Goal: Task Accomplishment & Management: Use online tool/utility

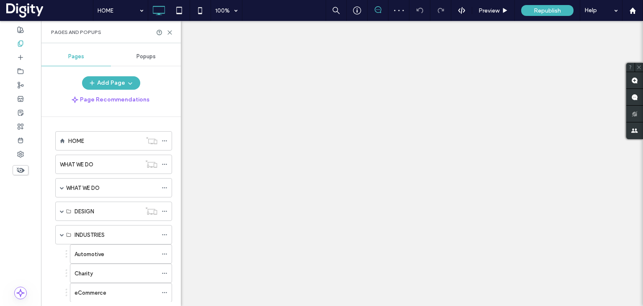
click at [90, 247] on label "Automotive" at bounding box center [89, 254] width 30 height 15
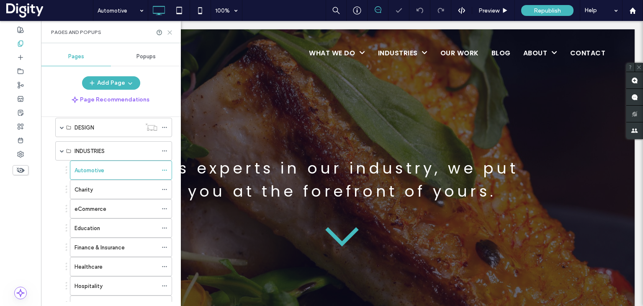
click at [170, 31] on icon at bounding box center [170, 32] width 6 height 6
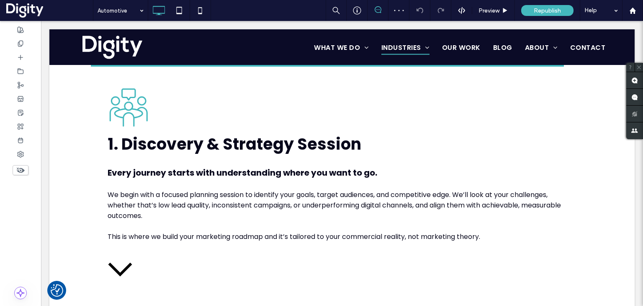
scroll to position [460, 0]
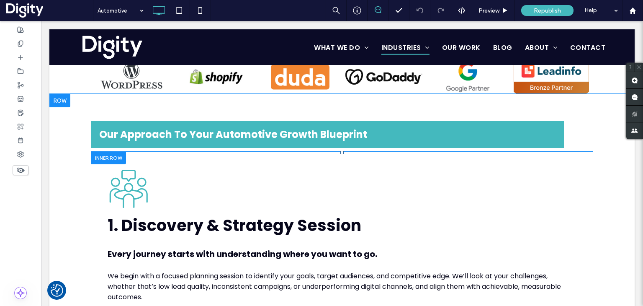
click at [109, 158] on div at bounding box center [108, 157] width 35 height 13
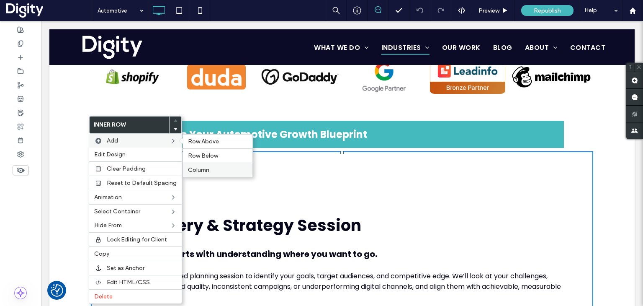
click at [201, 166] on span "Column" at bounding box center [198, 169] width 21 height 7
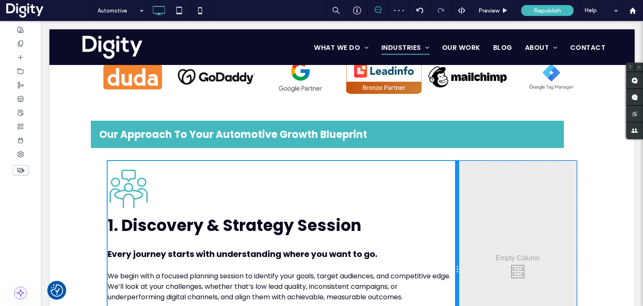
drag, startPoint x: 338, startPoint y: 187, endPoint x: 491, endPoint y: 210, distance: 154.5
click at [437, 195] on div "Three people in a meeting around a table, one person speaking with a speech bub…" at bounding box center [284, 269] width 352 height 217
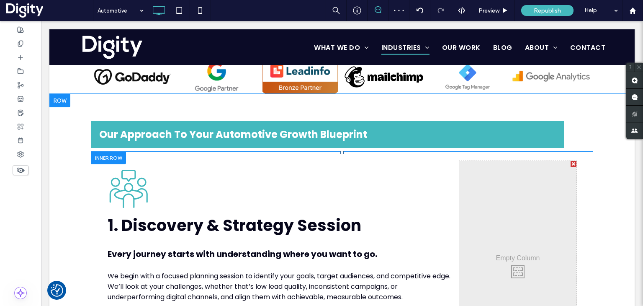
click at [474, 161] on div "Click To Paste Click To Paste" at bounding box center [517, 269] width 117 height 217
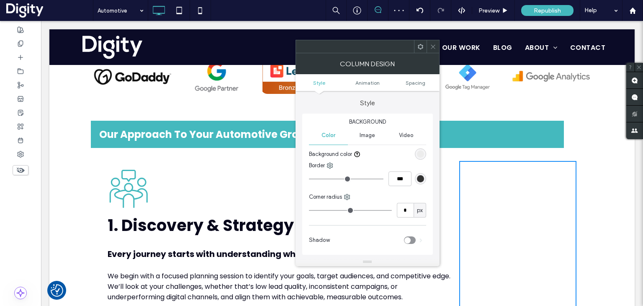
scroll to position [502, 0]
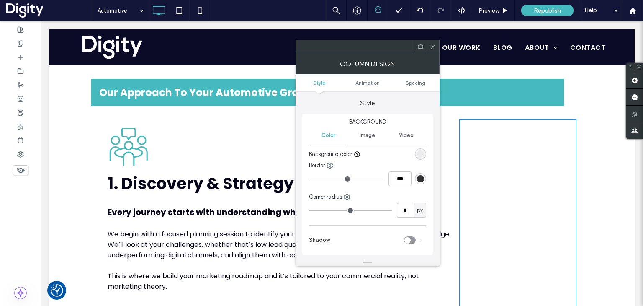
click at [372, 135] on span "Image" at bounding box center [367, 135] width 15 height 7
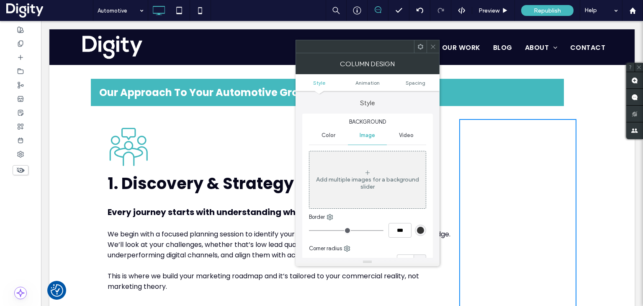
click at [375, 168] on div "Add multiple images for a background slider" at bounding box center [367, 179] width 116 height 55
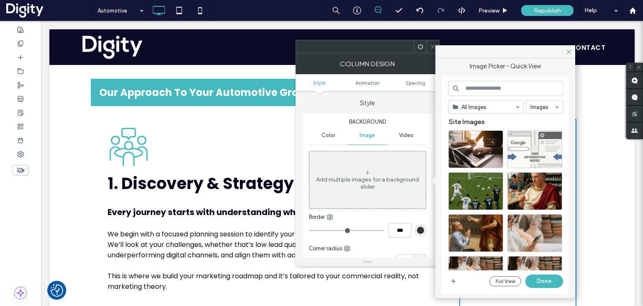
click at [474, 85] on input at bounding box center [505, 88] width 115 height 15
type input "********"
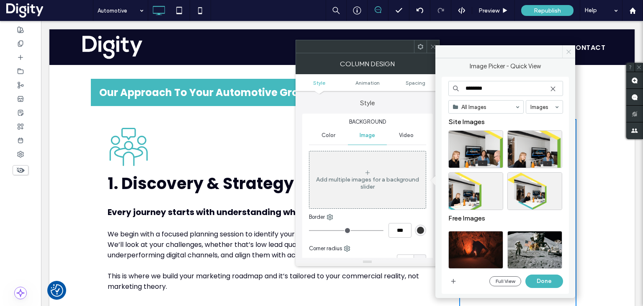
click at [565, 52] on icon at bounding box center [568, 52] width 6 height 6
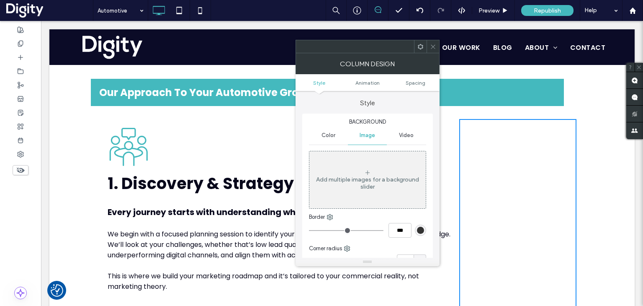
click at [437, 44] on div at bounding box center [432, 46] width 13 height 13
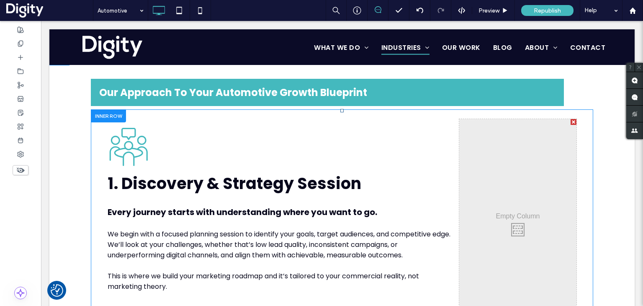
click at [472, 130] on div "Click To Paste Click To Paste" at bounding box center [517, 227] width 117 height 217
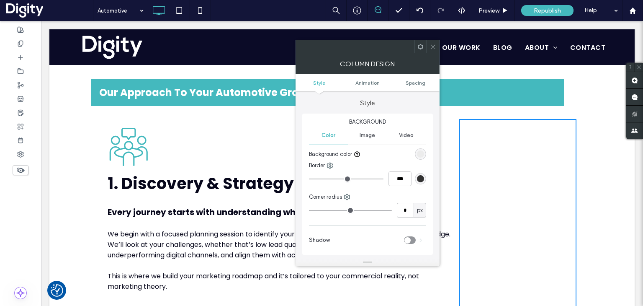
click at [368, 134] on span "Image" at bounding box center [367, 135] width 15 height 7
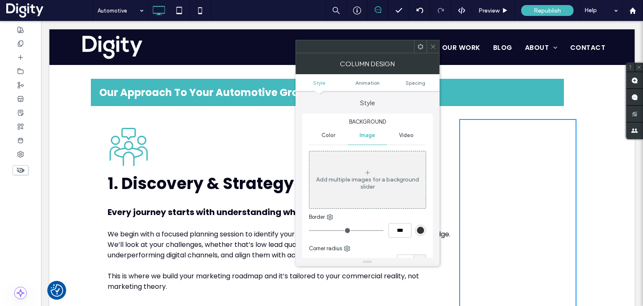
click at [372, 168] on div "Add multiple images for a background slider" at bounding box center [367, 179] width 116 height 55
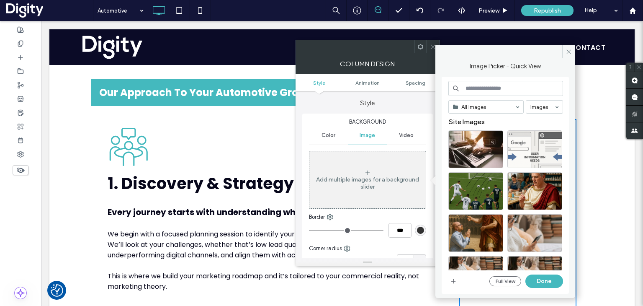
click at [471, 88] on input at bounding box center [505, 88] width 115 height 15
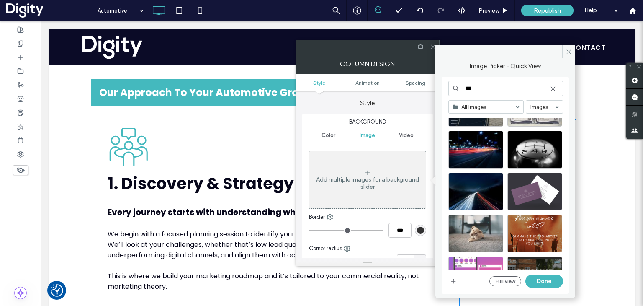
scroll to position [84, 0]
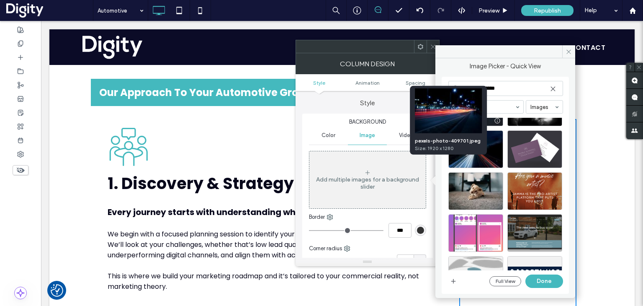
type input "**********"
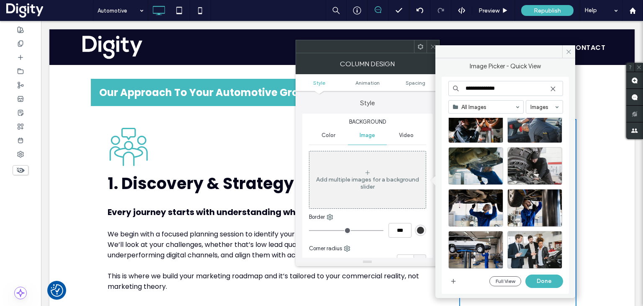
scroll to position [42, 0]
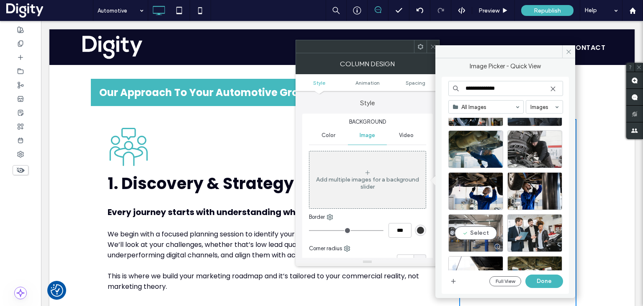
click at [478, 231] on div "Select" at bounding box center [475, 233] width 55 height 38
click at [545, 277] on button "Done" at bounding box center [544, 280] width 38 height 13
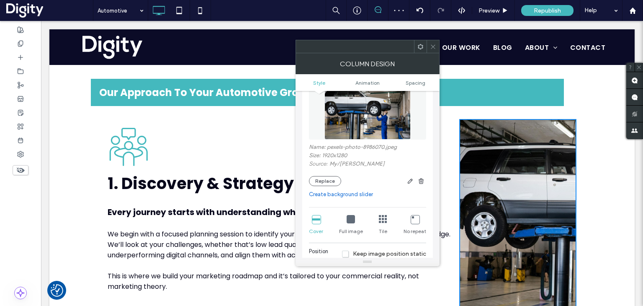
scroll to position [126, 0]
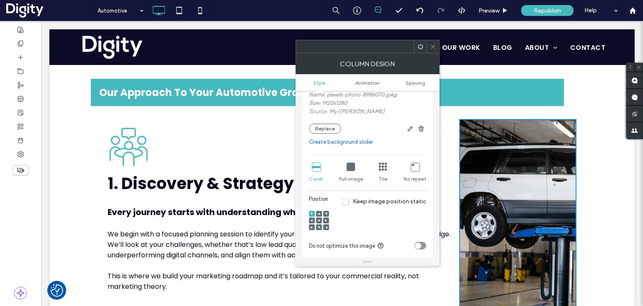
click at [327, 221] on div at bounding box center [326, 220] width 6 height 6
click at [325, 221] on icon at bounding box center [326, 220] width 3 height 3
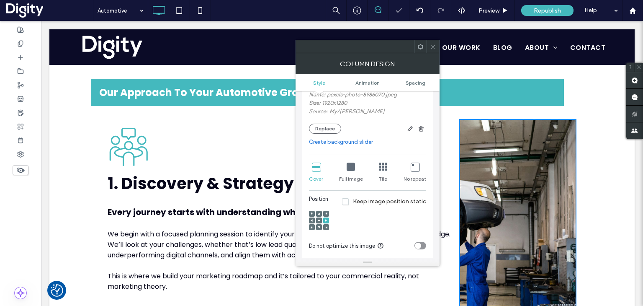
click at [319, 221] on use at bounding box center [319, 220] width 2 height 2
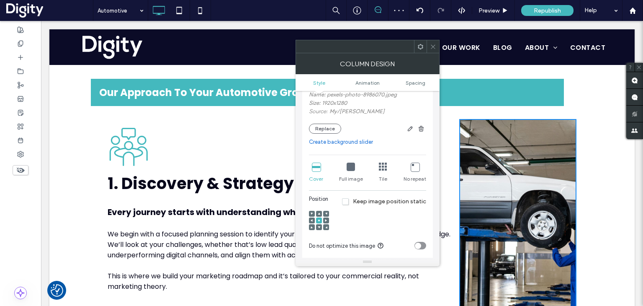
click at [431, 47] on icon at bounding box center [433, 47] width 6 height 6
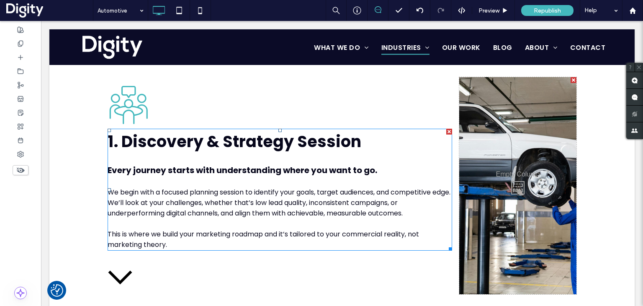
scroll to position [502, 0]
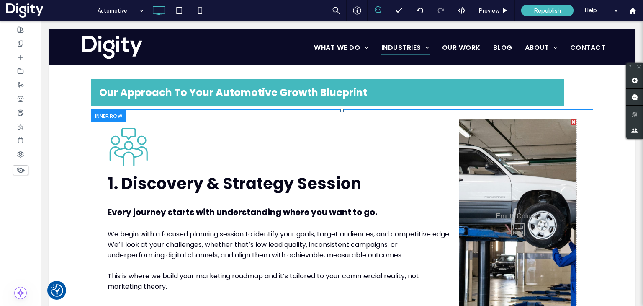
click at [511, 133] on div "Click To Paste Click To Paste" at bounding box center [517, 227] width 117 height 217
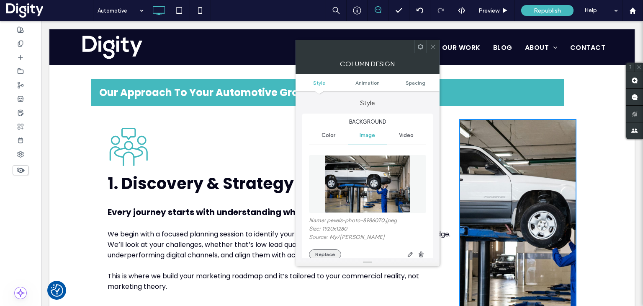
click at [325, 253] on button "Replace" at bounding box center [325, 254] width 32 height 10
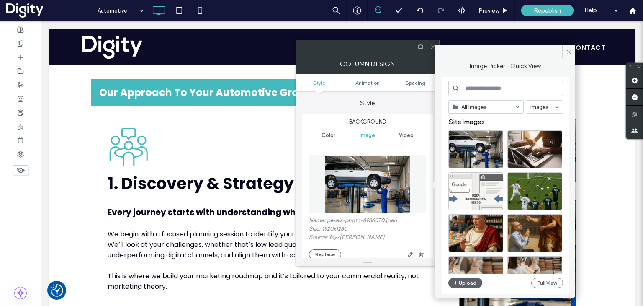
click at [476, 87] on input at bounding box center [505, 88] width 115 height 15
type input "*********"
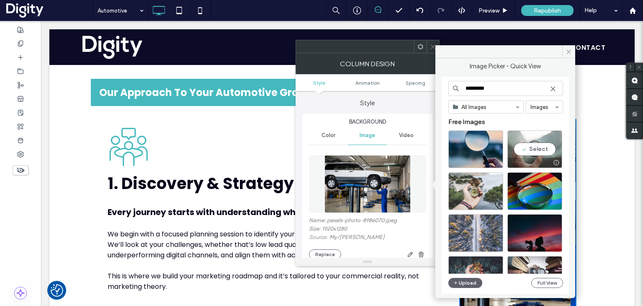
click at [533, 148] on div "Select" at bounding box center [534, 149] width 55 height 38
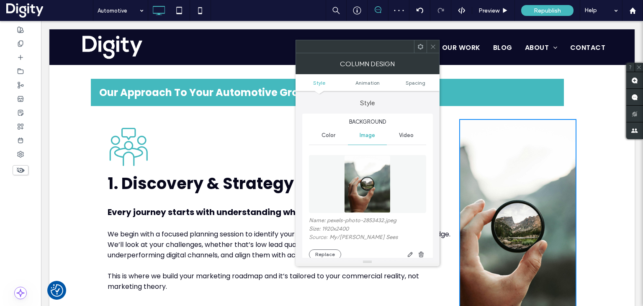
click at [433, 48] on icon at bounding box center [433, 47] width 6 height 6
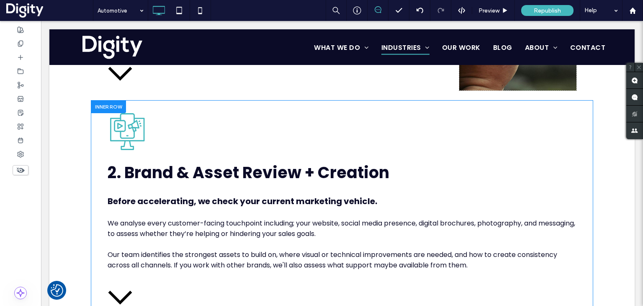
scroll to position [753, 0]
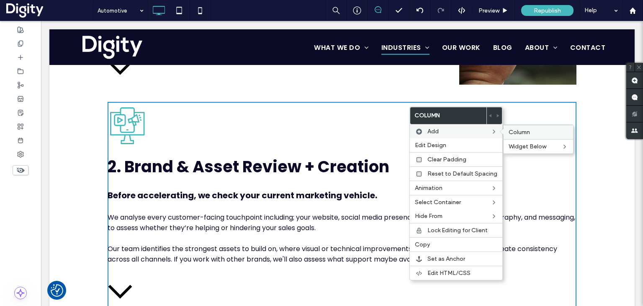
click at [509, 131] on span "Column" at bounding box center [519, 131] width 21 height 7
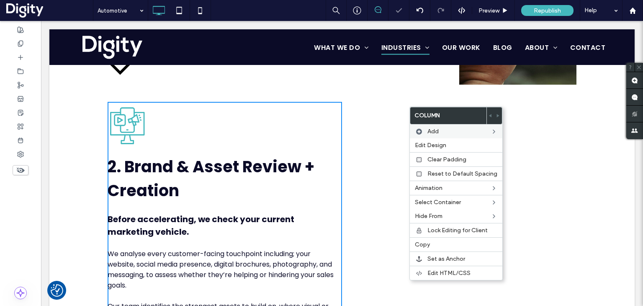
click at [386, 106] on div "Click To Paste Click To Paste" at bounding box center [459, 244] width 234 height 285
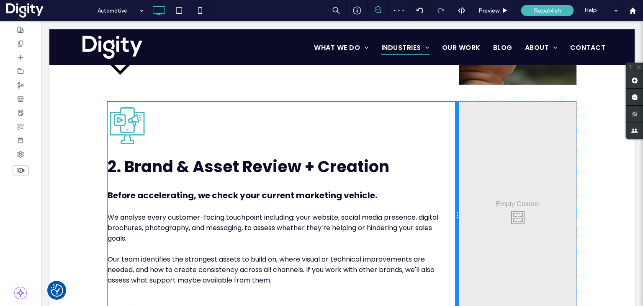
drag, startPoint x: 336, startPoint y: 143, endPoint x: 455, endPoint y: 139, distance: 118.5
click at [455, 139] on div at bounding box center [457, 215] width 4 height 227
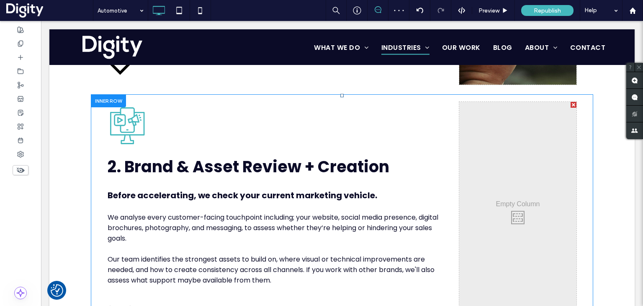
click at [472, 110] on div "Click To Paste Click To Paste" at bounding box center [517, 215] width 117 height 227
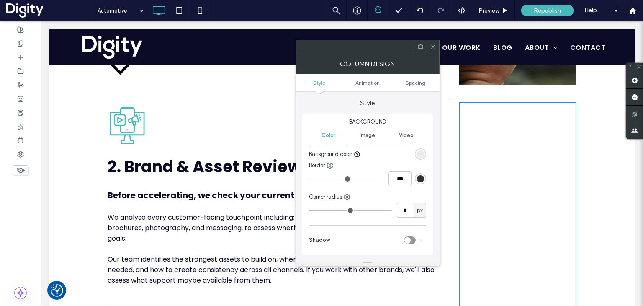
click at [368, 134] on span "Image" at bounding box center [367, 135] width 15 height 7
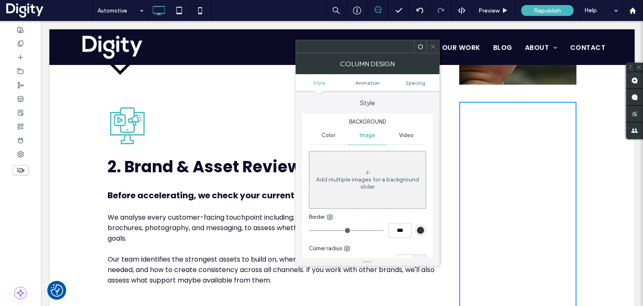
click at [362, 172] on div "Add multiple images for a background slider" at bounding box center [367, 179] width 116 height 55
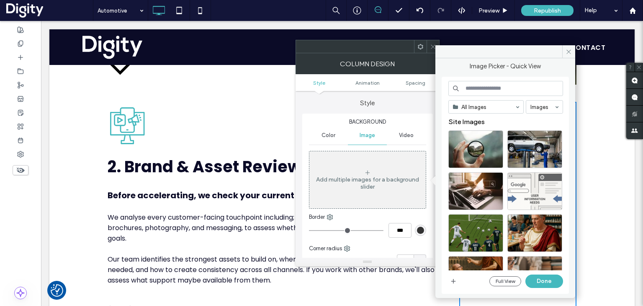
click at [479, 87] on input at bounding box center [505, 88] width 115 height 15
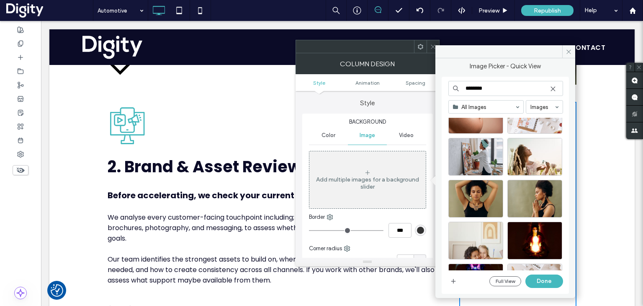
scroll to position [847, 0]
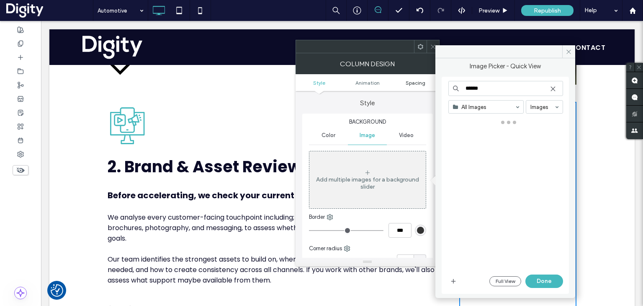
drag, startPoint x: 488, startPoint y: 90, endPoint x: 432, endPoint y: 83, distance: 56.0
click at [432, 83] on div "Image Picker - Quick View ****** All Images Images Full View Done Column Design…" at bounding box center [367, 159] width 144 height 213
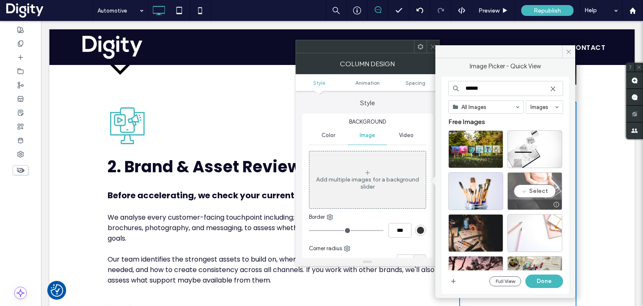
type input "******"
click at [533, 188] on div "Select" at bounding box center [534, 191] width 55 height 38
click at [541, 278] on button "Done" at bounding box center [544, 280] width 38 height 13
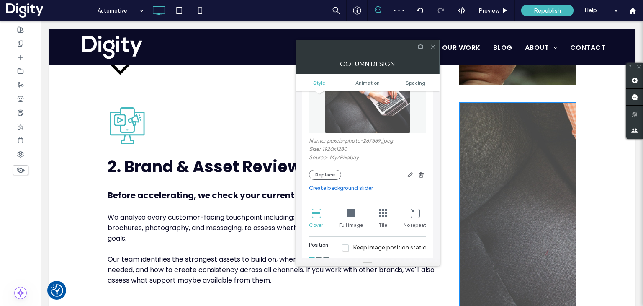
scroll to position [126, 0]
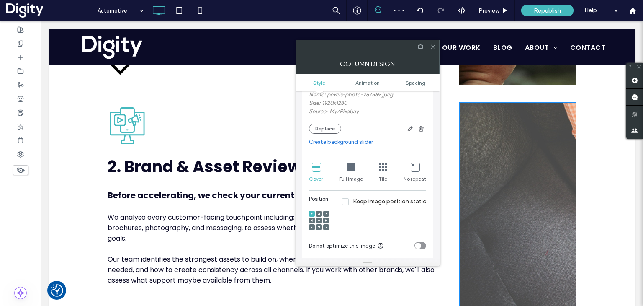
click at [316, 220] on div at bounding box center [319, 220] width 6 height 6
click at [318, 221] on icon at bounding box center [319, 220] width 3 height 3
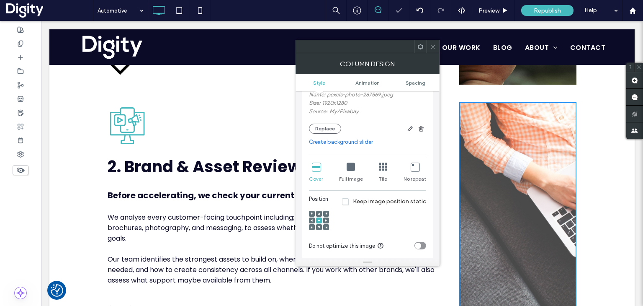
click at [326, 221] on use at bounding box center [326, 220] width 2 height 3
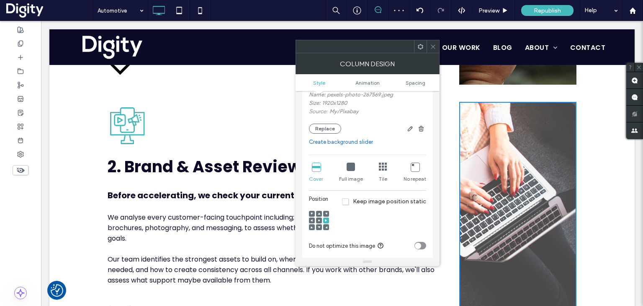
click at [435, 50] on span at bounding box center [433, 46] width 6 height 13
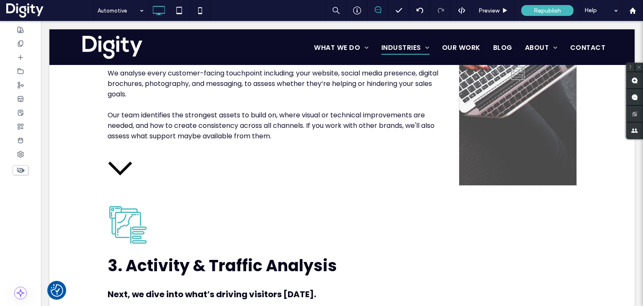
scroll to position [1004, 0]
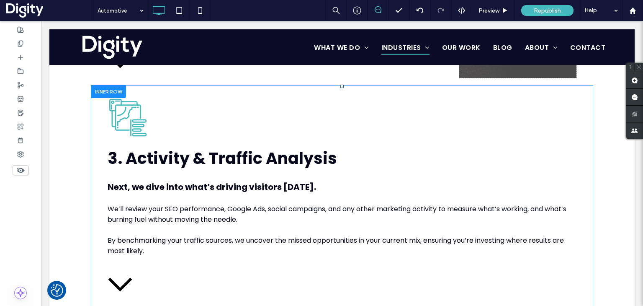
click at [111, 86] on div at bounding box center [108, 91] width 35 height 13
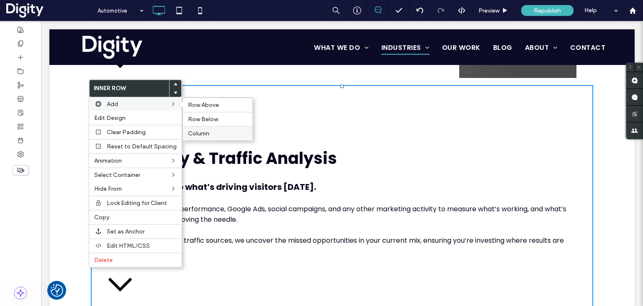
drag, startPoint x: 196, startPoint y: 128, endPoint x: 355, endPoint y: 143, distance: 159.8
click at [196, 128] on div "Column" at bounding box center [217, 133] width 69 height 14
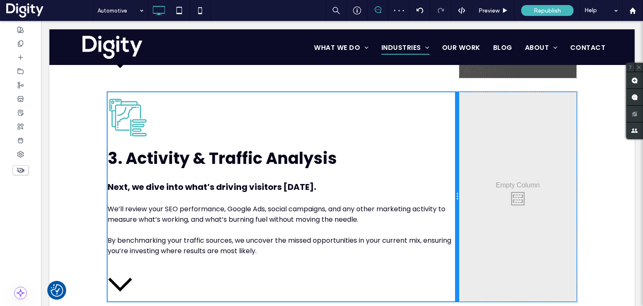
drag, startPoint x: 336, startPoint y: 144, endPoint x: 450, endPoint y: 142, distance: 113.4
click at [450, 142] on div "Icon of stacked documents and a data visualization. 3. Activity & Traffic Analy…" at bounding box center [284, 196] width 352 height 209
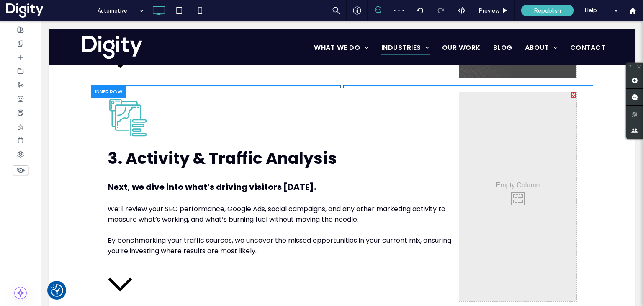
click at [479, 122] on div "Click To Paste Click To Paste" at bounding box center [517, 196] width 117 height 209
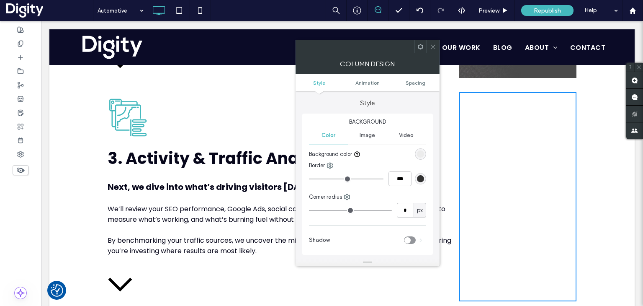
click at [372, 134] on span "Image" at bounding box center [367, 135] width 15 height 7
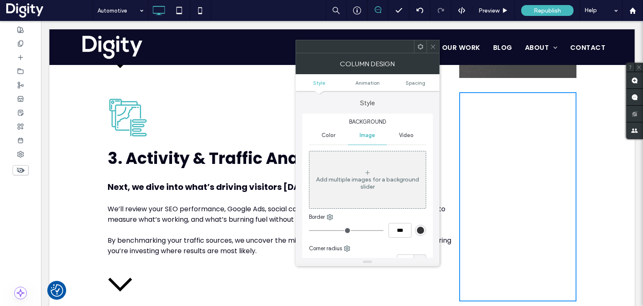
click at [368, 167] on div "Add multiple images for a background slider" at bounding box center [367, 179] width 116 height 55
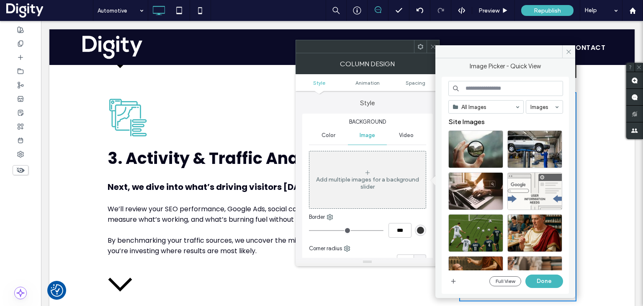
click at [476, 88] on input at bounding box center [505, 88] width 115 height 15
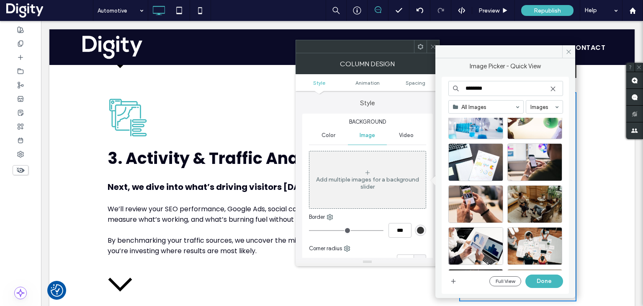
scroll to position [546, 0]
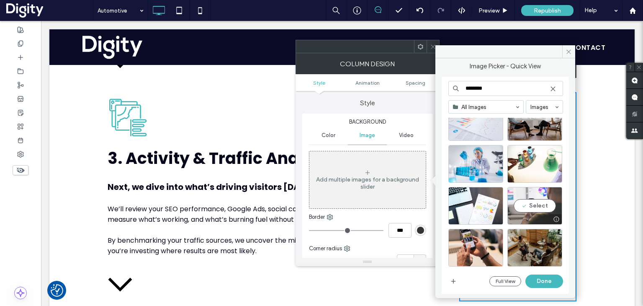
type input "********"
click at [527, 206] on div "Select" at bounding box center [534, 206] width 55 height 38
click at [529, 202] on div at bounding box center [534, 206] width 55 height 38
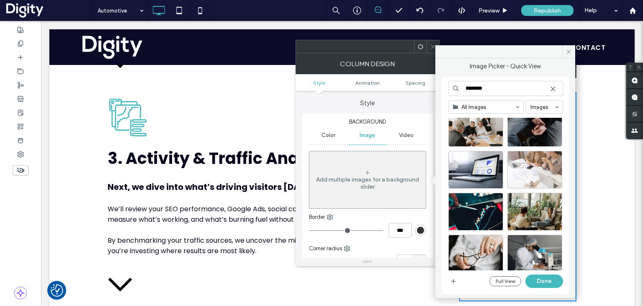
scroll to position [1056, 0]
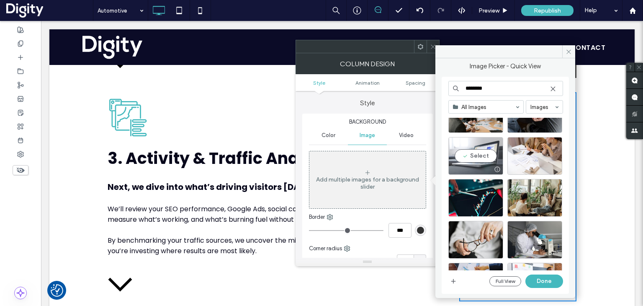
click at [479, 153] on div "Select" at bounding box center [475, 156] width 55 height 38
click at [539, 278] on button "Done" at bounding box center [544, 280] width 38 height 13
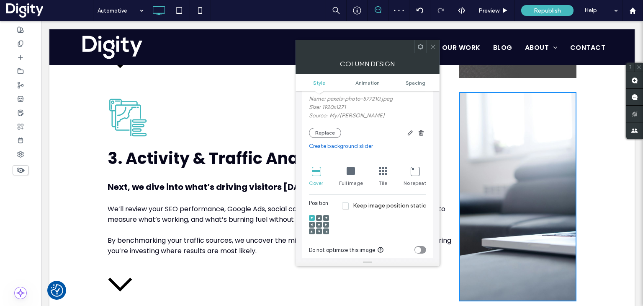
scroll to position [126, 0]
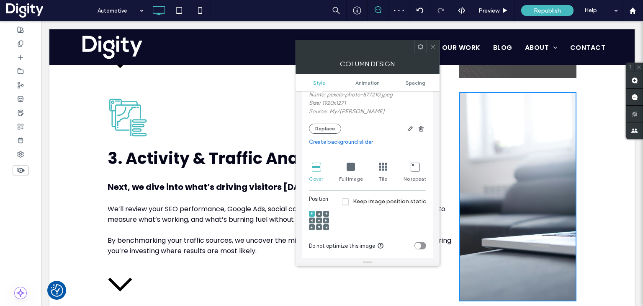
click at [317, 221] on div at bounding box center [319, 220] width 6 height 6
click at [318, 220] on icon at bounding box center [319, 220] width 3 height 3
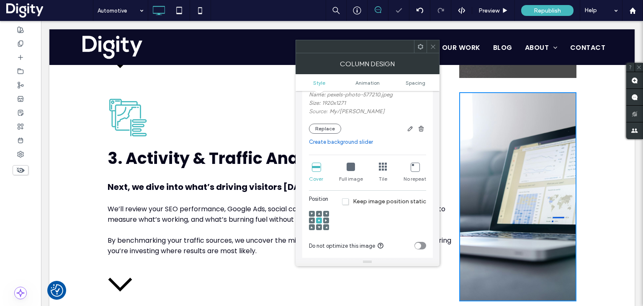
click at [324, 220] on div at bounding box center [326, 220] width 6 height 6
click at [325, 221] on use at bounding box center [326, 220] width 2 height 3
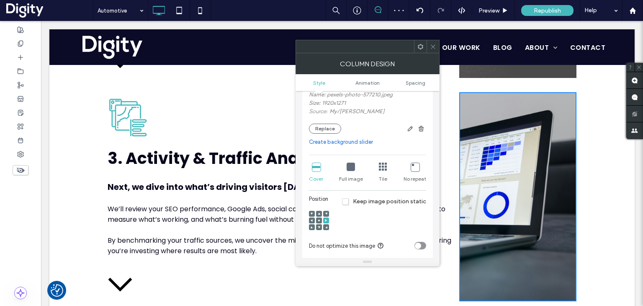
click at [318, 220] on icon at bounding box center [319, 220] width 3 height 3
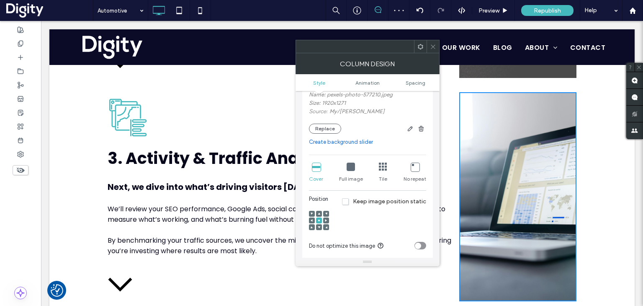
click at [434, 45] on icon at bounding box center [433, 47] width 6 height 6
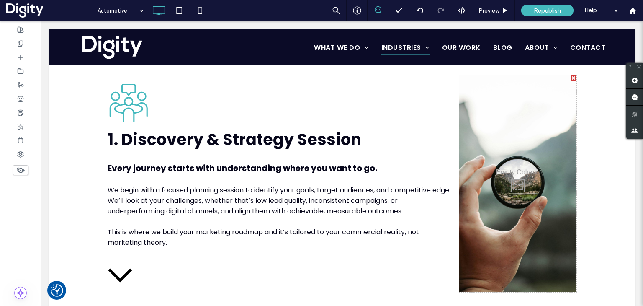
scroll to position [544, 0]
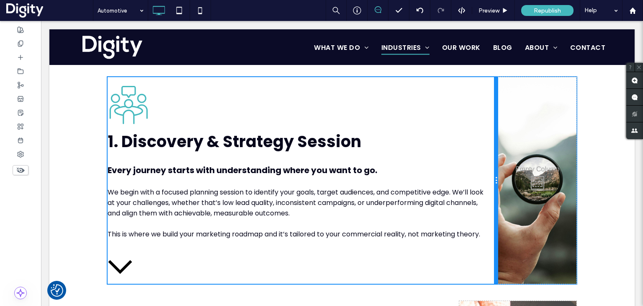
drag, startPoint x: 455, startPoint y: 125, endPoint x: 479, endPoint y: 124, distance: 24.3
click at [479, 124] on div "Three people in a meeting around a table, one person speaking with a speech bub…" at bounding box center [303, 180] width 390 height 206
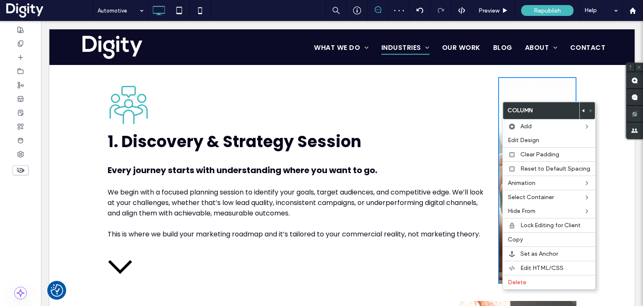
click at [582, 109] on use at bounding box center [583, 110] width 3 height 3
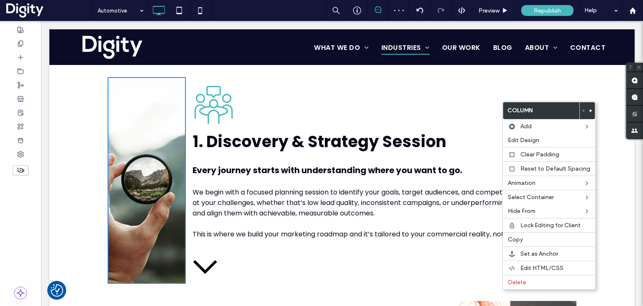
click at [91, 96] on div "Click To Paste Click To Paste Three people in a meeting around a table, one per…" at bounding box center [342, 180] width 502 height 226
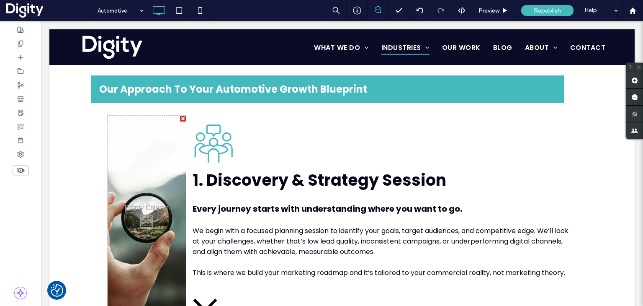
scroll to position [502, 0]
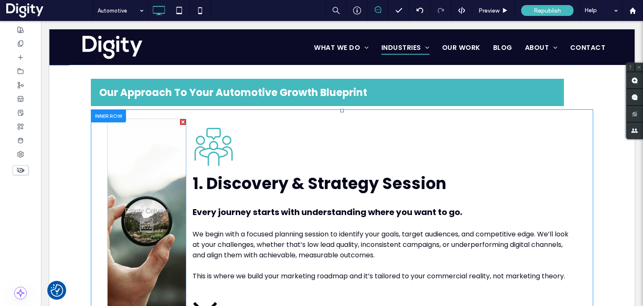
click at [187, 124] on div "Three people in a meeting around a table, one person speaking with a speech bub…" at bounding box center [381, 222] width 390 height 206
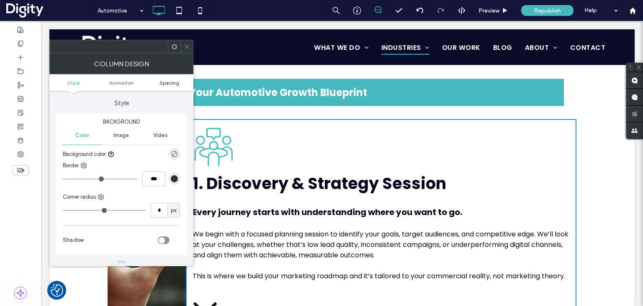
click at [172, 80] on span "Spacing" at bounding box center [169, 83] width 20 height 6
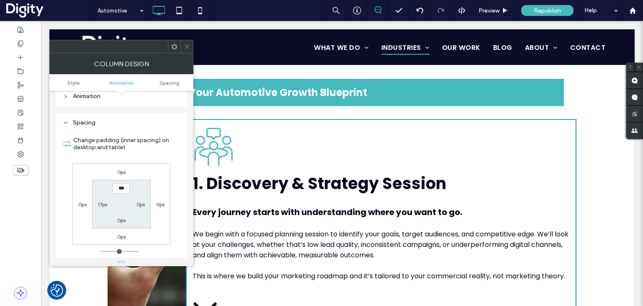
scroll to position [190, 0]
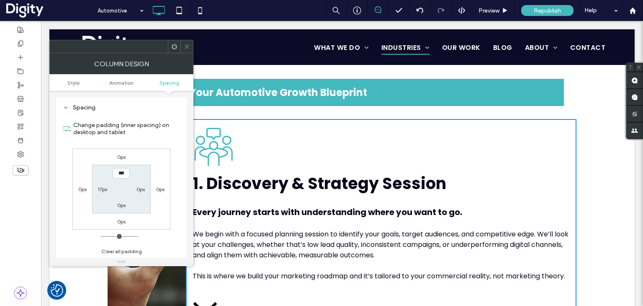
click at [99, 191] on label "17px" at bounding box center [103, 189] width 10 height 6
type input "**"
type input "****"
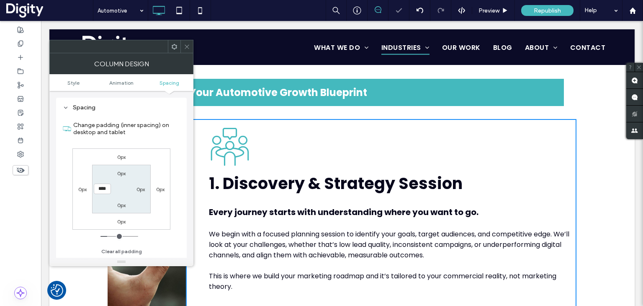
click at [187, 47] on icon at bounding box center [187, 47] width 6 height 6
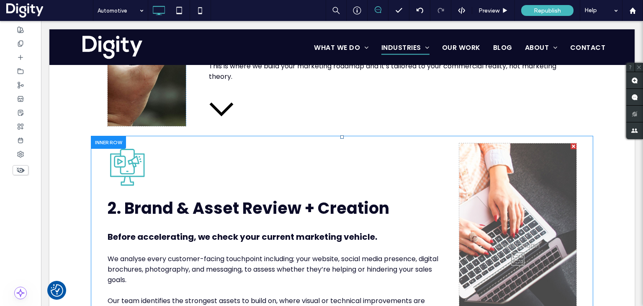
scroll to position [712, 0]
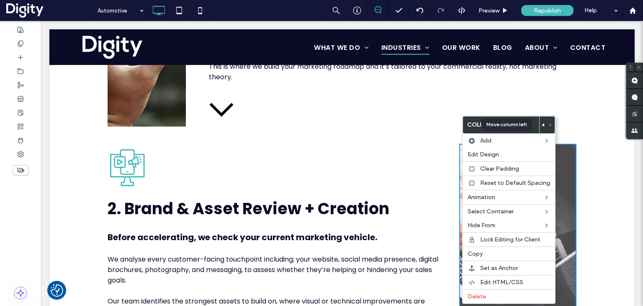
click at [542, 125] on use at bounding box center [543, 124] width 3 height 3
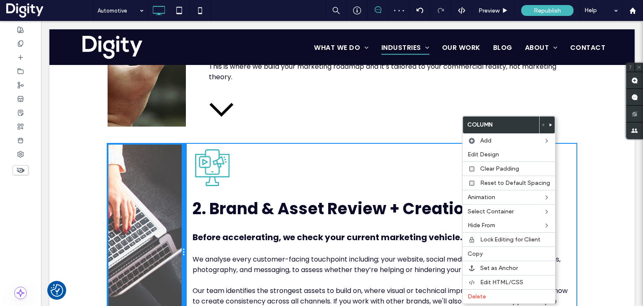
drag, startPoint x: 219, startPoint y: 176, endPoint x: 193, endPoint y: 176, distance: 26.4
click at [193, 176] on div "Click To Paste Click To Paste Computer monitor displaying a phone with video an…" at bounding box center [342, 252] width 469 height 217
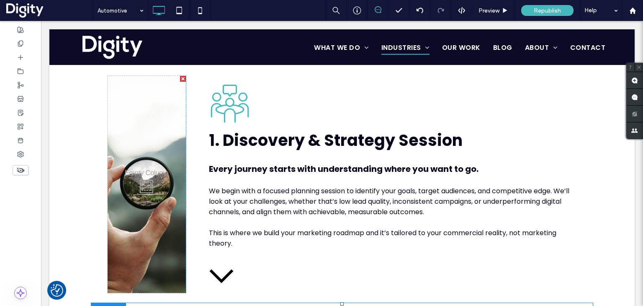
scroll to position [544, 0]
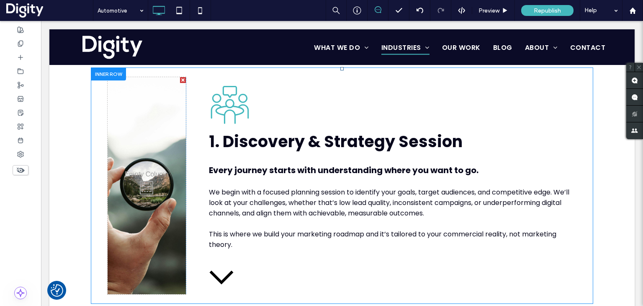
click at [191, 115] on div "Three people in a meeting around a table, one person speaking with a speech bub…" at bounding box center [381, 185] width 390 height 217
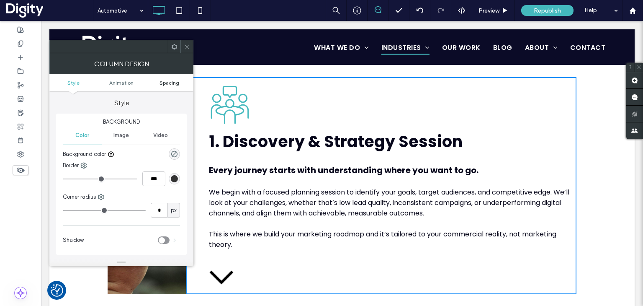
click at [172, 84] on span "Spacing" at bounding box center [169, 83] width 20 height 6
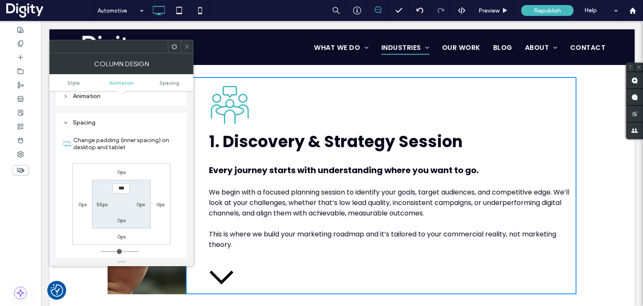
scroll to position [190, 0]
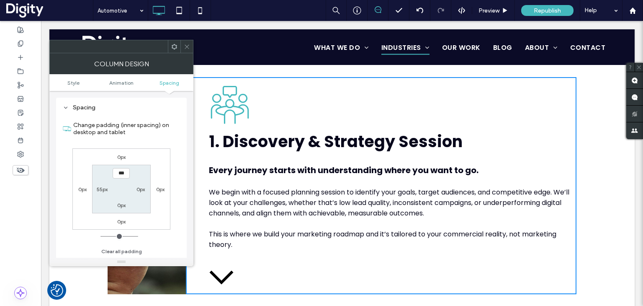
click at [186, 44] on icon at bounding box center [187, 47] width 6 height 6
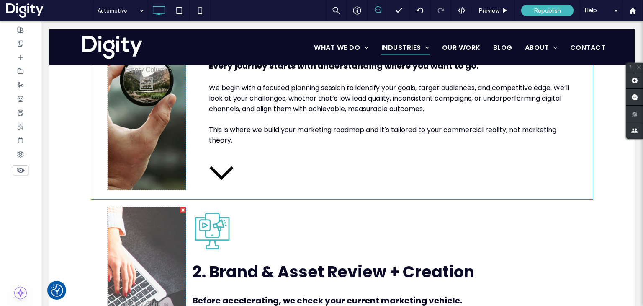
scroll to position [753, 0]
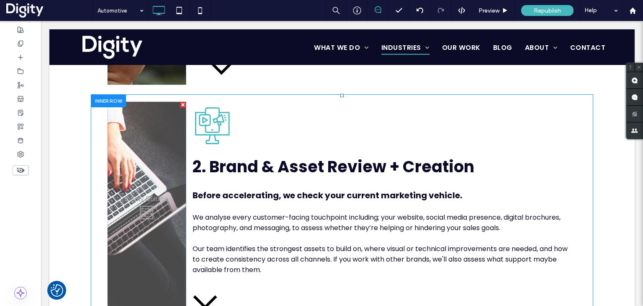
click at [187, 120] on div "Computer monitor displaying a phone with video and advertising icons. 2. Brand …" at bounding box center [381, 210] width 390 height 217
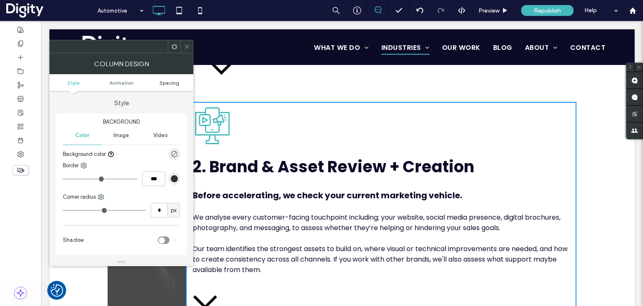
click at [162, 82] on span "Spacing" at bounding box center [169, 83] width 20 height 6
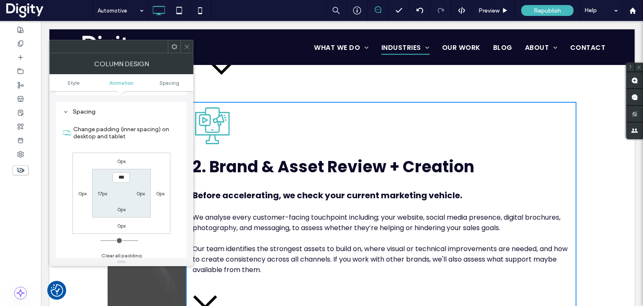
scroll to position [190, 0]
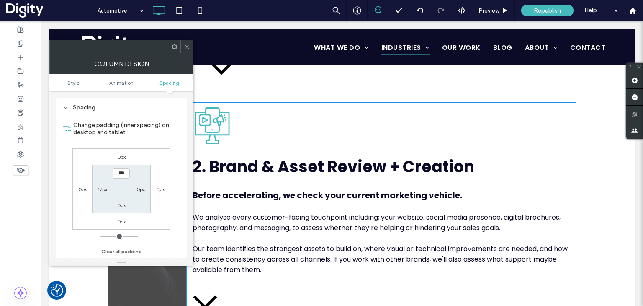
click at [99, 191] on label "17px" at bounding box center [103, 189] width 10 height 6
type input "**"
click at [182, 46] on div at bounding box center [186, 46] width 13 height 13
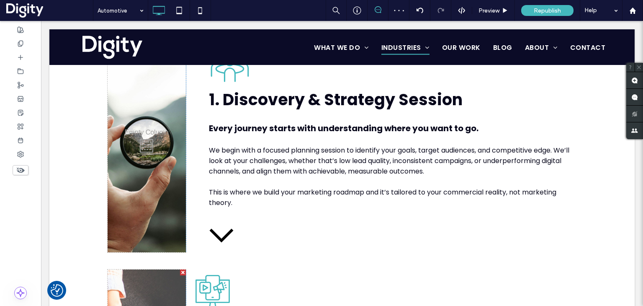
scroll to position [544, 0]
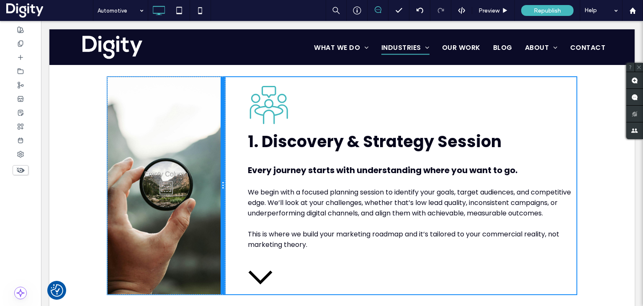
drag, startPoint x: 182, startPoint y: 144, endPoint x: 245, endPoint y: 165, distance: 66.4
click at [204, 144] on div "Click To Paste Click To Paste" at bounding box center [166, 185] width 117 height 217
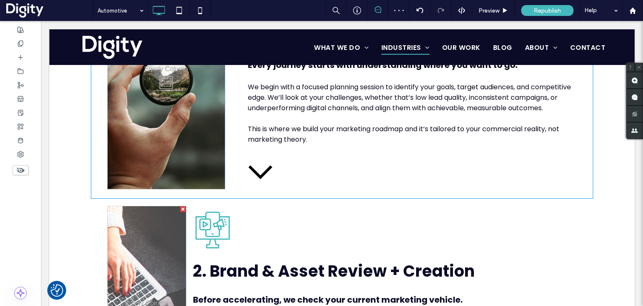
scroll to position [670, 0]
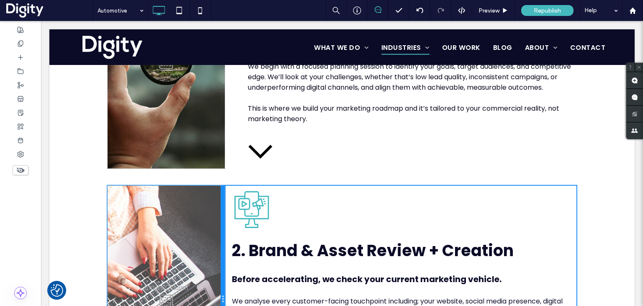
drag, startPoint x: 182, startPoint y: 217, endPoint x: 217, endPoint y: 216, distance: 34.8
click at [221, 216] on div at bounding box center [223, 298] width 4 height 227
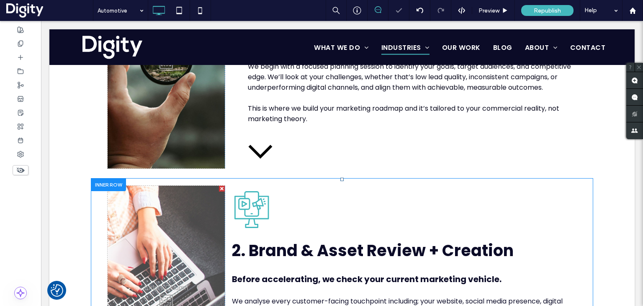
click at [226, 213] on div "Computer monitor displaying a phone with video and advertising icons. 2. Brand …" at bounding box center [401, 298] width 352 height 227
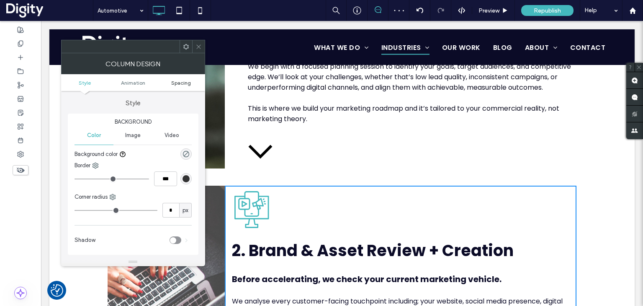
click at [179, 80] on span "Spacing" at bounding box center [181, 83] width 20 height 6
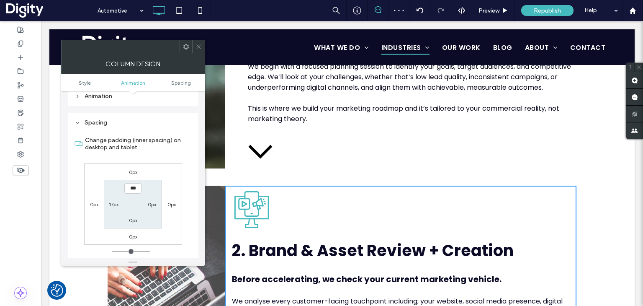
scroll to position [190, 0]
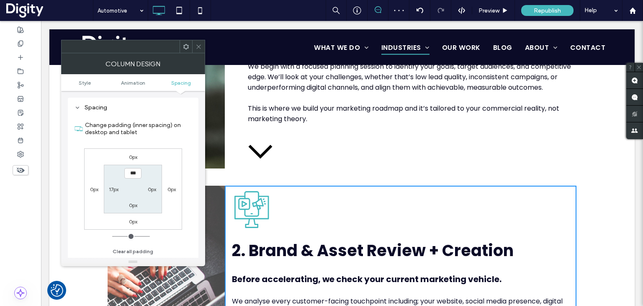
click at [110, 188] on label "17px" at bounding box center [114, 189] width 10 height 6
type input "**"
type input "****"
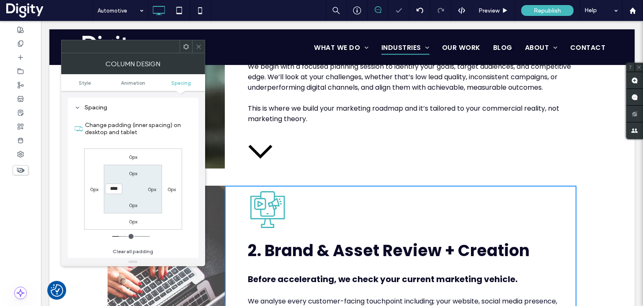
click at [194, 44] on div at bounding box center [198, 46] width 13 height 13
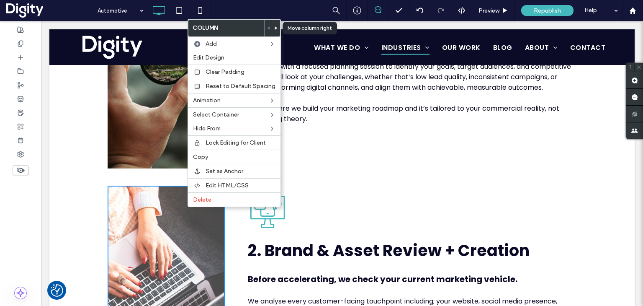
click at [275, 28] on use at bounding box center [276, 27] width 3 height 3
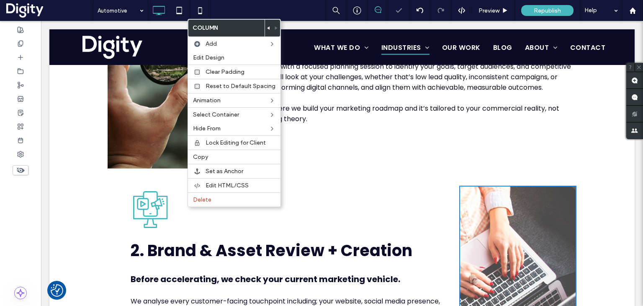
click at [91, 187] on div "Computer monitor displaying a phone with video and advertising icons. 2. Brand …" at bounding box center [342, 299] width 502 height 242
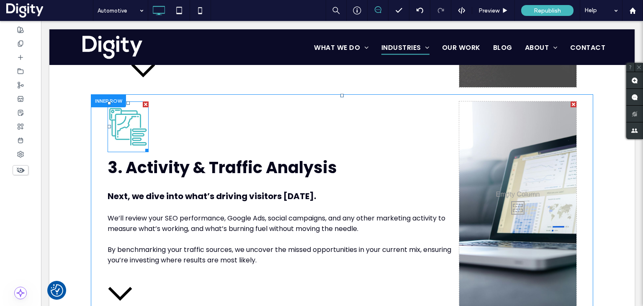
scroll to position [1004, 0]
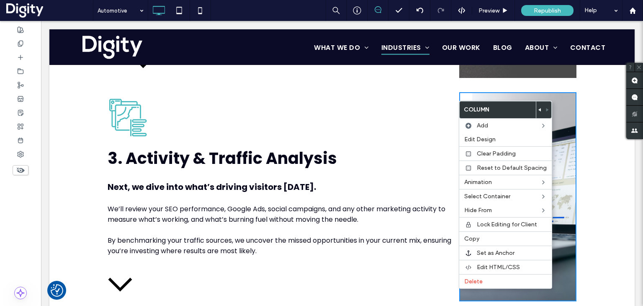
click at [538, 110] on use at bounding box center [539, 109] width 3 height 3
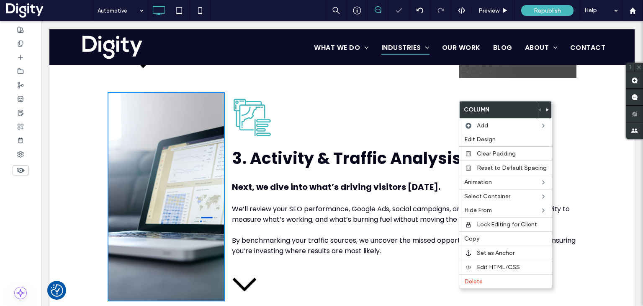
click at [225, 106] on div "Icon of stacked documents and a data visualization. 3. Activity & Traffic Analy…" at bounding box center [401, 196] width 352 height 209
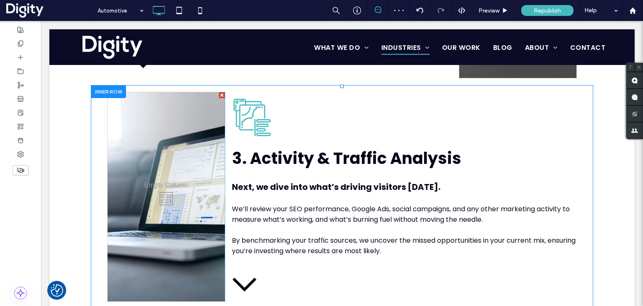
click at [225, 104] on div "Icon of stacked documents and a data visualization. 3. Activity & Traffic Analy…" at bounding box center [401, 196] width 352 height 209
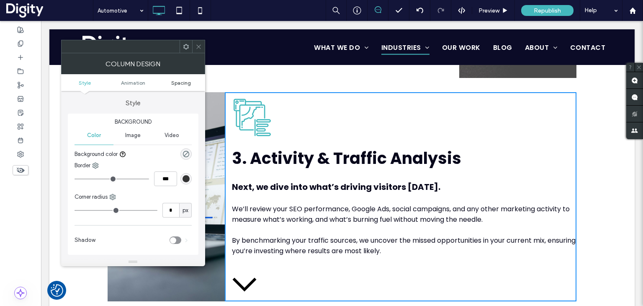
click at [188, 82] on span "Spacing" at bounding box center [181, 83] width 20 height 6
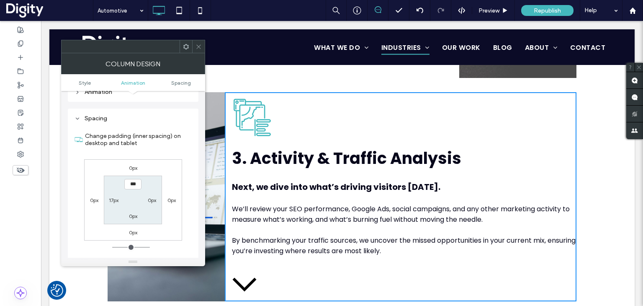
scroll to position [190, 0]
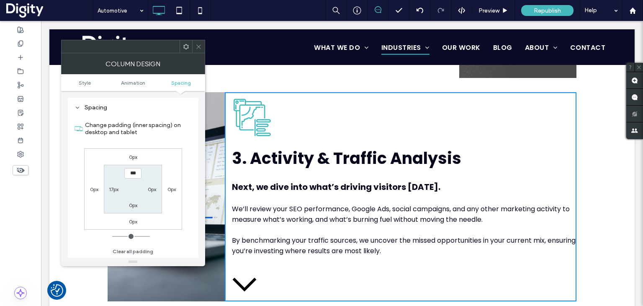
click at [112, 190] on label "17px" at bounding box center [114, 189] width 10 height 6
type input "**"
type input "****"
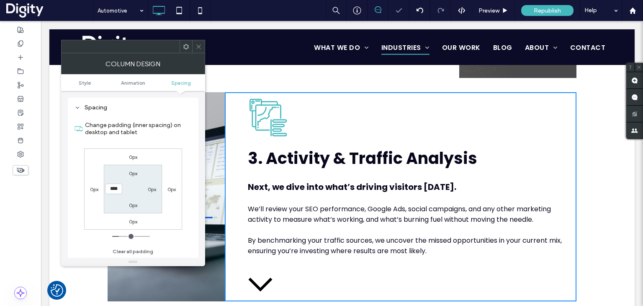
click at [198, 44] on icon at bounding box center [198, 47] width 6 height 6
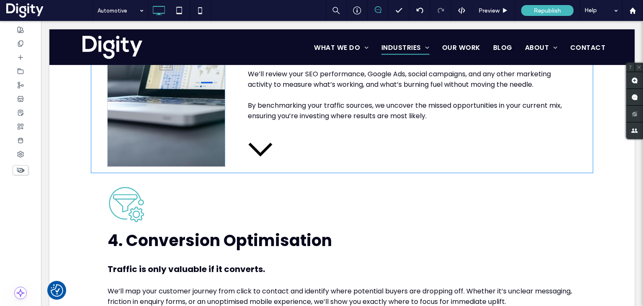
scroll to position [1046, 0]
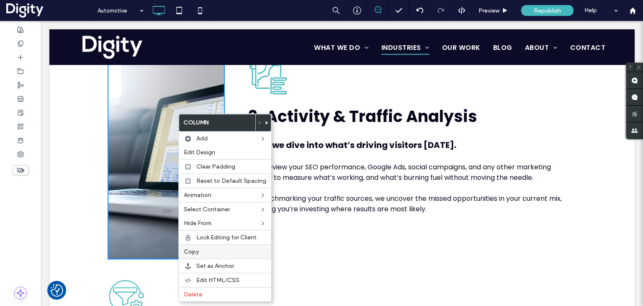
click at [210, 248] on label "Copy" at bounding box center [225, 251] width 82 height 7
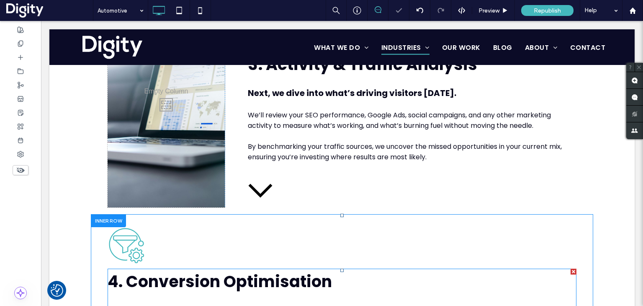
scroll to position [1214, 0]
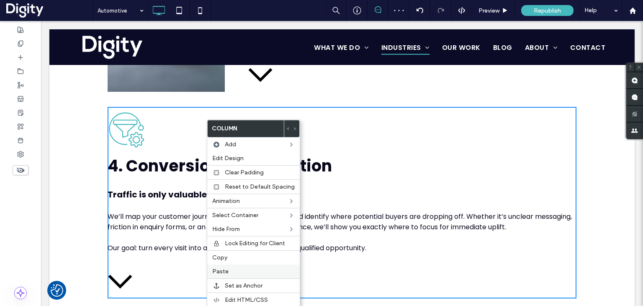
click at [236, 267] on label "Paste" at bounding box center [253, 270] width 82 height 7
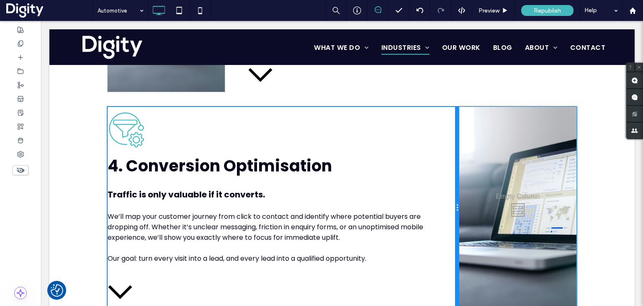
drag, startPoint x: 337, startPoint y: 174, endPoint x: 466, endPoint y: 177, distance: 128.5
click at [466, 177] on div "Filter and settings icon. 4. Conversion Optimisation Traffic is only valuable i…" at bounding box center [342, 208] width 469 height 202
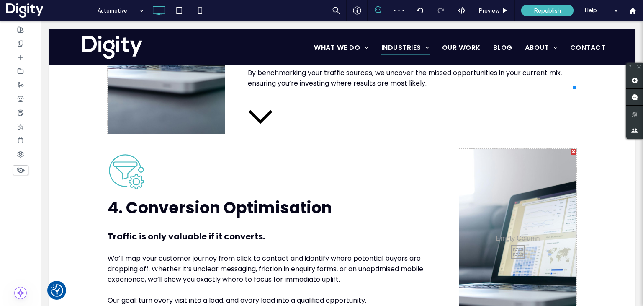
scroll to position [1004, 0]
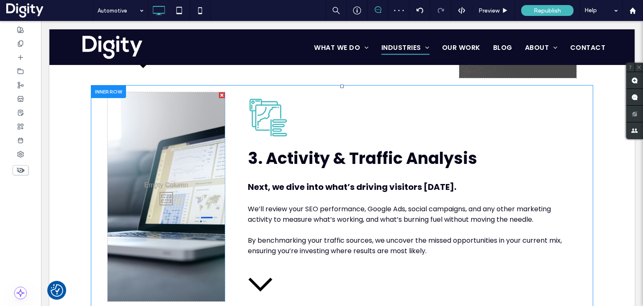
click at [289, 94] on div "Click To Paste Click To Paste Icon of stacked documents and a data visualizatio…" at bounding box center [342, 196] width 502 height 223
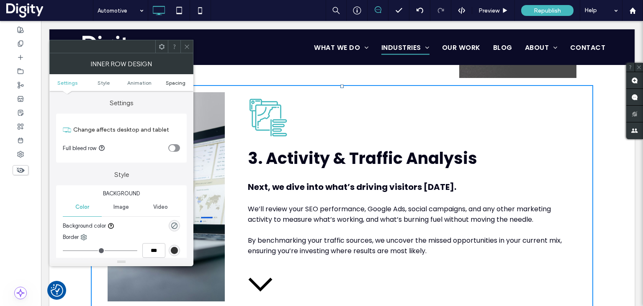
click at [185, 81] on link "Spacing" at bounding box center [175, 83] width 36 height 6
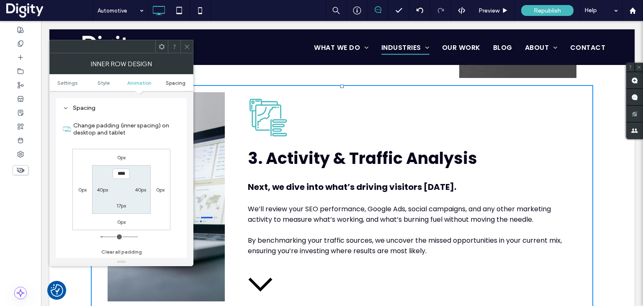
scroll to position [261, 0]
click at [189, 48] on icon at bounding box center [187, 47] width 6 height 6
type input "**"
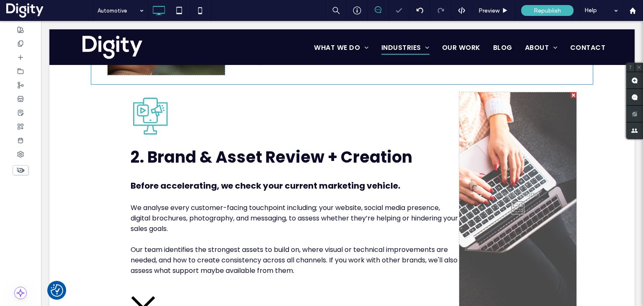
scroll to position [753, 0]
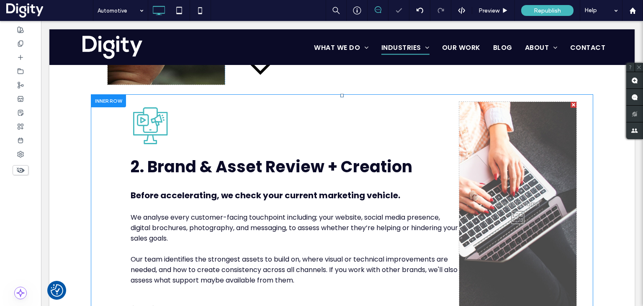
click at [187, 108] on div "Computer monitor displaying a phone with video and advertising icons. 2. Brand …" at bounding box center [342, 215] width 502 height 242
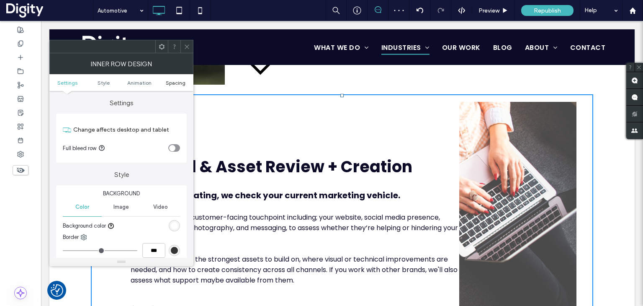
click at [182, 81] on span "Spacing" at bounding box center [176, 83] width 20 height 6
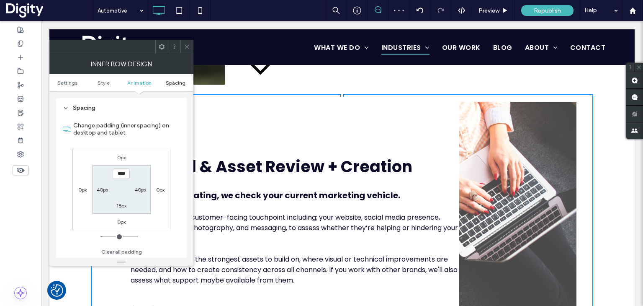
scroll to position [261, 0]
type input "**"
click at [191, 47] on div at bounding box center [186, 46] width 13 height 13
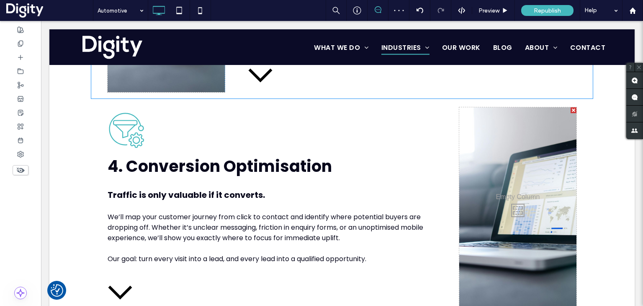
scroll to position [1172, 0]
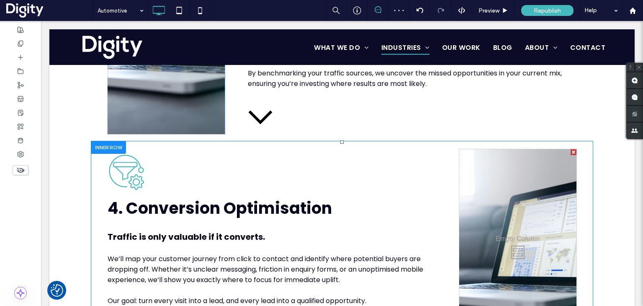
click at [249, 147] on div "Filter and settings icon. 4. Conversion Optimisation Traffic is only valuable i…" at bounding box center [342, 250] width 502 height 218
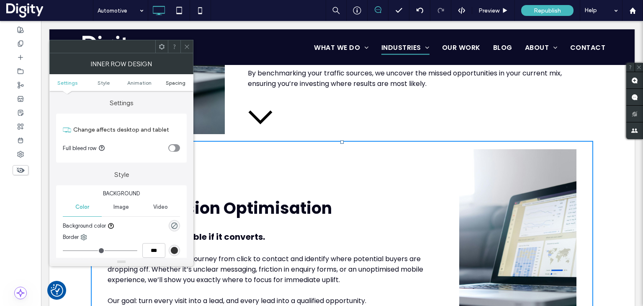
click at [179, 84] on span "Spacing" at bounding box center [176, 83] width 20 height 6
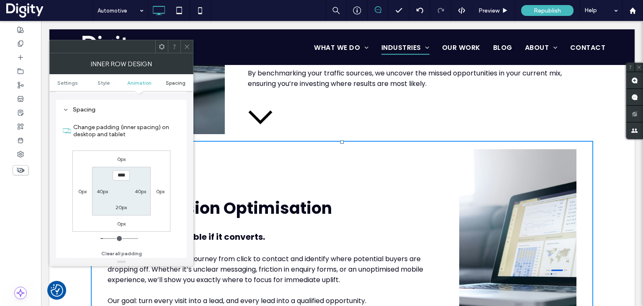
scroll to position [261, 0]
click at [185, 47] on icon at bounding box center [187, 47] width 6 height 6
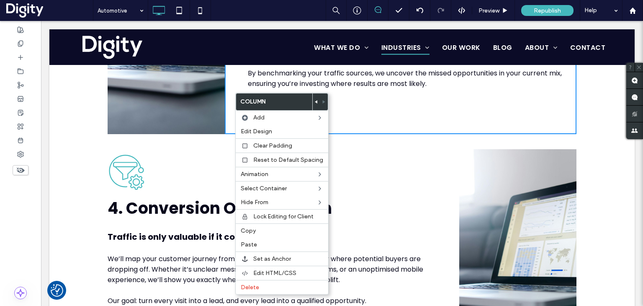
click at [226, 173] on div "Filter and settings icon. 4. Conversion Optimisation Traffic is only valuable i…" at bounding box center [284, 250] width 352 height 202
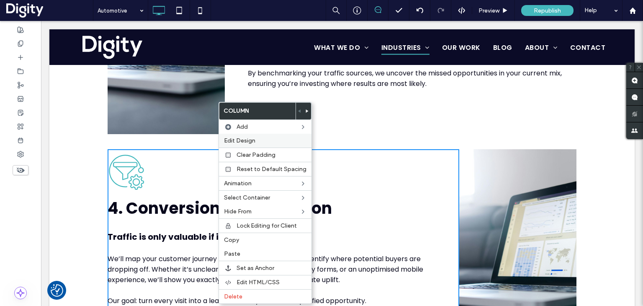
click at [240, 140] on span "Edit Design" at bounding box center [239, 140] width 31 height 7
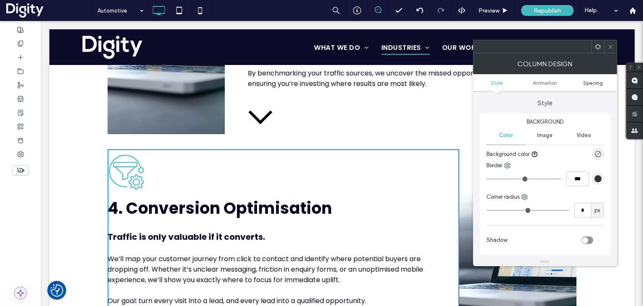
click at [585, 82] on span "Spacing" at bounding box center [593, 83] width 20 height 6
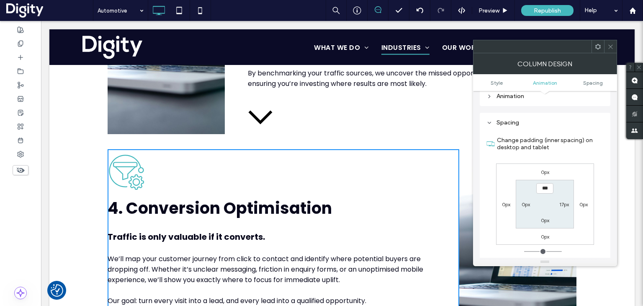
scroll to position [190, 0]
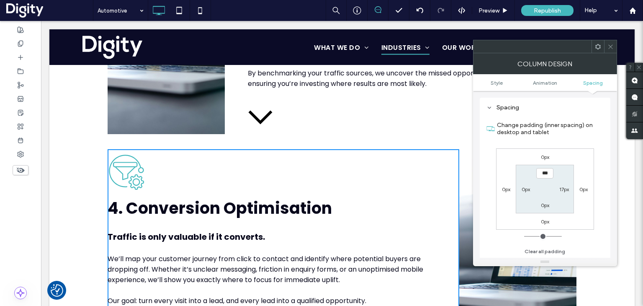
click at [527, 187] on div "0px" at bounding box center [525, 189] width 8 height 8
click at [527, 189] on label "0px" at bounding box center [525, 189] width 8 height 6
type input "***"
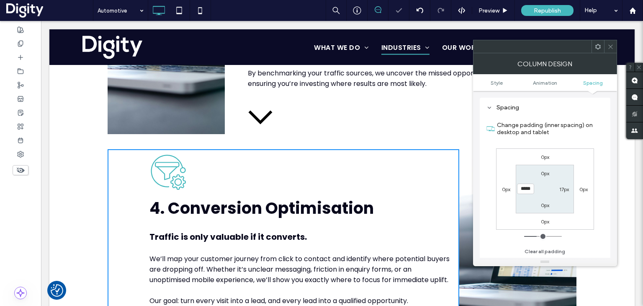
click at [523, 190] on input "*****" at bounding box center [525, 188] width 17 height 10
type input "**"
type input "****"
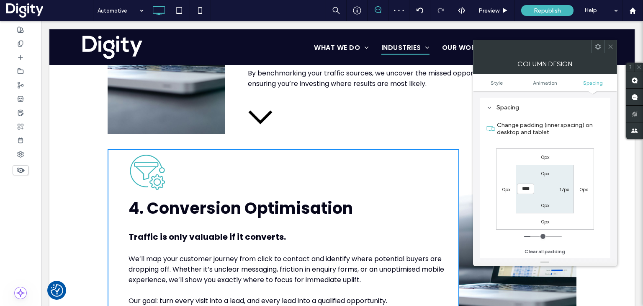
click at [609, 47] on icon at bounding box center [610, 47] width 6 height 6
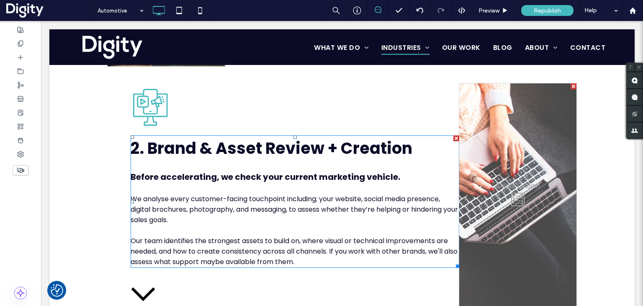
scroll to position [753, 0]
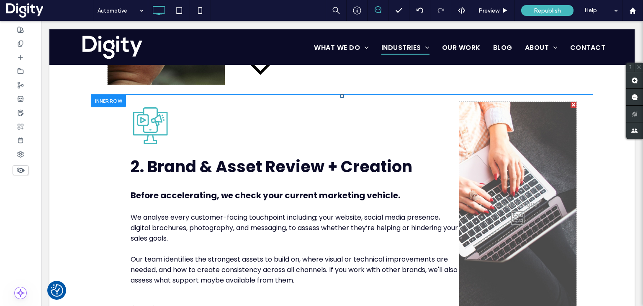
click at [122, 140] on div "Computer monitor displaying a phone with video and advertising icons. 2. Brand …" at bounding box center [284, 215] width 352 height 227
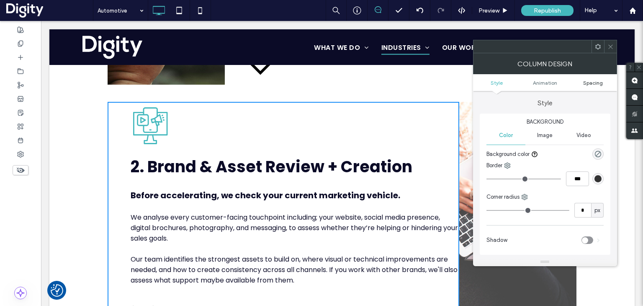
click at [587, 82] on span "Spacing" at bounding box center [593, 83] width 20 height 6
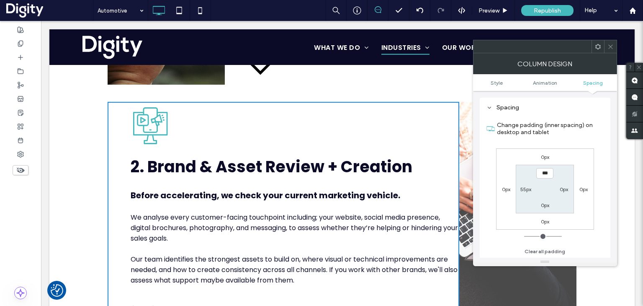
scroll to position [190, 0]
drag, startPoint x: 611, startPoint y: 46, endPoint x: 568, endPoint y: 66, distance: 47.2
click at [611, 45] on icon at bounding box center [610, 47] width 6 height 6
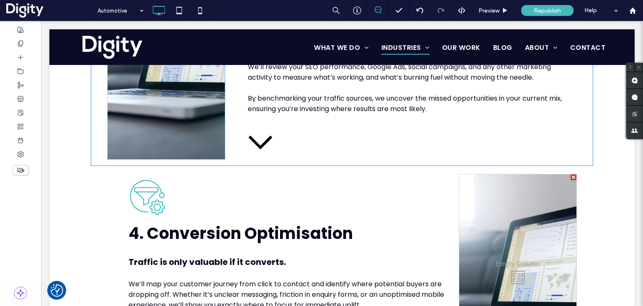
scroll to position [1214, 0]
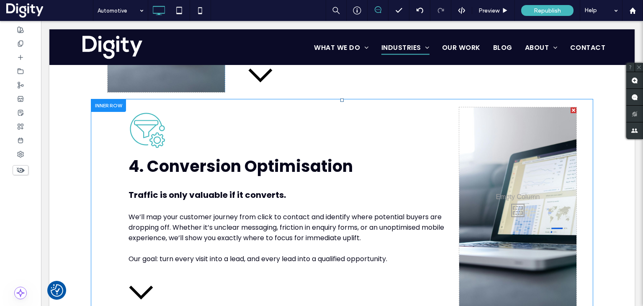
click at [115, 138] on div "Filter and settings icon. 4. Conversion Optimisation Traffic is only valuable i…" at bounding box center [284, 208] width 352 height 202
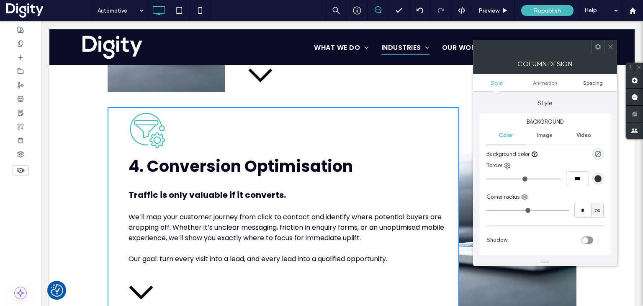
drag, startPoint x: 583, startPoint y: 82, endPoint x: 588, endPoint y: 85, distance: 5.4
click at [585, 82] on span "Spacing" at bounding box center [593, 83] width 20 height 6
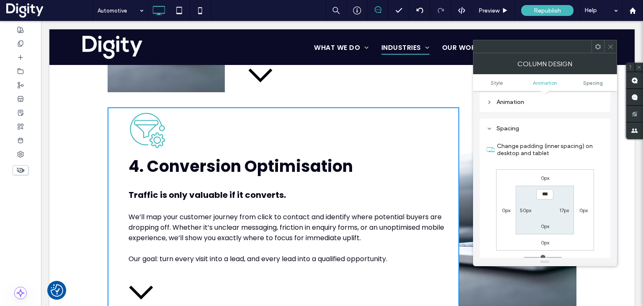
scroll to position [190, 0]
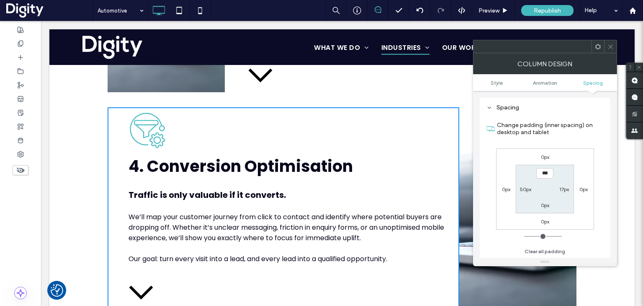
click at [524, 188] on label "50px" at bounding box center [525, 189] width 11 height 6
type input "**"
type input "****"
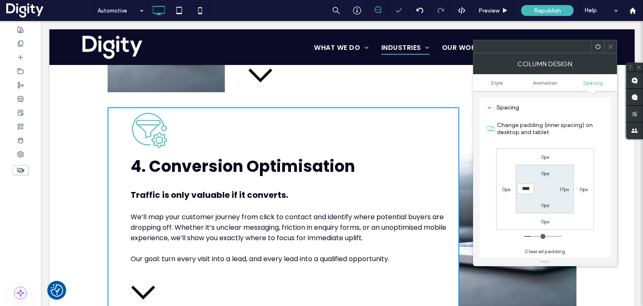
click at [613, 46] on icon at bounding box center [610, 47] width 6 height 6
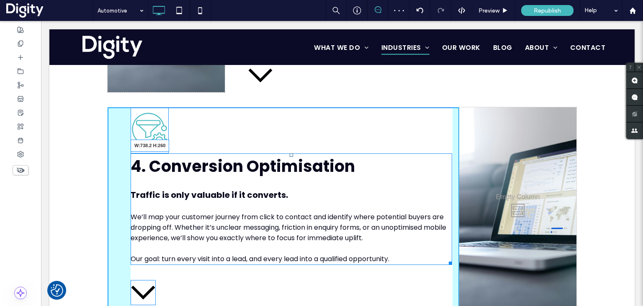
drag, startPoint x: 444, startPoint y: 261, endPoint x: 438, endPoint y: 259, distance: 6.8
click at [446, 259] on div at bounding box center [449, 261] width 6 height 6
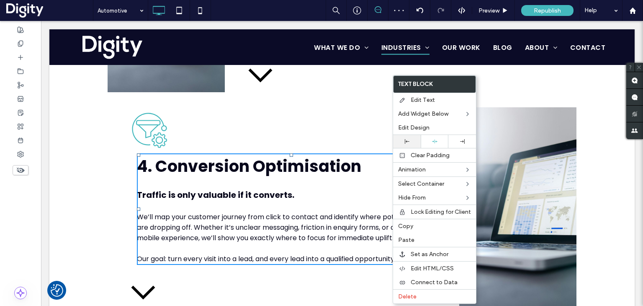
click at [406, 139] on icon at bounding box center [407, 141] width 5 height 5
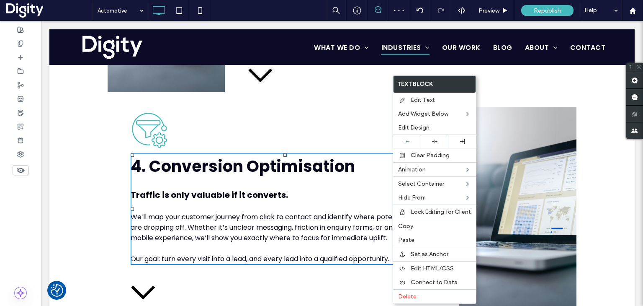
click at [108, 174] on div "Filter and settings icon. 4. Conversion Optimisation Traffic is only valuable i…" at bounding box center [284, 208] width 352 height 202
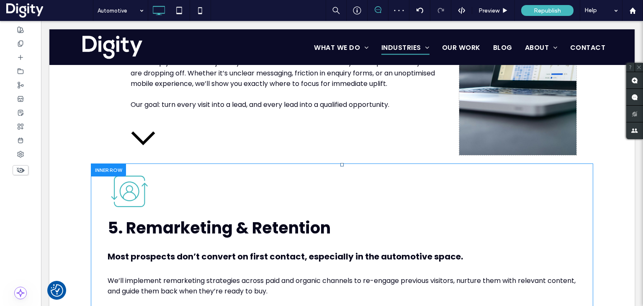
scroll to position [1423, 0]
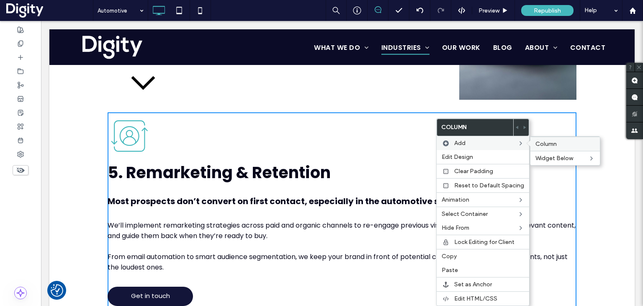
click at [539, 146] on span "Column" at bounding box center [545, 143] width 21 height 7
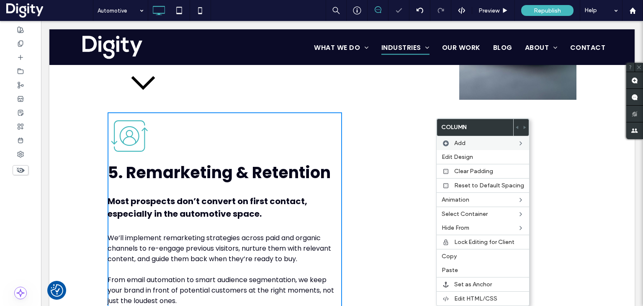
click at [389, 134] on div "Click To Paste Click To Paste" at bounding box center [459, 248] width 234 height 273
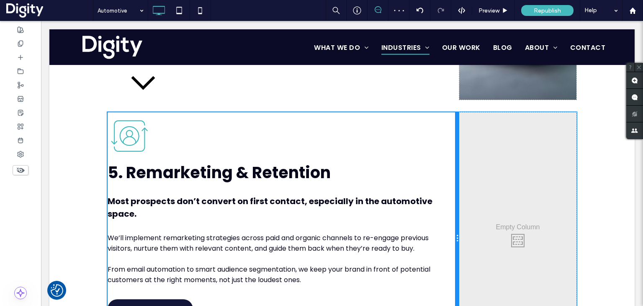
drag, startPoint x: 338, startPoint y: 151, endPoint x: 447, endPoint y: 152, distance: 109.2
click at [447, 152] on div "Icon of a person inside a square with arrows, symbolizing user refresh or updat…" at bounding box center [284, 238] width 352 height 252
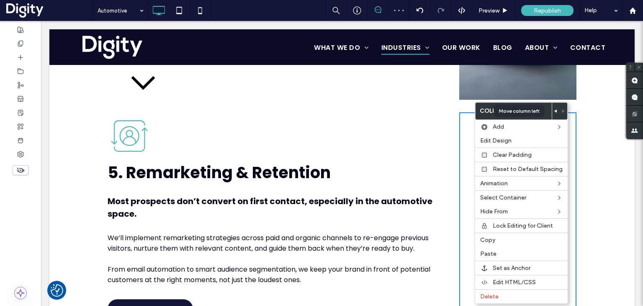
click at [552, 110] on div at bounding box center [556, 111] width 8 height 17
click at [554, 110] on use at bounding box center [555, 110] width 3 height 3
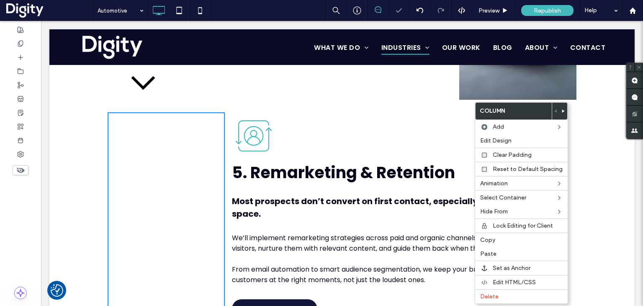
click at [316, 119] on div "Icon of a person inside a square with arrows, symbolizing user refresh or updat…" at bounding box center [401, 238] width 352 height 252
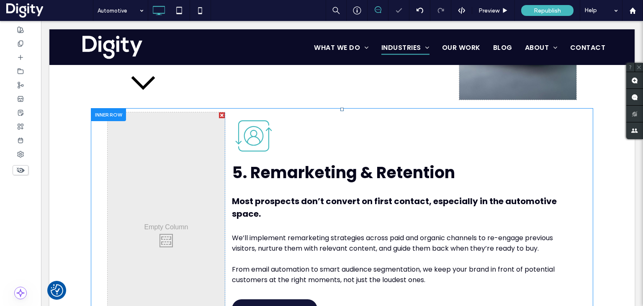
click at [226, 123] on div "Icon of a person inside a square with arrows, symbolizing user refresh or updat…" at bounding box center [401, 238] width 352 height 252
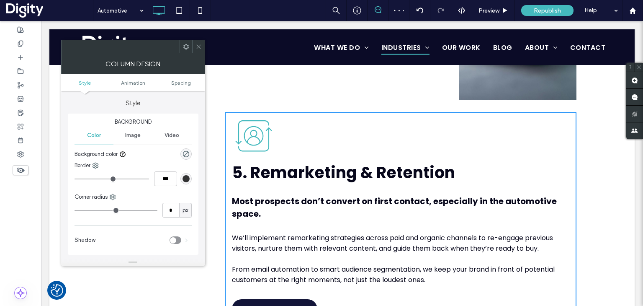
click at [182, 78] on ul "Style Animation Spacing" at bounding box center [133, 82] width 144 height 17
click at [182, 81] on span "Spacing" at bounding box center [181, 83] width 20 height 6
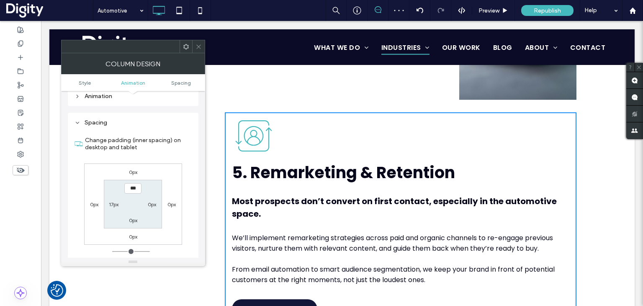
scroll to position [190, 0]
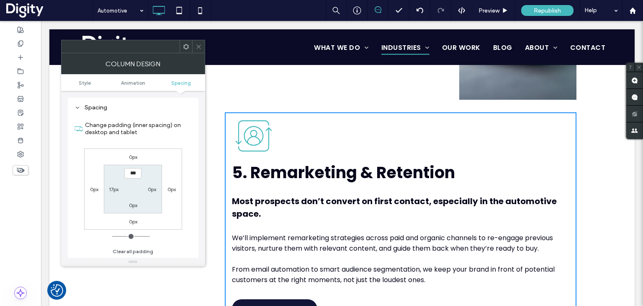
click at [113, 190] on label "17px" at bounding box center [114, 189] width 10 height 6
type input "**"
type input "****"
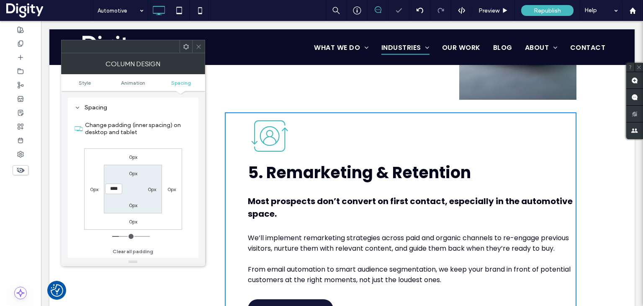
click at [199, 46] on icon at bounding box center [198, 47] width 6 height 6
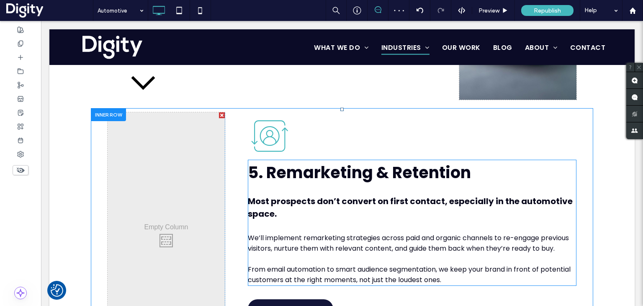
scroll to position [1465, 0]
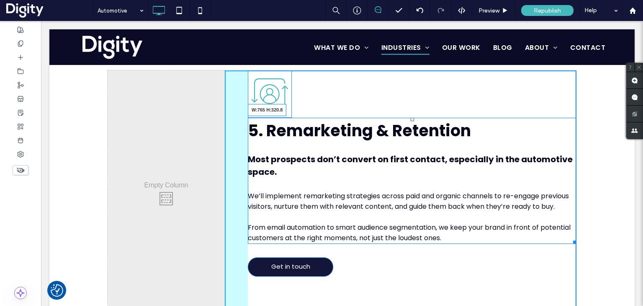
drag, startPoint x: 568, startPoint y: 236, endPoint x: 563, endPoint y: 236, distance: 4.6
click at [563, 236] on div "5. Remarketing & Retention Most prospects don’t convert on first contact, espec…" at bounding box center [412, 181] width 329 height 126
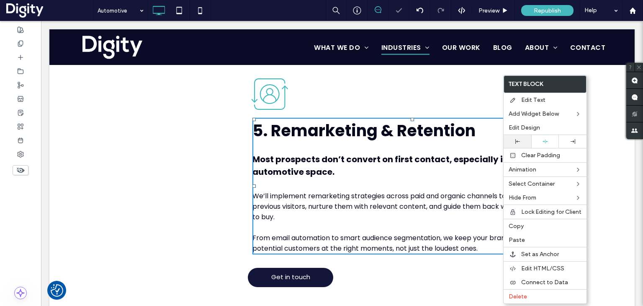
click at [515, 139] on icon at bounding box center [517, 141] width 5 height 5
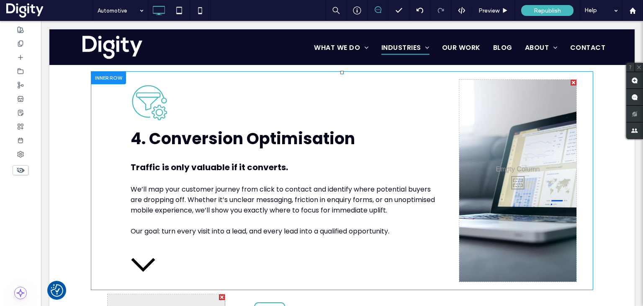
scroll to position [1256, 0]
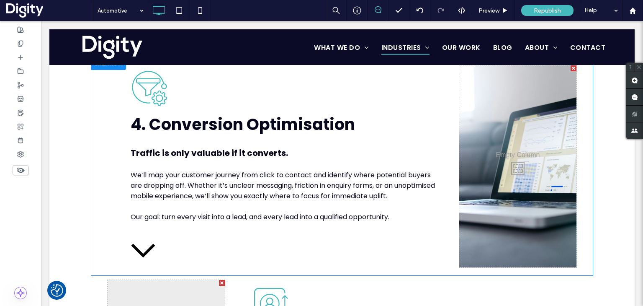
click at [467, 132] on div "Click To Paste Click To Paste" at bounding box center [517, 166] width 117 height 202
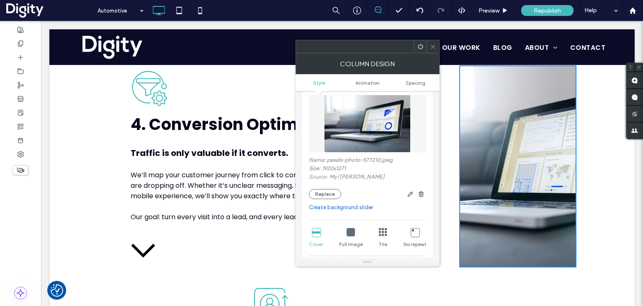
scroll to position [84, 0]
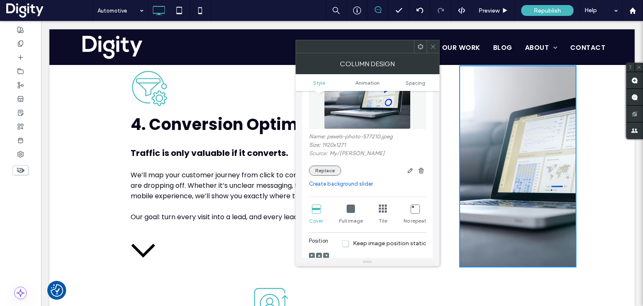
click at [325, 169] on button "Replace" at bounding box center [325, 170] width 32 height 10
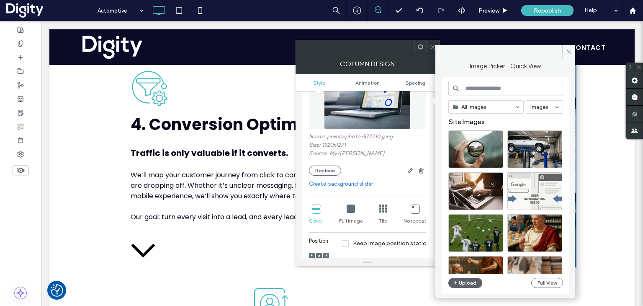
click at [480, 88] on input at bounding box center [505, 88] width 115 height 15
type input "**********"
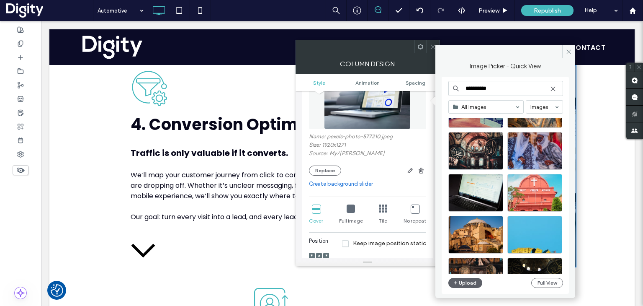
scroll to position [126, 0]
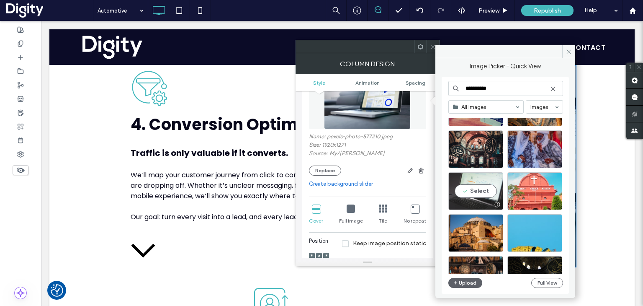
click at [479, 189] on div "Select" at bounding box center [475, 191] width 55 height 38
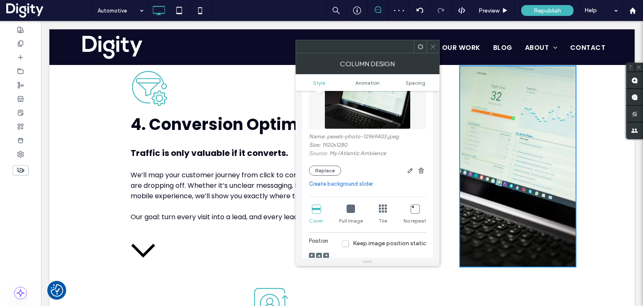
click at [434, 49] on icon at bounding box center [433, 47] width 6 height 6
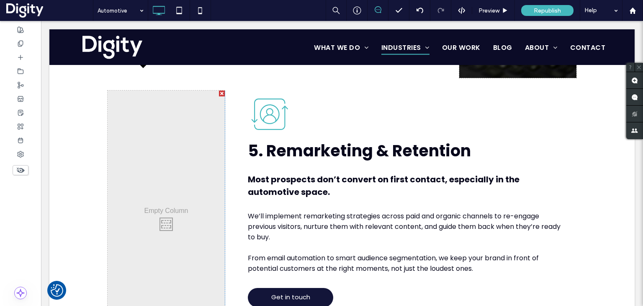
scroll to position [1465, 0]
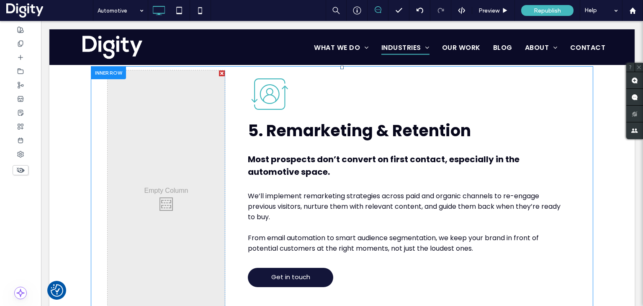
click at [209, 94] on div "Click To Paste Click To Paste" at bounding box center [166, 201] width 117 height 263
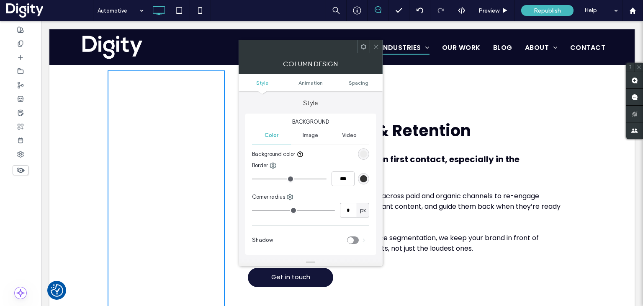
click at [313, 136] on span "Image" at bounding box center [310, 135] width 15 height 7
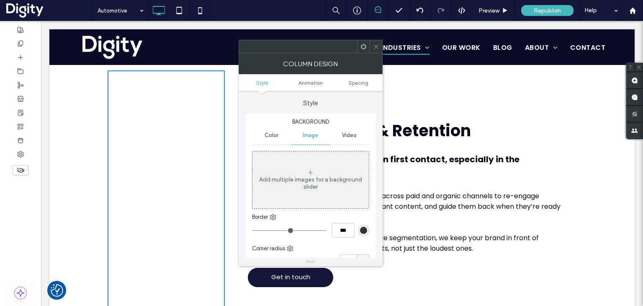
click at [309, 189] on div "Add multiple images for a background slider" at bounding box center [310, 183] width 116 height 14
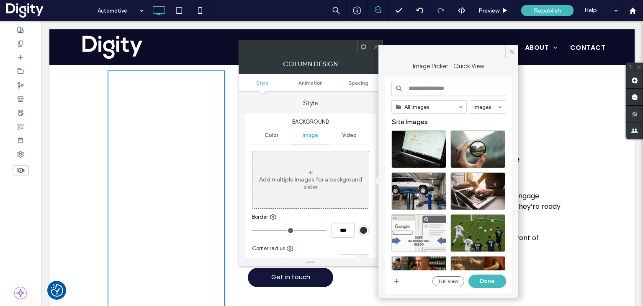
click at [425, 90] on input at bounding box center [448, 88] width 115 height 15
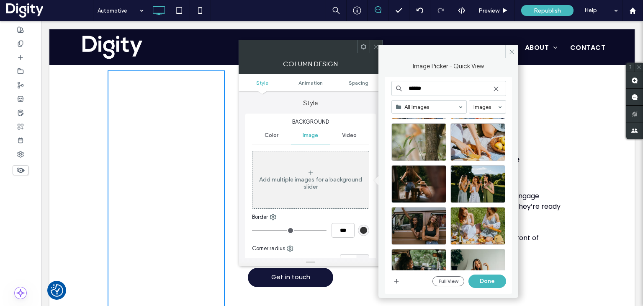
scroll to position [377, 0]
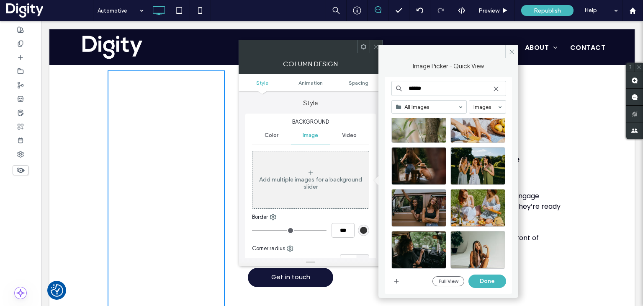
click at [419, 88] on input "******" at bounding box center [448, 88] width 115 height 15
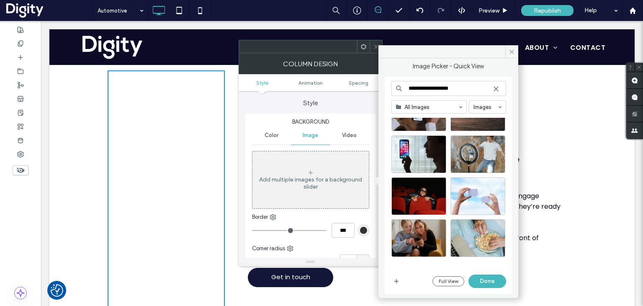
scroll to position [335, 0]
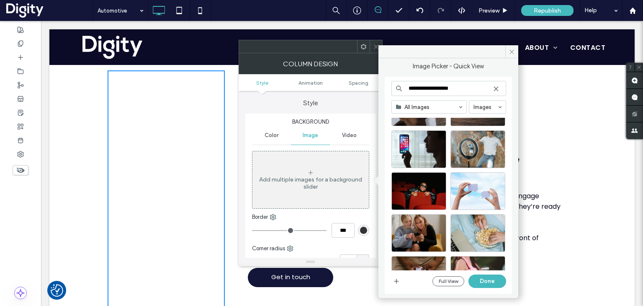
click at [424, 87] on input "**********" at bounding box center [448, 88] width 115 height 15
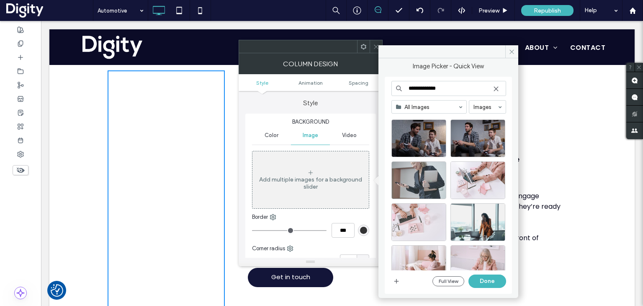
scroll to position [370, 0]
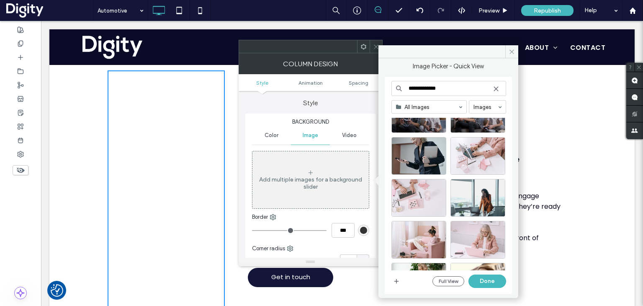
drag, startPoint x: 423, startPoint y: 88, endPoint x: 366, endPoint y: 85, distance: 57.4
click at [367, 86] on div "**********" at bounding box center [311, 159] width 144 height 213
type input "*******"
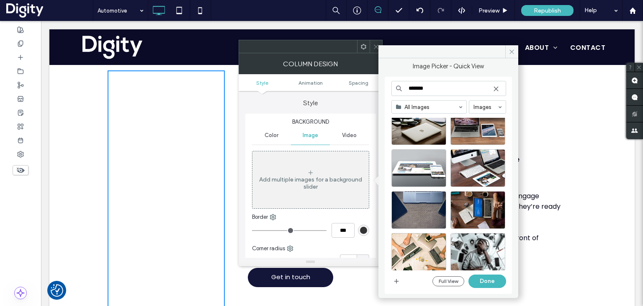
scroll to position [251, 0]
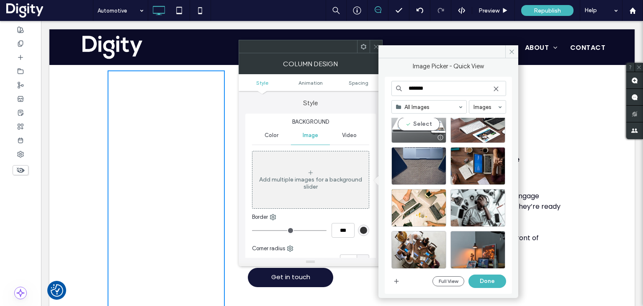
click at [427, 123] on div "Select" at bounding box center [418, 124] width 55 height 38
click at [427, 123] on div at bounding box center [418, 124] width 55 height 38
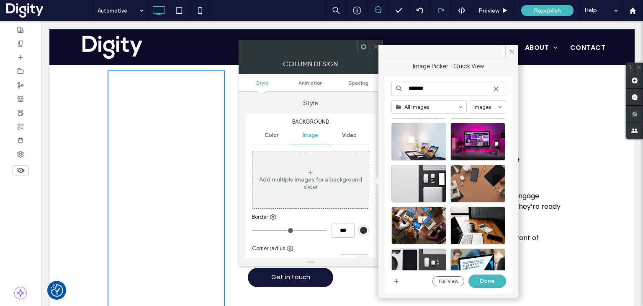
scroll to position [421, 0]
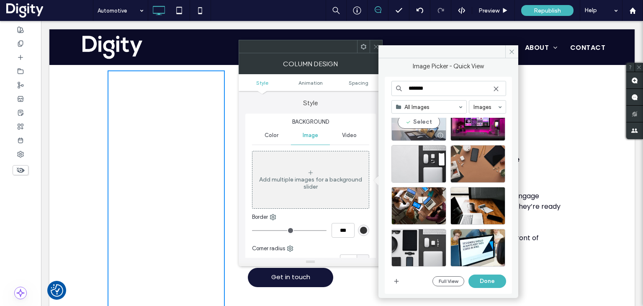
click at [424, 125] on div "Select" at bounding box center [418, 122] width 55 height 38
click at [482, 281] on button "Done" at bounding box center [487, 280] width 38 height 13
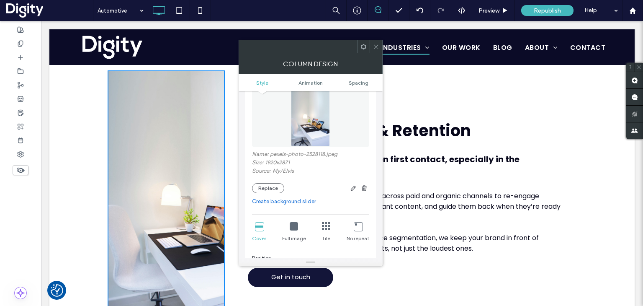
scroll to position [126, 0]
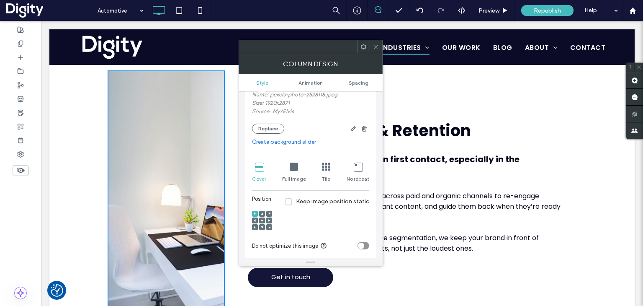
click at [263, 221] on icon at bounding box center [262, 220] width 3 height 3
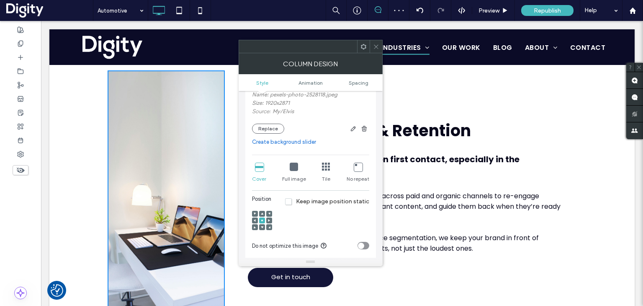
click at [378, 46] on icon at bounding box center [376, 47] width 6 height 6
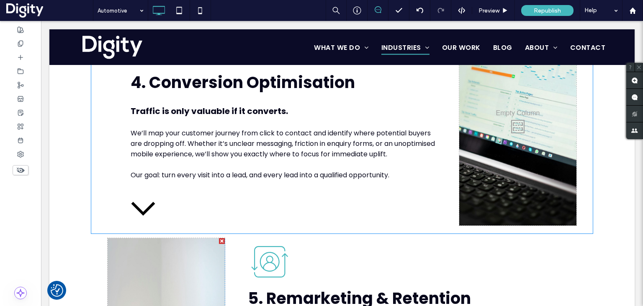
scroll to position [1339, 0]
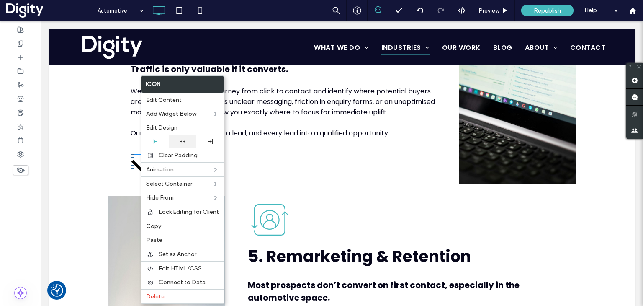
click at [188, 139] on div at bounding box center [182, 141] width 19 height 5
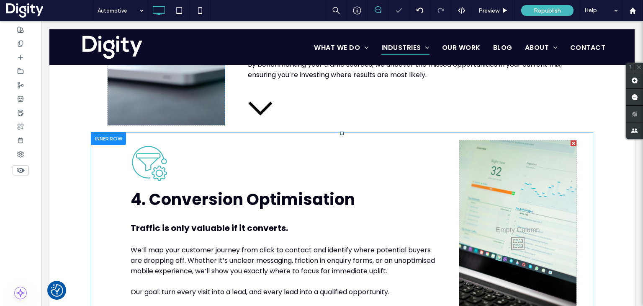
scroll to position [1130, 0]
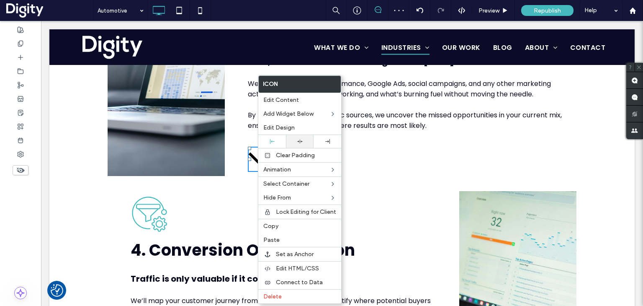
click at [298, 138] on div at bounding box center [300, 141] width 28 height 13
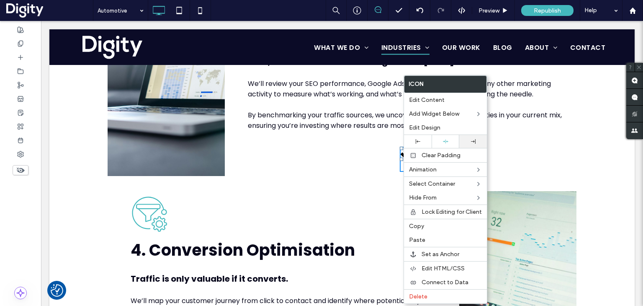
click at [475, 140] on div at bounding box center [472, 141] width 19 height 5
click at [417, 142] on icon at bounding box center [418, 141] width 5 height 5
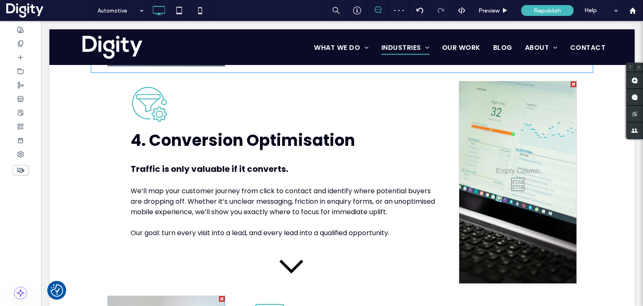
scroll to position [1297, 0]
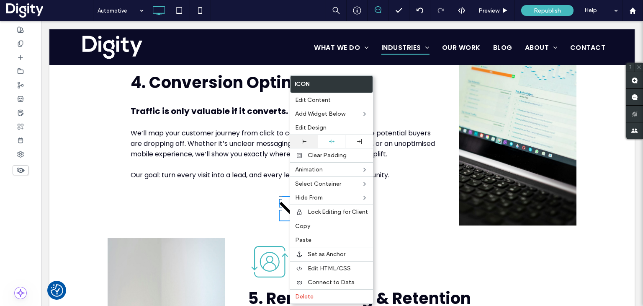
click at [305, 139] on icon at bounding box center [304, 141] width 5 height 5
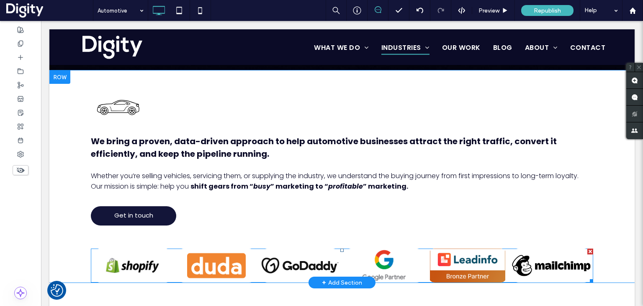
scroll to position [251, 0]
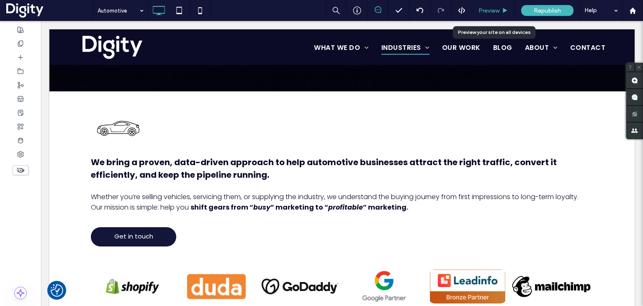
click at [479, 15] on div "Preview" at bounding box center [493, 10] width 43 height 21
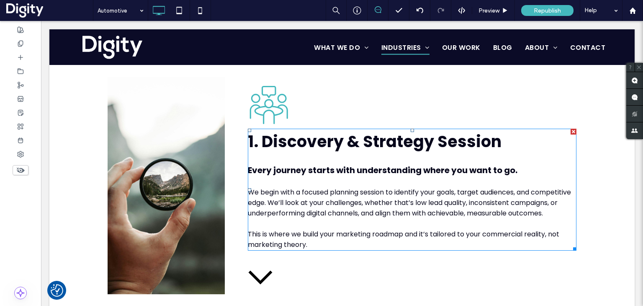
scroll to position [586, 0]
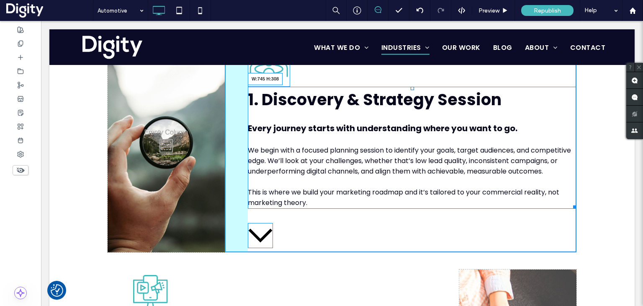
drag, startPoint x: 571, startPoint y: 213, endPoint x: 563, endPoint y: 211, distance: 9.0
click at [570, 208] on div at bounding box center [573, 205] width 6 height 6
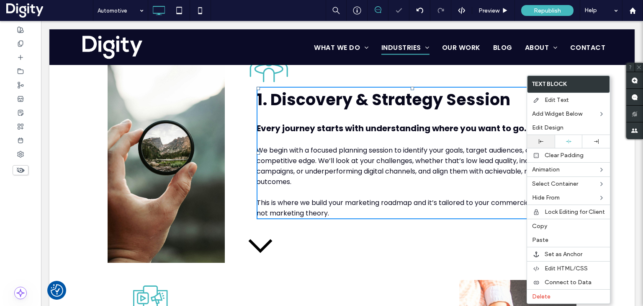
click at [539, 141] on icon at bounding box center [541, 141] width 5 height 5
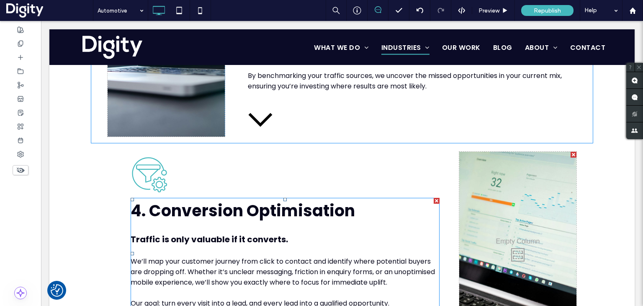
scroll to position [1172, 0]
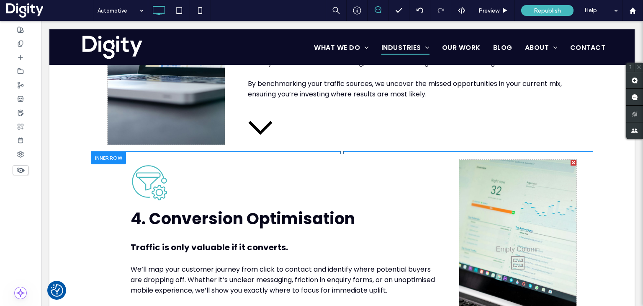
click at [480, 163] on div "Click To Paste Click To Paste" at bounding box center [517, 260] width 117 height 202
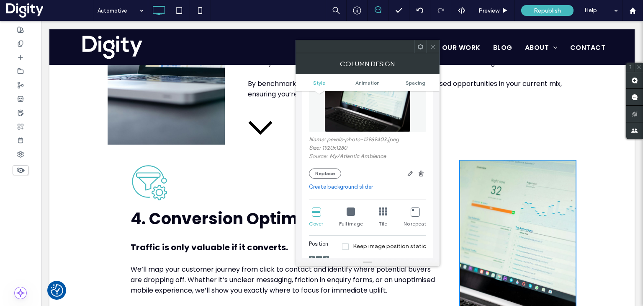
scroll to position [84, 0]
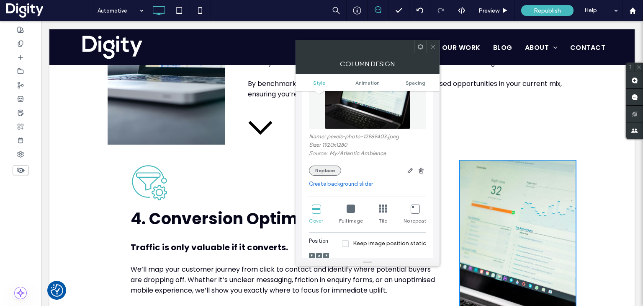
click at [330, 174] on button "Replace" at bounding box center [325, 170] width 32 height 10
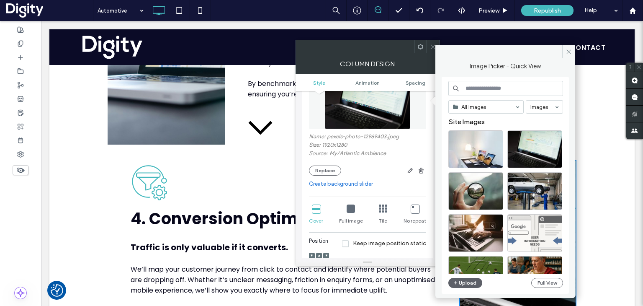
click at [490, 89] on input at bounding box center [505, 88] width 115 height 15
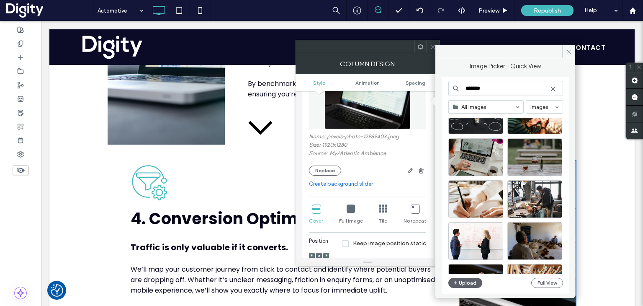
scroll to position [293, 0]
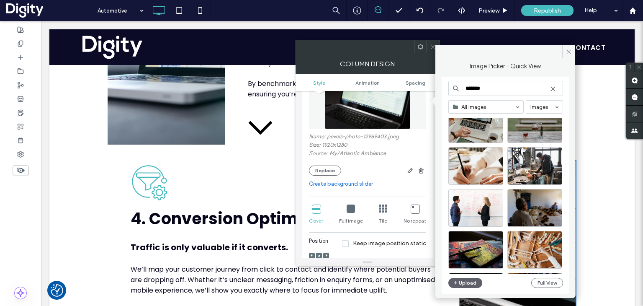
click at [481, 89] on input "*******" at bounding box center [505, 88] width 115 height 15
type input "*****"
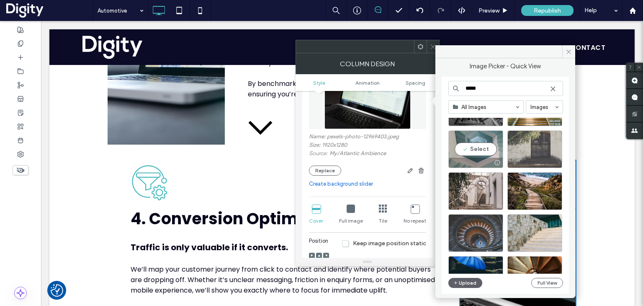
click at [485, 149] on div "Select" at bounding box center [475, 149] width 55 height 38
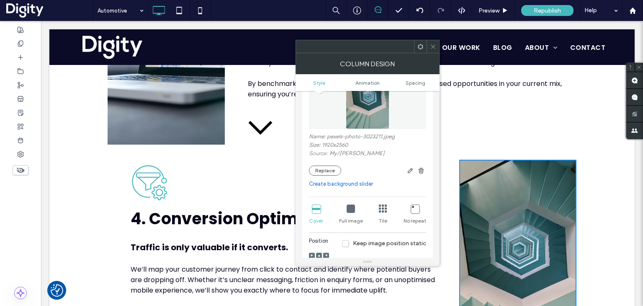
click at [430, 47] on icon at bounding box center [433, 47] width 6 height 6
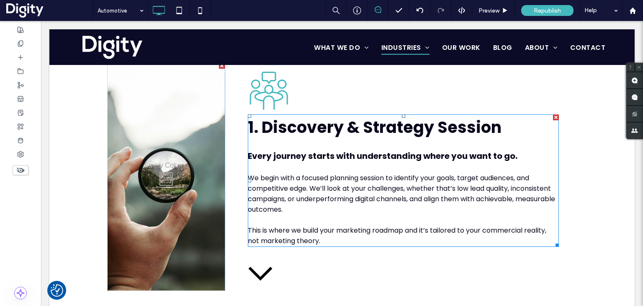
scroll to position [544, 0]
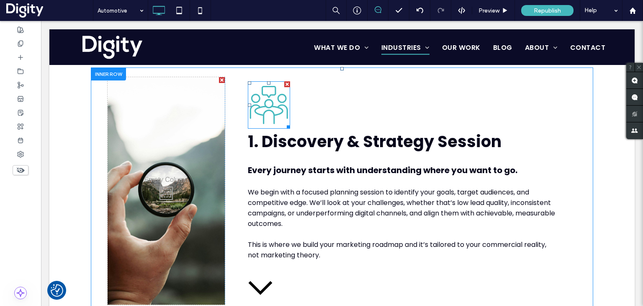
click at [284, 85] on div at bounding box center [287, 84] width 6 height 6
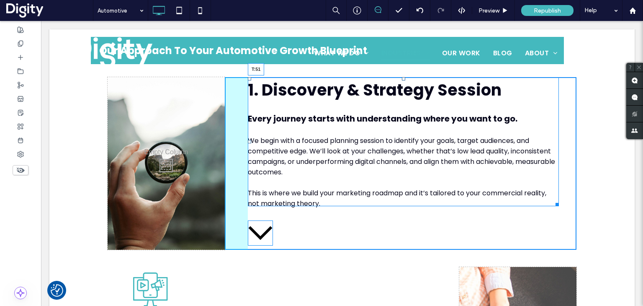
drag, startPoint x: 400, startPoint y: 79, endPoint x: 398, endPoint y: 100, distance: 21.4
click at [402, 80] on div at bounding box center [403, 78] width 3 height 3
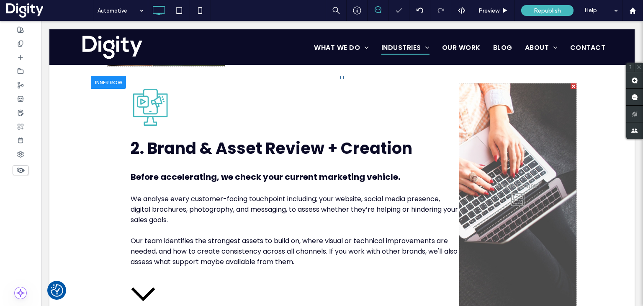
scroll to position [753, 0]
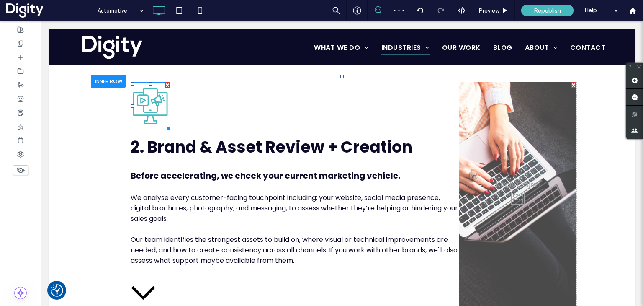
click at [166, 82] on div at bounding box center [167, 85] width 6 height 6
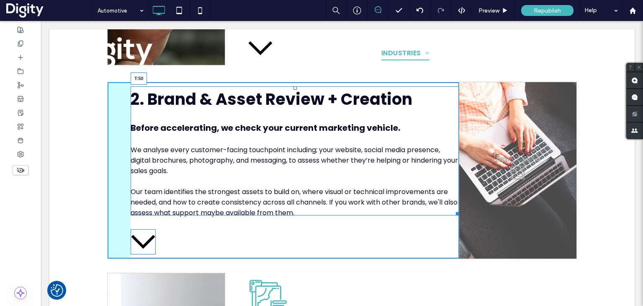
drag, startPoint x: 292, startPoint y: 86, endPoint x: 293, endPoint y: 103, distance: 16.8
click at [293, 90] on div at bounding box center [294, 87] width 3 height 3
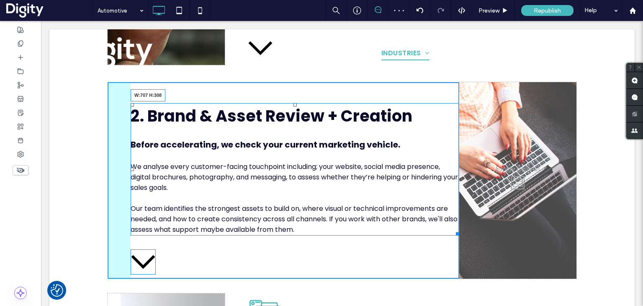
drag, startPoint x: 452, startPoint y: 226, endPoint x: 436, endPoint y: 223, distance: 16.6
click at [453, 229] on div at bounding box center [456, 232] width 6 height 6
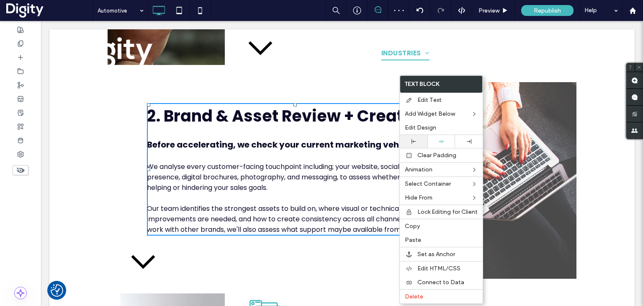
click at [414, 143] on icon at bounding box center [413, 141] width 5 height 5
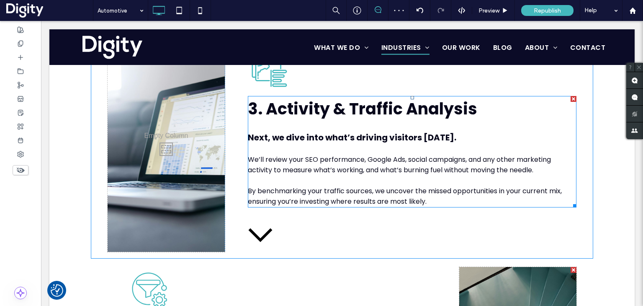
scroll to position [1004, 0]
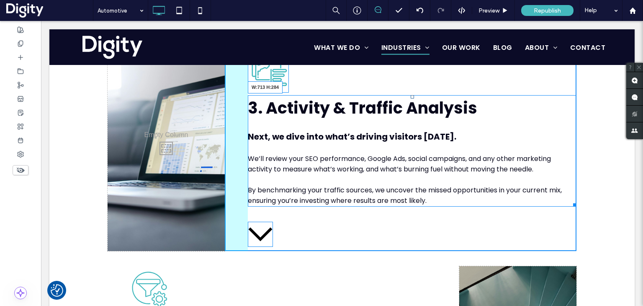
drag, startPoint x: 570, startPoint y: 193, endPoint x: 555, endPoint y: 193, distance: 15.1
click at [555, 193] on div "3. Activity & Traffic Analysis Next, we dive into what’s driving visitors [DATE…" at bounding box center [412, 150] width 329 height 111
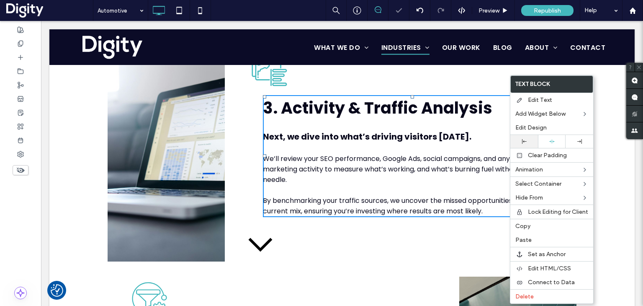
click at [519, 141] on div at bounding box center [523, 141] width 19 height 5
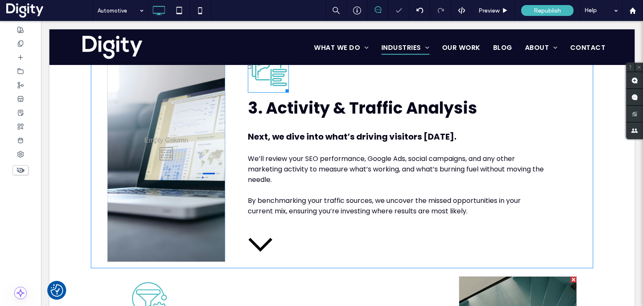
scroll to position [879, 0]
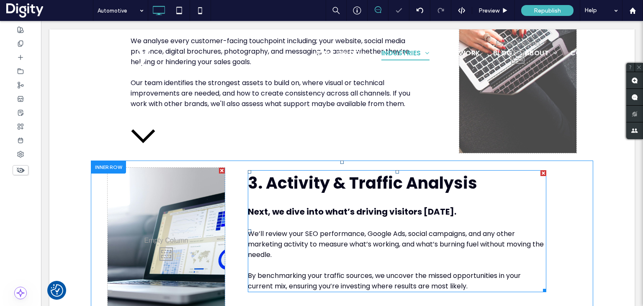
scroll to position [879, 0]
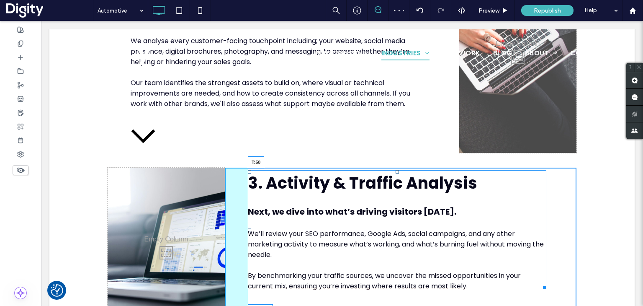
drag, startPoint x: 393, startPoint y: 165, endPoint x: 436, endPoint y: 204, distance: 57.5
click at [396, 173] on div at bounding box center [397, 171] width 3 height 3
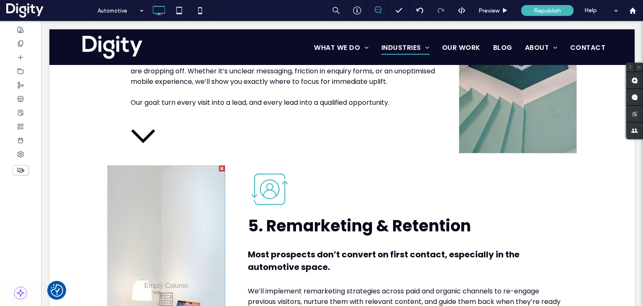
scroll to position [1339, 0]
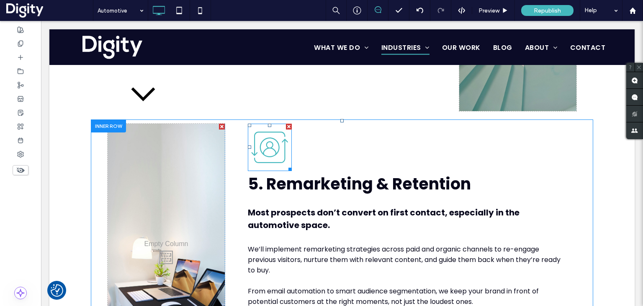
click at [286, 123] on div at bounding box center [289, 126] width 6 height 6
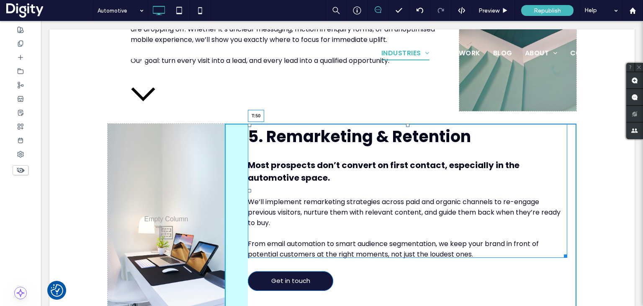
drag, startPoint x: 405, startPoint y: 113, endPoint x: 446, endPoint y: 155, distance: 58.9
click at [406, 127] on div at bounding box center [407, 124] width 3 height 3
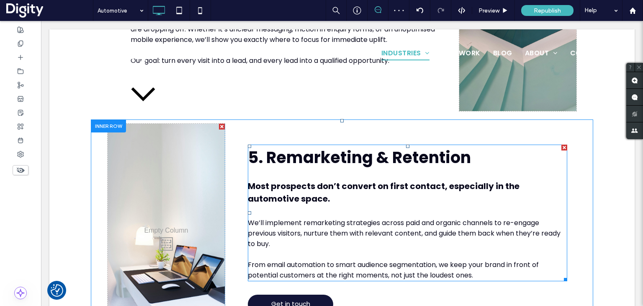
click at [347, 149] on span "5. Remarketing & Retention" at bounding box center [359, 157] width 223 height 22
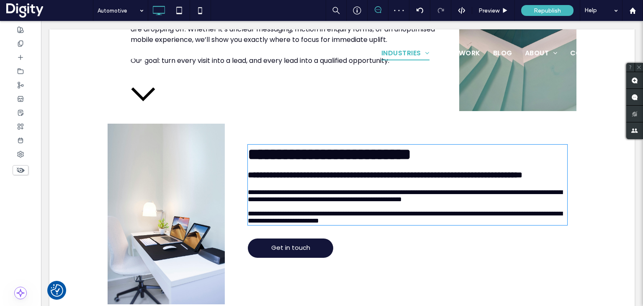
type input "*******"
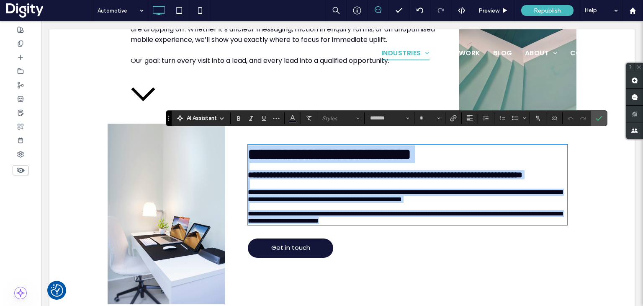
click at [347, 146] on span "**********" at bounding box center [329, 154] width 163 height 16
type input "**"
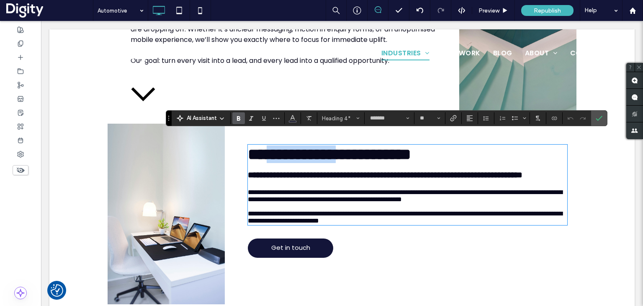
drag, startPoint x: 370, startPoint y: 147, endPoint x: 267, endPoint y: 144, distance: 103.4
click at [267, 146] on span "**********" at bounding box center [329, 154] width 163 height 16
click at [598, 119] on use "Confirm" at bounding box center [599, 118] width 7 height 5
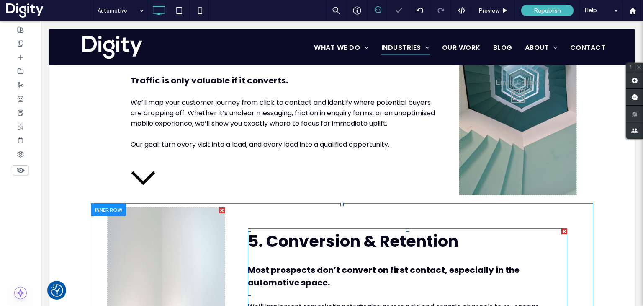
scroll to position [1130, 0]
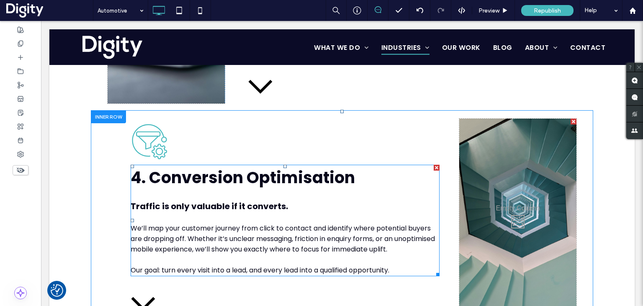
click at [323, 171] on span "4. Conversion Optimisation" at bounding box center [243, 177] width 224 height 22
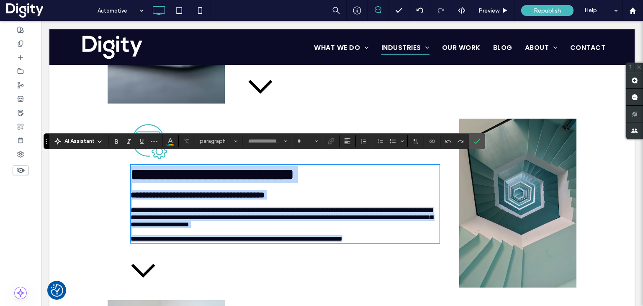
type input "*******"
click at [294, 173] on span "**********" at bounding box center [212, 174] width 163 height 16
type input "**"
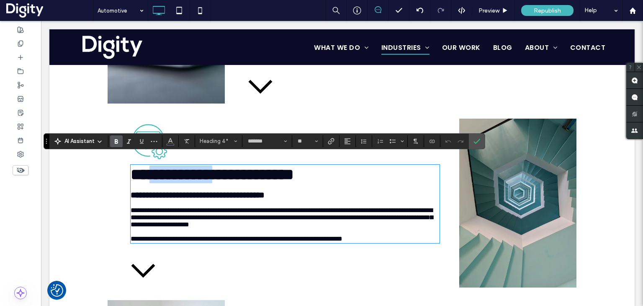
drag, startPoint x: 240, startPoint y: 168, endPoint x: 151, endPoint y: 164, distance: 89.7
click at [151, 166] on span "**********" at bounding box center [212, 174] width 163 height 16
click at [474, 141] on icon "Confirm" at bounding box center [476, 141] width 7 height 7
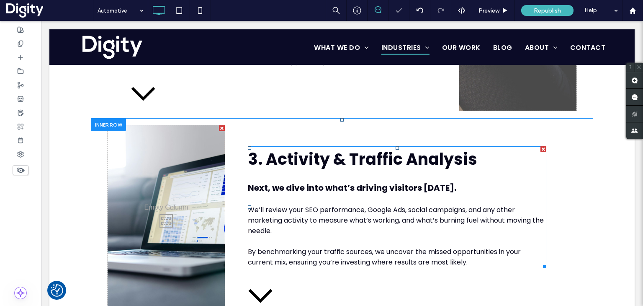
scroll to position [921, 0]
click at [388, 157] on span "3. Activity & Traffic Analysis" at bounding box center [362, 159] width 229 height 22
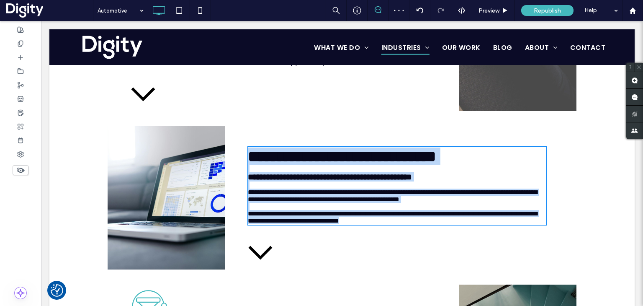
type input "*******"
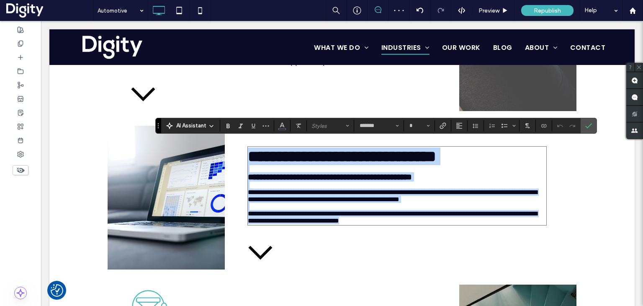
click at [392, 154] on span "**********" at bounding box center [342, 156] width 188 height 16
type input "**"
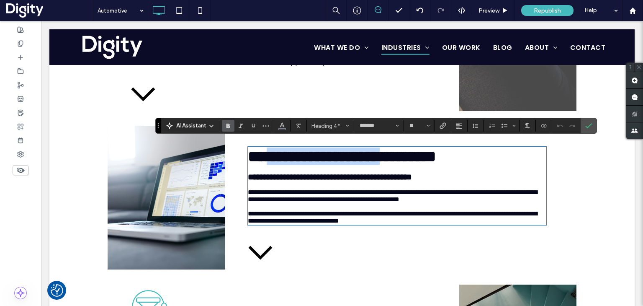
drag, startPoint x: 397, startPoint y: 150, endPoint x: 261, endPoint y: 152, distance: 135.6
click at [261, 152] on span "**********" at bounding box center [342, 156] width 188 height 16
click at [585, 125] on icon "Confirm" at bounding box center [588, 125] width 7 height 7
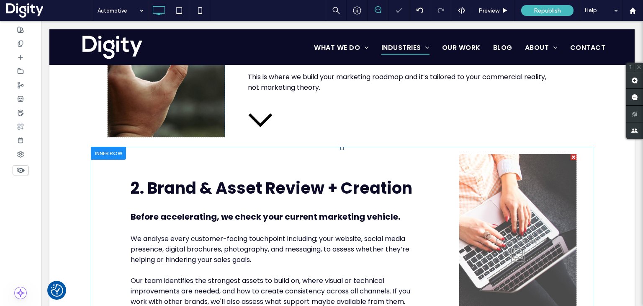
scroll to position [670, 0]
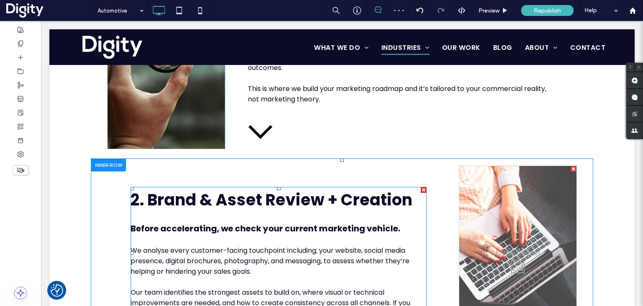
click at [297, 198] on span "2. Brand & Asset Review + Creation" at bounding box center [272, 199] width 282 height 22
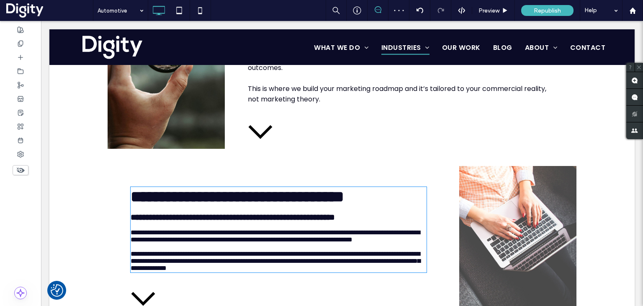
type input "*******"
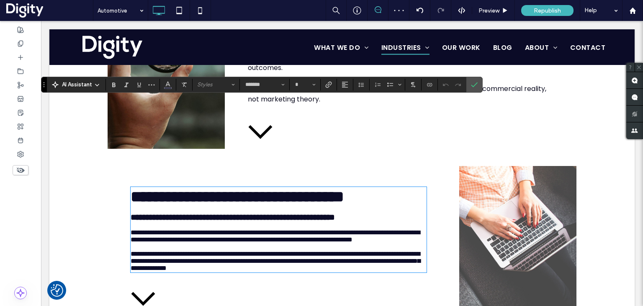
scroll to position [755, 0]
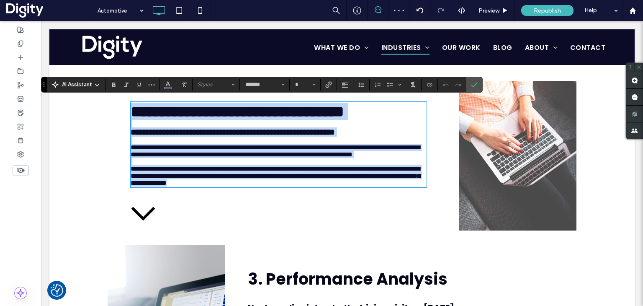
click at [282, 165] on p at bounding box center [279, 161] width 296 height 7
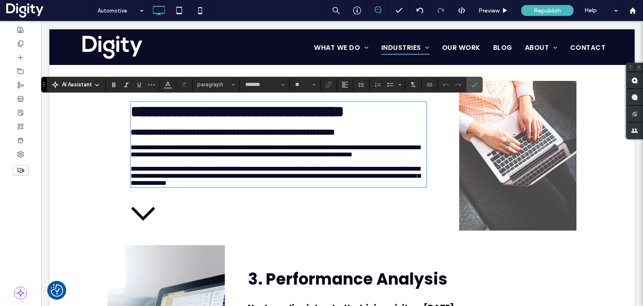
type input "**"
click at [196, 110] on span "**********" at bounding box center [237, 111] width 213 height 16
click at [194, 111] on span "**********" at bounding box center [237, 111] width 213 height 16
drag, startPoint x: 322, startPoint y: 111, endPoint x: 412, endPoint y: 114, distance: 89.6
click at [412, 114] on h4 "**********" at bounding box center [279, 112] width 296 height 18
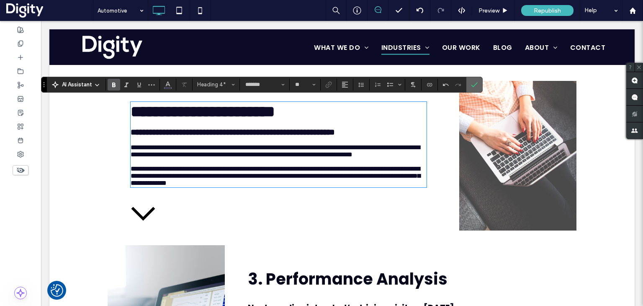
click at [474, 86] on icon "Confirm" at bounding box center [474, 84] width 7 height 7
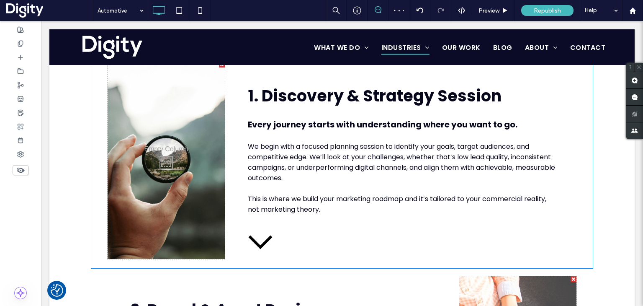
scroll to position [545, 0]
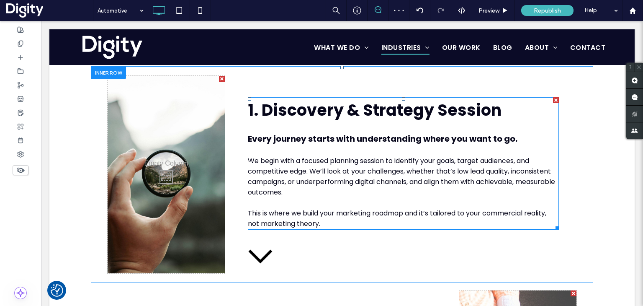
click at [377, 112] on span "1. Discovery & Strategy Session" at bounding box center [375, 110] width 254 height 22
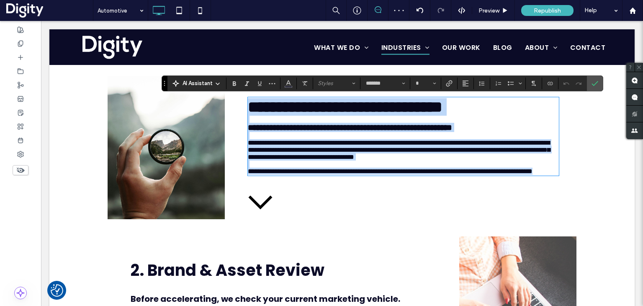
click at [381, 110] on span "**********" at bounding box center [345, 107] width 195 height 16
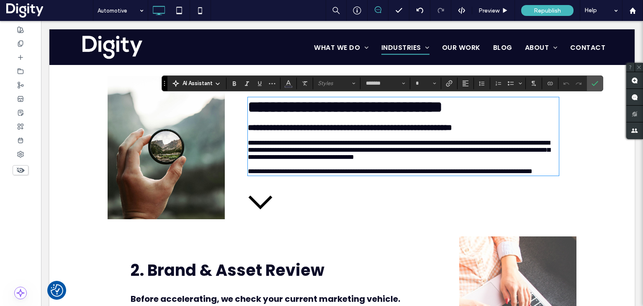
type input "**"
drag, startPoint x: 436, startPoint y: 108, endPoint x: 346, endPoint y: 109, distance: 90.0
click at [346, 109] on span "**********" at bounding box center [345, 107] width 195 height 16
click at [592, 81] on icon "Confirm" at bounding box center [594, 83] width 7 height 7
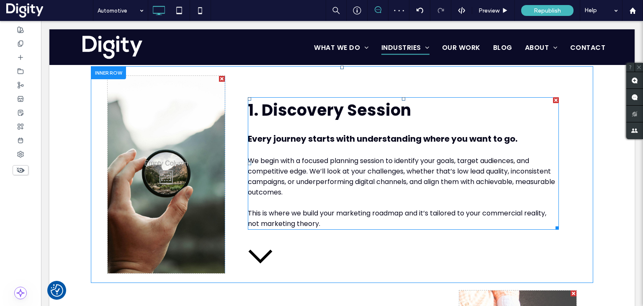
click at [370, 161] on span "We begin with a focused planning session to identify your goals, target audienc…" at bounding box center [401, 176] width 307 height 41
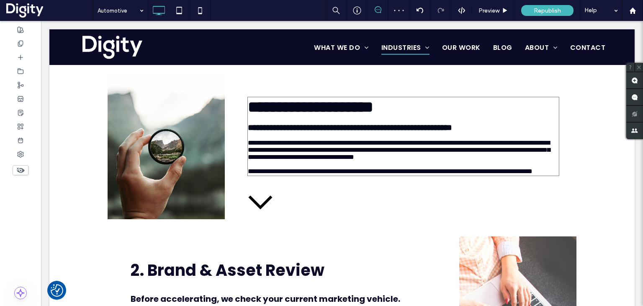
type input "*******"
click at [330, 159] on span "**********" at bounding box center [399, 149] width 302 height 21
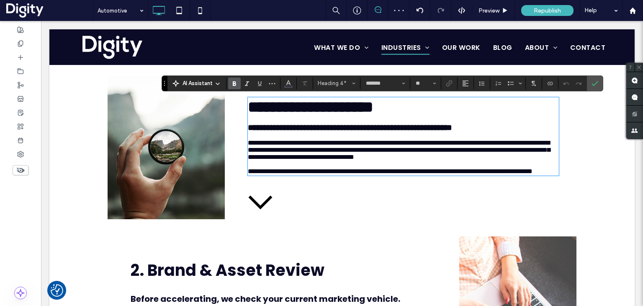
type input "**"
click at [300, 156] on span "**********" at bounding box center [399, 149] width 302 height 21
click at [373, 151] on p "**********" at bounding box center [403, 146] width 311 height 28
drag, startPoint x: 590, startPoint y: 82, endPoint x: 547, endPoint y: 63, distance: 46.8
click at [591, 82] on icon "Confirm" at bounding box center [594, 83] width 7 height 7
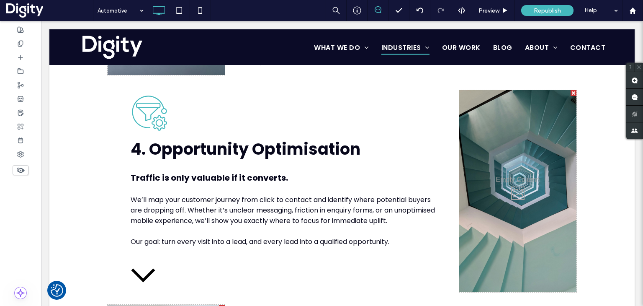
scroll to position [1173, 0]
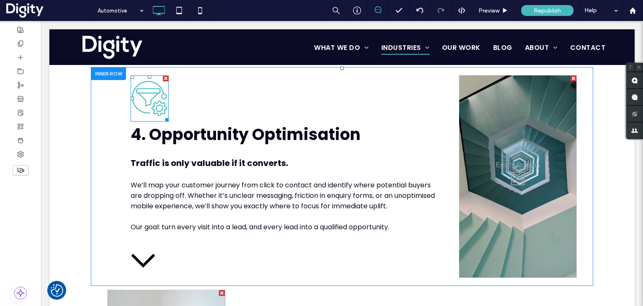
click at [163, 75] on div at bounding box center [166, 78] width 6 height 6
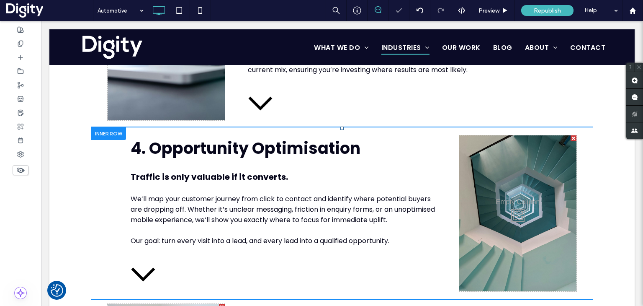
scroll to position [1089, 0]
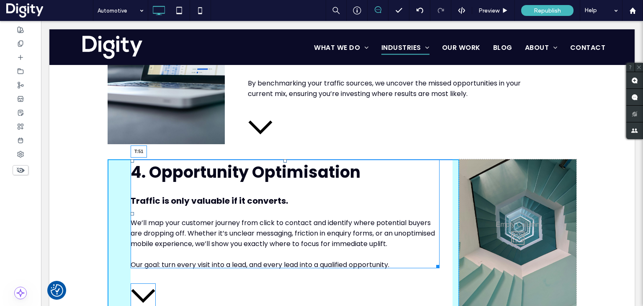
drag, startPoint x: 282, startPoint y: 151, endPoint x: 326, endPoint y: 189, distance: 58.2
click at [285, 172] on div "4. Opportunity Optimisation Traffic is only valuable if it converts. We’ll map …" at bounding box center [285, 213] width 309 height 109
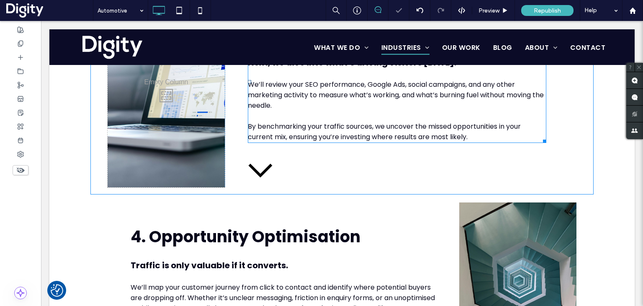
scroll to position [1006, 0]
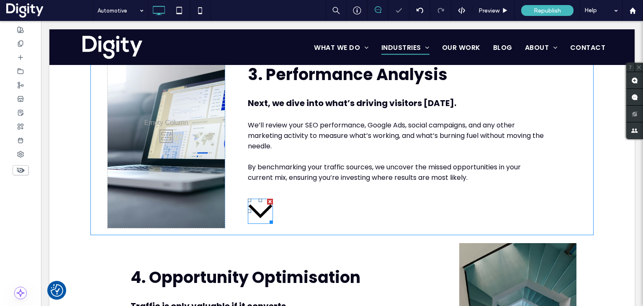
click at [268, 198] on div at bounding box center [270, 201] width 6 height 6
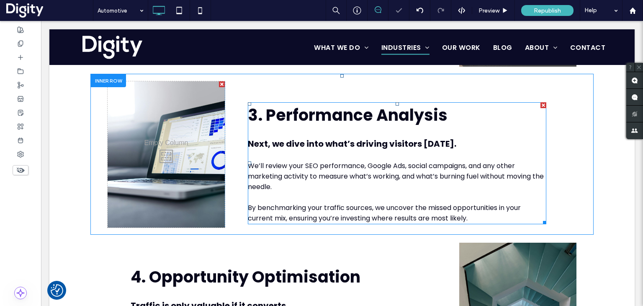
scroll to position [964, 0]
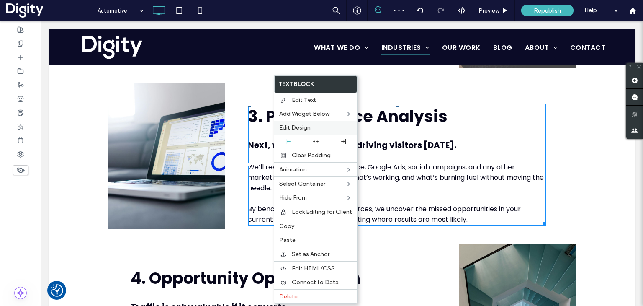
click at [287, 124] on span "Edit Design" at bounding box center [294, 127] width 31 height 7
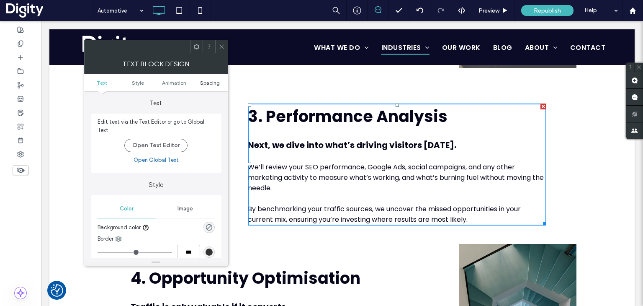
click at [211, 84] on span "Spacing" at bounding box center [210, 83] width 20 height 6
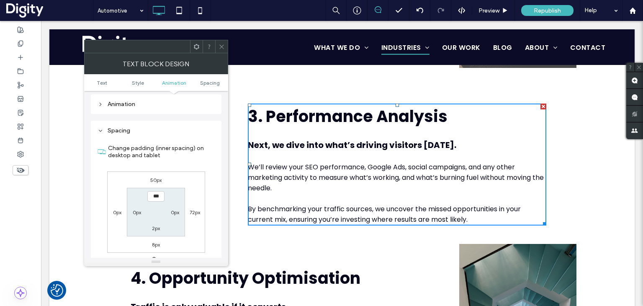
scroll to position [229, 0]
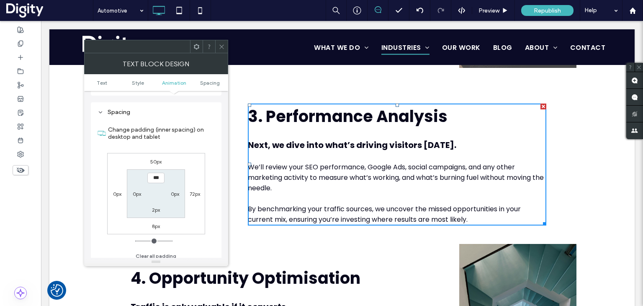
click at [156, 206] on label "2px" at bounding box center [156, 209] width 8 height 6
click at [156, 223] on label "8px" at bounding box center [156, 226] width 8 height 6
type input "*"
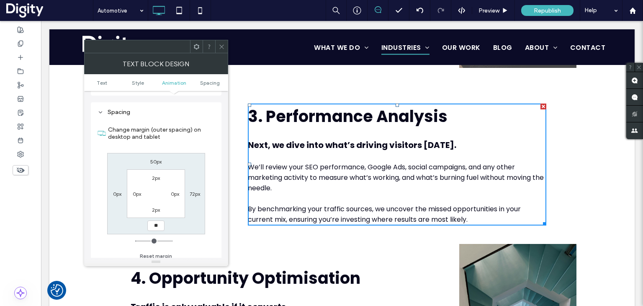
type input "**"
type input "****"
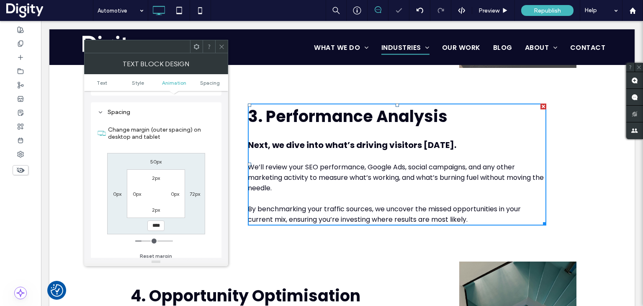
click at [222, 46] on icon at bounding box center [221, 47] width 6 height 6
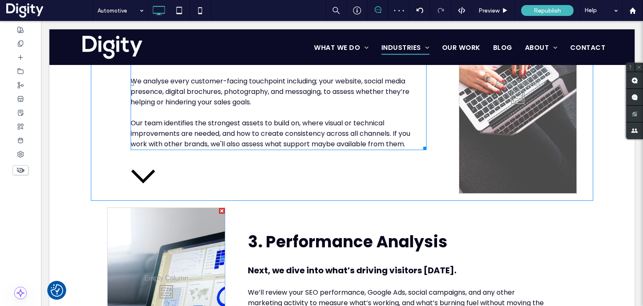
scroll to position [838, 0]
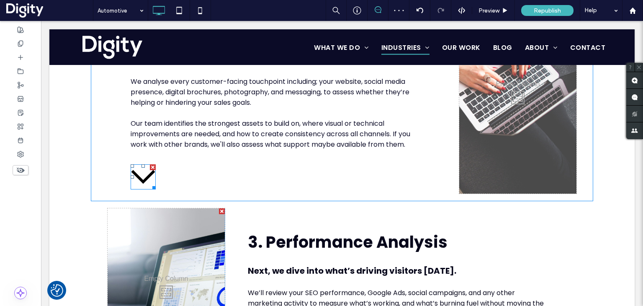
click at [151, 164] on div at bounding box center [153, 167] width 6 height 6
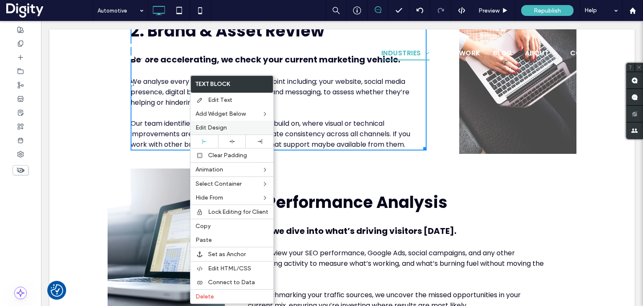
click at [208, 122] on div "Edit Design" at bounding box center [231, 128] width 83 height 14
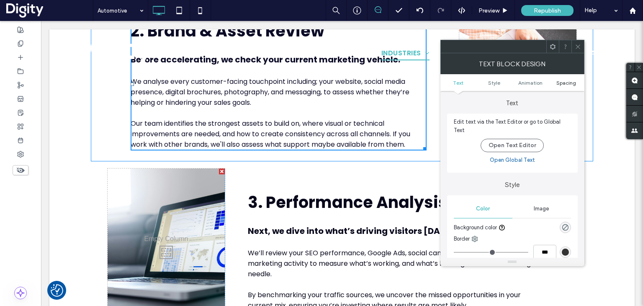
click at [563, 80] on span "Spacing" at bounding box center [566, 83] width 20 height 6
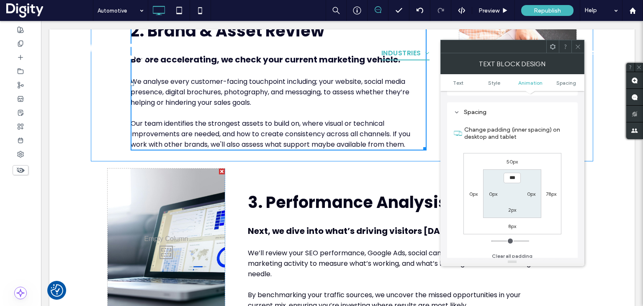
scroll to position [229, 0]
click at [511, 206] on label "2px" at bounding box center [512, 209] width 8 height 6
type input "**"
type input "****"
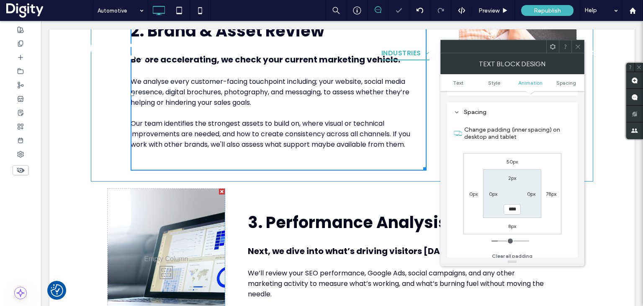
click at [577, 45] on icon at bounding box center [578, 47] width 6 height 6
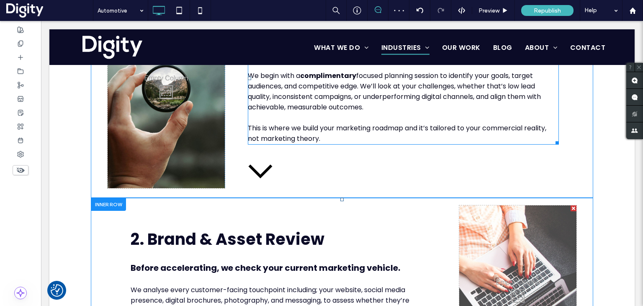
scroll to position [629, 0]
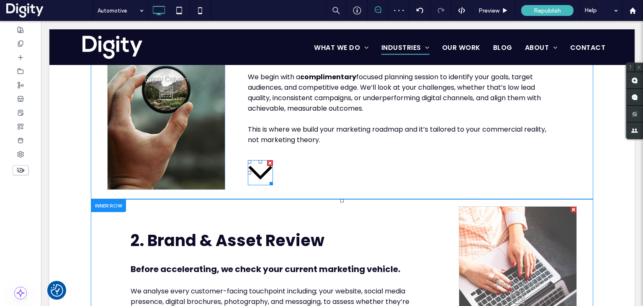
click at [267, 160] on div at bounding box center [270, 163] width 6 height 6
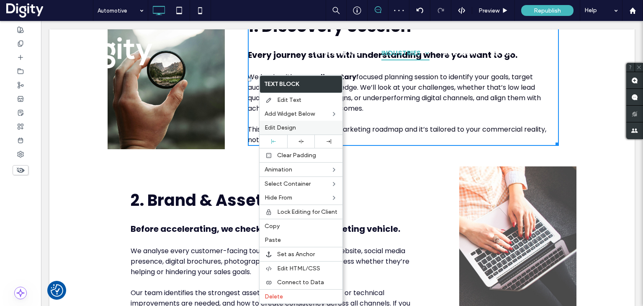
click at [276, 131] on div "Edit Design" at bounding box center [300, 128] width 83 height 14
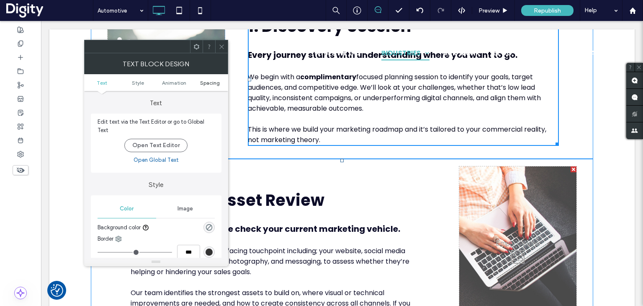
click at [212, 80] on span "Spacing" at bounding box center [210, 83] width 20 height 6
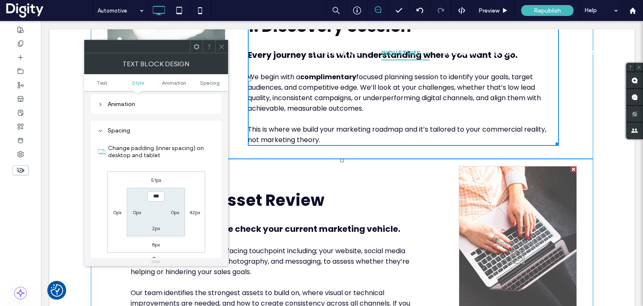
scroll to position [229, 0]
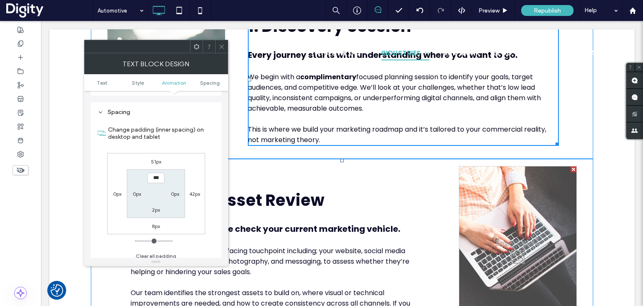
click at [158, 223] on label "8px" at bounding box center [156, 226] width 8 height 6
type input "*"
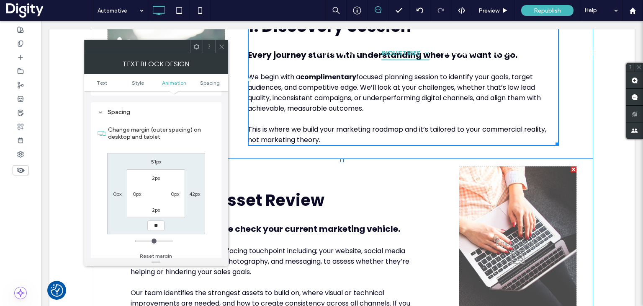
type input "**"
type input "****"
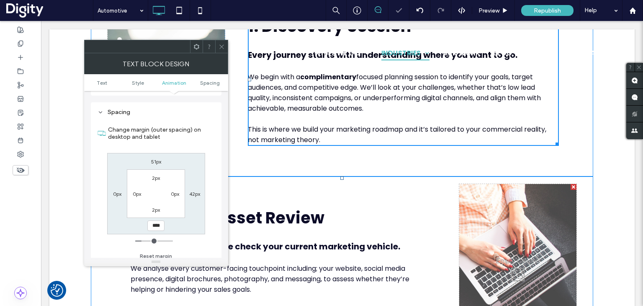
click at [223, 44] on icon at bounding box center [221, 47] width 6 height 6
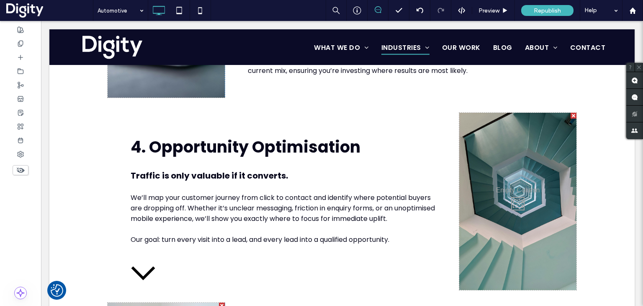
scroll to position [1089, 0]
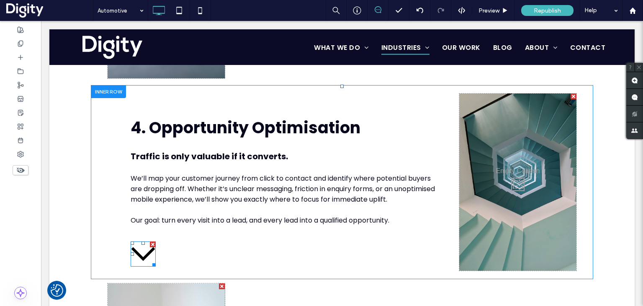
drag, startPoint x: 151, startPoint y: 234, endPoint x: 192, endPoint y: 254, distance: 45.9
click at [151, 241] on div at bounding box center [153, 244] width 6 height 6
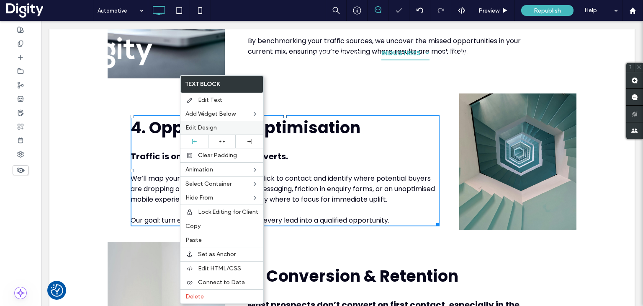
click at [202, 127] on span "Edit Design" at bounding box center [200, 127] width 31 height 7
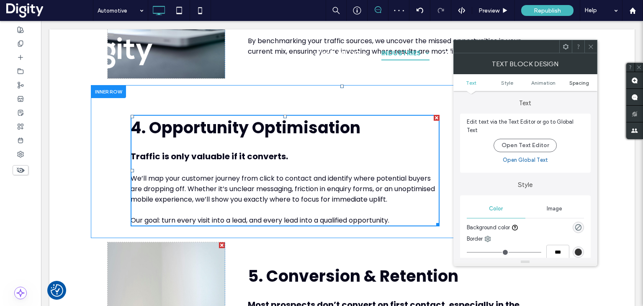
click at [574, 80] on span "Spacing" at bounding box center [579, 83] width 20 height 6
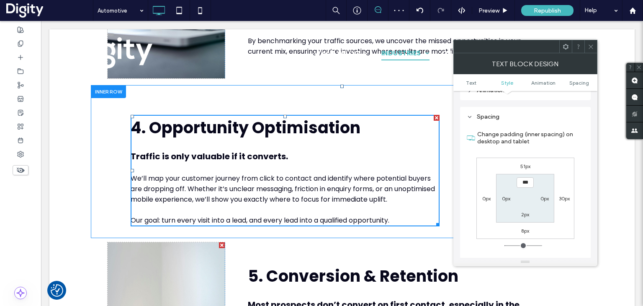
scroll to position [229, 0]
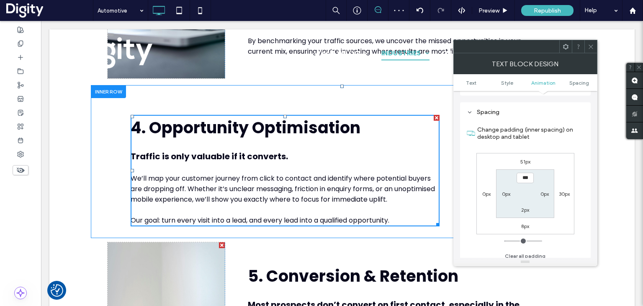
click at [524, 223] on label "8px" at bounding box center [525, 226] width 8 height 6
type input "*"
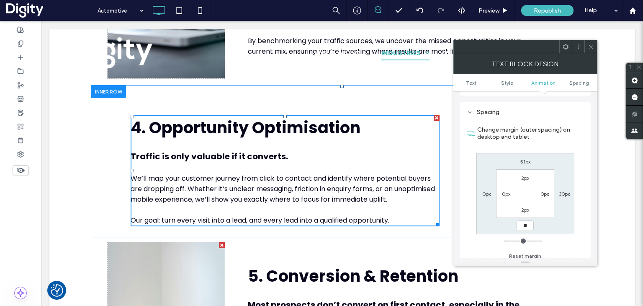
type input "**"
type input "****"
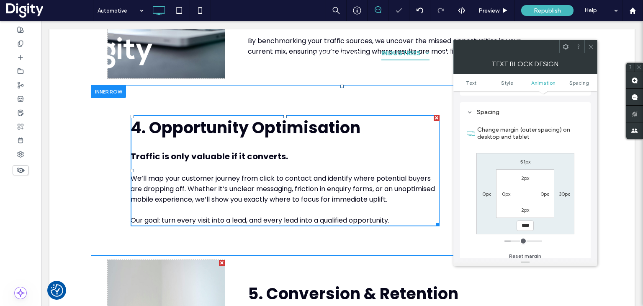
click at [593, 46] on icon at bounding box center [591, 47] width 6 height 6
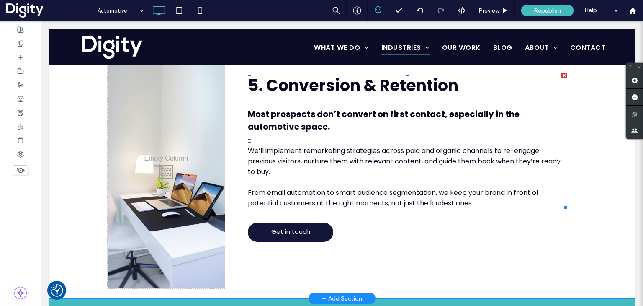
scroll to position [1299, 0]
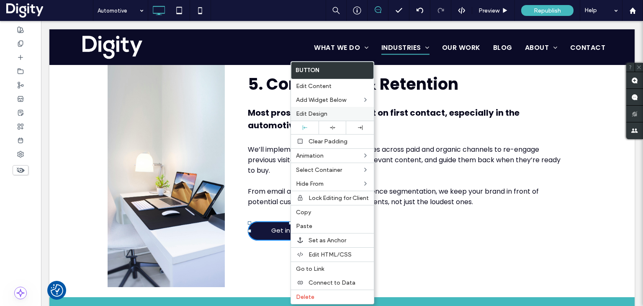
click at [316, 114] on span "Edit Design" at bounding box center [311, 113] width 31 height 7
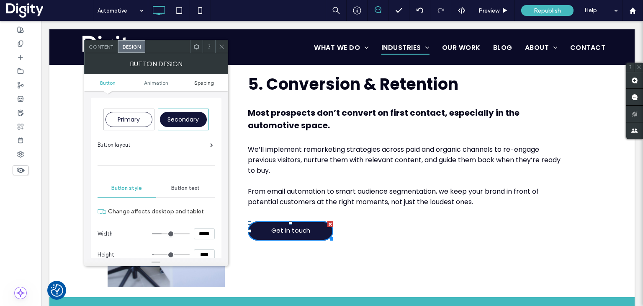
click at [202, 80] on span "Spacing" at bounding box center [204, 83] width 20 height 6
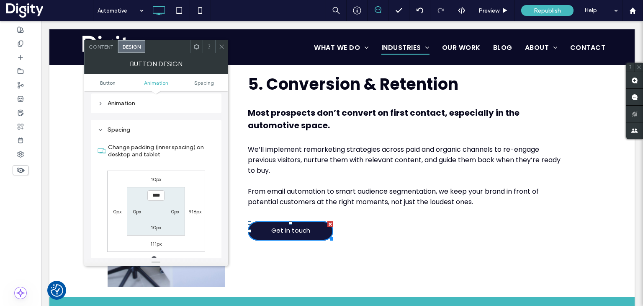
scroll to position [386, 0]
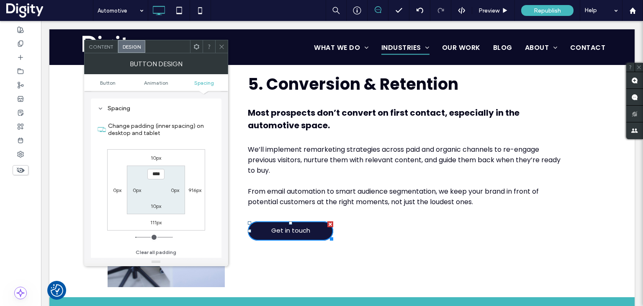
click at [155, 221] on label "111px" at bounding box center [155, 222] width 11 height 6
type input "***"
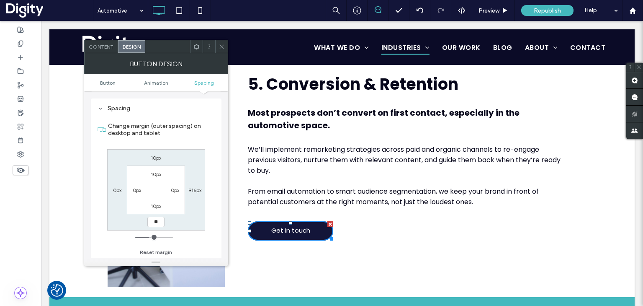
type input "**"
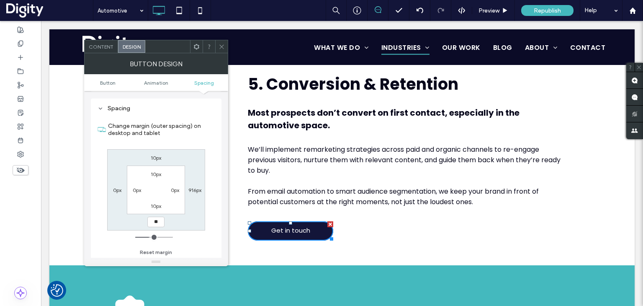
type input "**"
click at [157, 220] on input "****" at bounding box center [155, 221] width 17 height 10
type input "**"
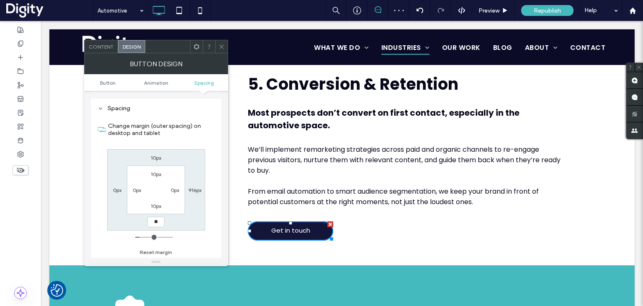
type input "****"
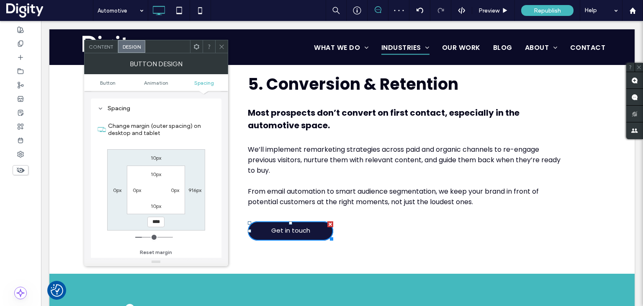
click at [223, 46] on icon at bounding box center [221, 47] width 6 height 6
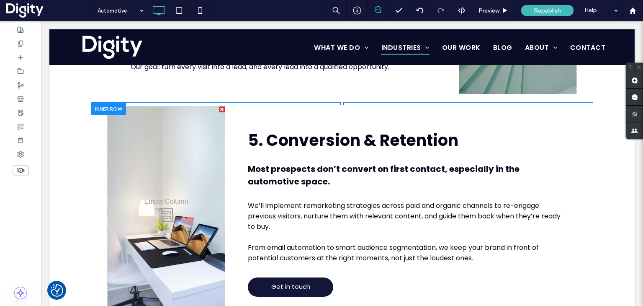
scroll to position [1257, 0]
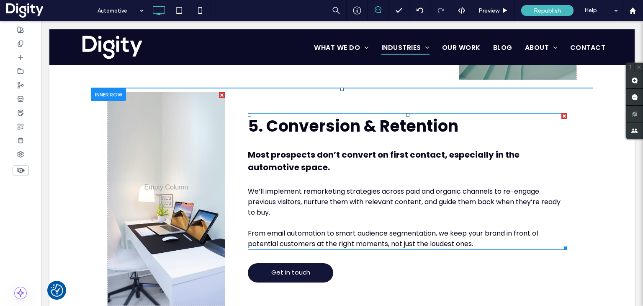
click at [299, 120] on span "5. Conversion & Retention" at bounding box center [353, 126] width 211 height 22
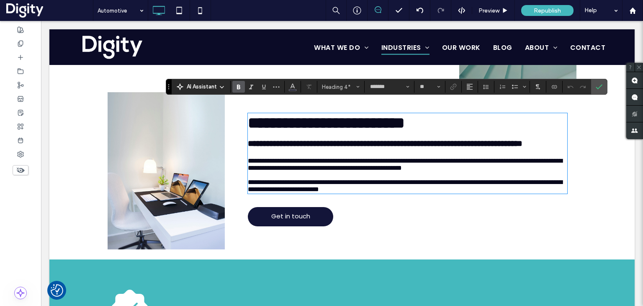
click at [347, 115] on span "**********" at bounding box center [326, 123] width 157 height 16
drag, startPoint x: 378, startPoint y: 109, endPoint x: 268, endPoint y: 108, distance: 110.5
click at [268, 115] on span "**********" at bounding box center [326, 123] width 157 height 16
click at [598, 85] on icon "Confirm" at bounding box center [599, 86] width 7 height 7
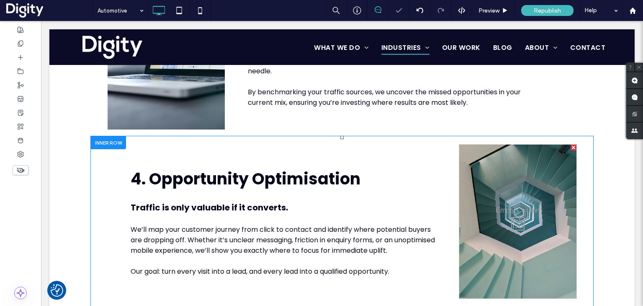
scroll to position [1048, 0]
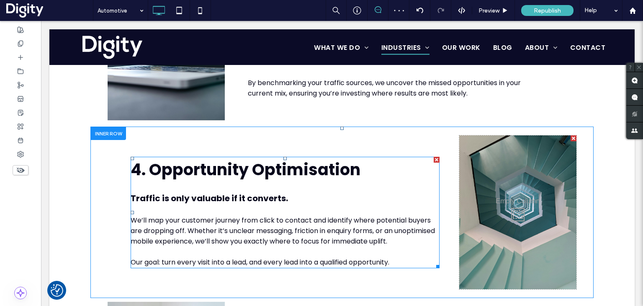
click at [307, 160] on span "4. Opportunity Optimisation" at bounding box center [246, 169] width 230 height 22
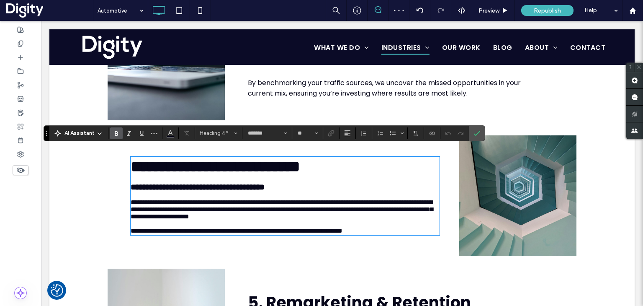
click at [250, 161] on span "**********" at bounding box center [216, 166] width 170 height 16
drag, startPoint x: 242, startPoint y: 159, endPoint x: 146, endPoint y: 159, distance: 95.4
click at [146, 159] on span "**********" at bounding box center [216, 166] width 170 height 16
click at [477, 135] on icon "Confirm" at bounding box center [476, 133] width 7 height 7
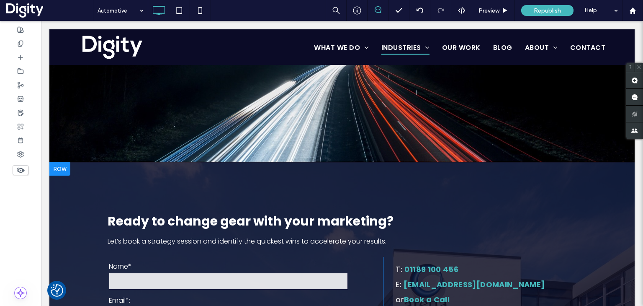
scroll to position [1925, 0]
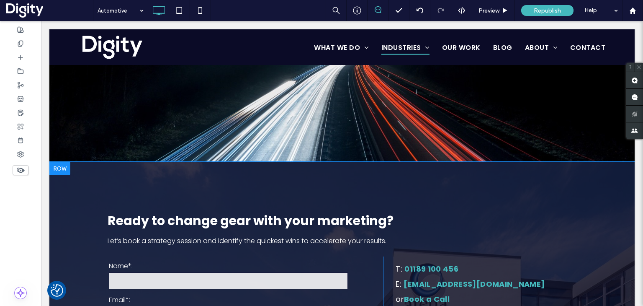
click at [62, 162] on div at bounding box center [59, 168] width 21 height 13
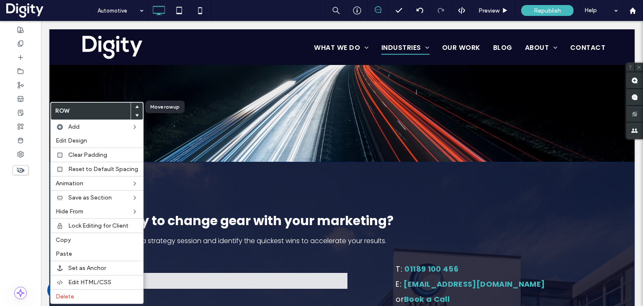
click at [135, 106] on use at bounding box center [137, 106] width 4 height 3
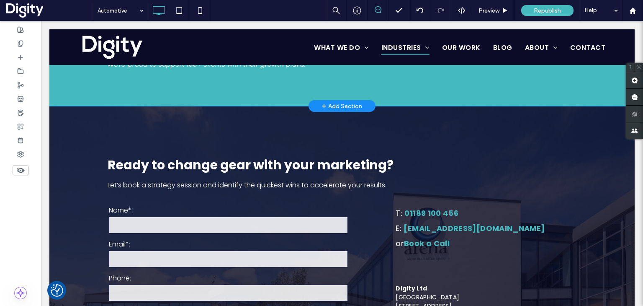
scroll to position [1705, 0]
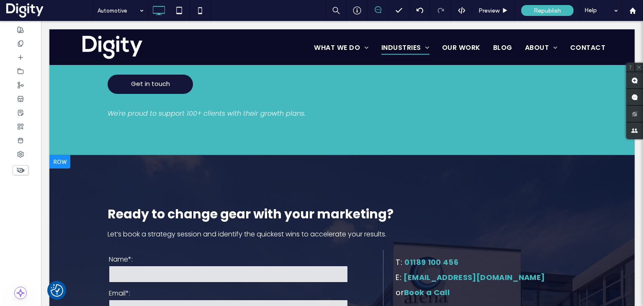
click at [64, 155] on div at bounding box center [59, 161] width 21 height 13
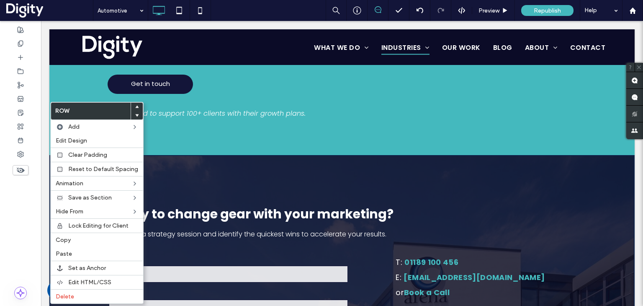
click at [136, 107] on use at bounding box center [137, 106] width 4 height 3
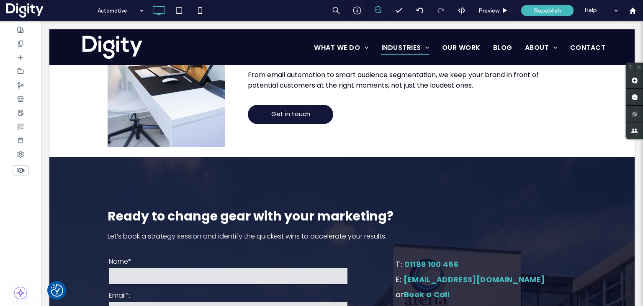
scroll to position [1401, 0]
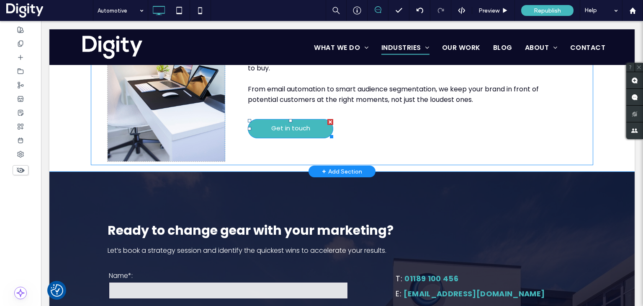
click at [327, 119] on div at bounding box center [330, 122] width 6 height 6
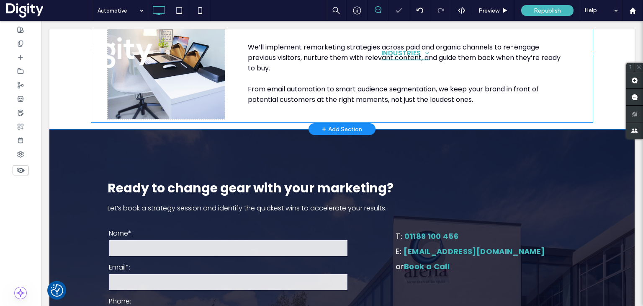
click at [272, 99] on div "5. Remarketing & Retention Most prospects don’t convert on first contact, espec…" at bounding box center [401, 33] width 352 height 171
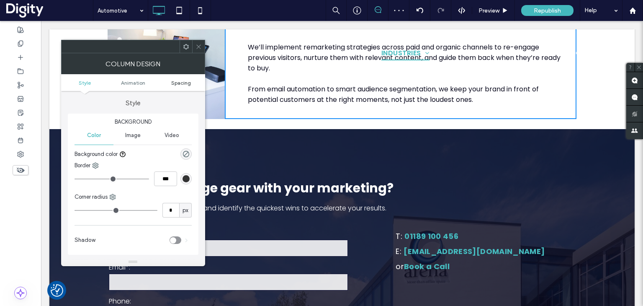
click at [179, 80] on span "Spacing" at bounding box center [181, 83] width 20 height 6
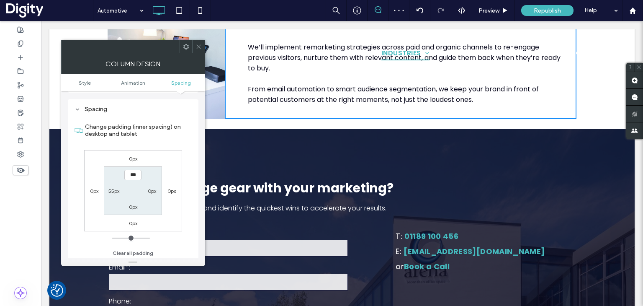
scroll to position [190, 0]
click at [131, 205] on label "0px" at bounding box center [133, 205] width 8 height 6
type input "***"
type input "*****"
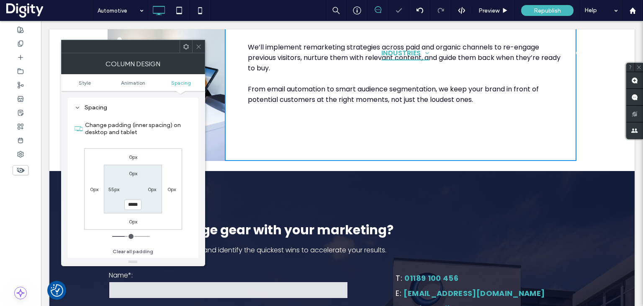
click at [198, 45] on icon at bounding box center [198, 47] width 6 height 6
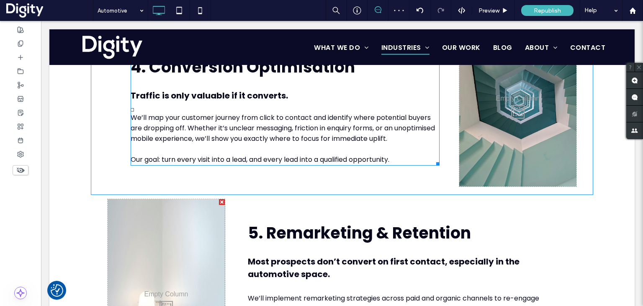
scroll to position [1150, 0]
click at [268, 175] on div "4. Conversion Optimisation Traffic is only valuable if it converts. We’ll map y…" at bounding box center [342, 110] width 502 height 170
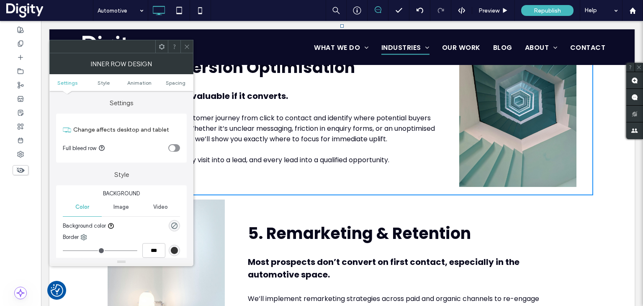
click at [189, 48] on icon at bounding box center [187, 47] width 6 height 6
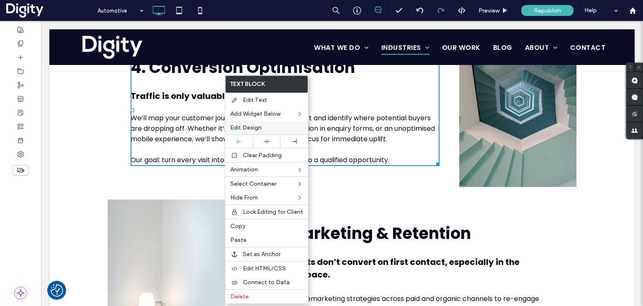
click at [250, 127] on span "Edit Design" at bounding box center [245, 127] width 31 height 7
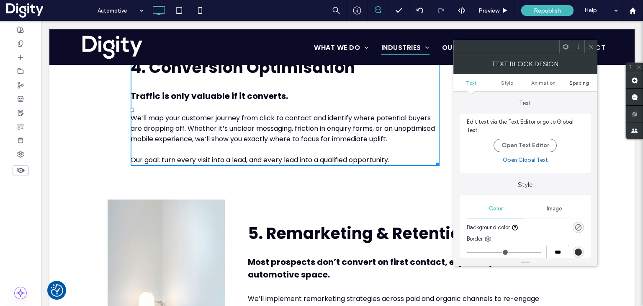
click at [577, 84] on span "Spacing" at bounding box center [579, 83] width 20 height 6
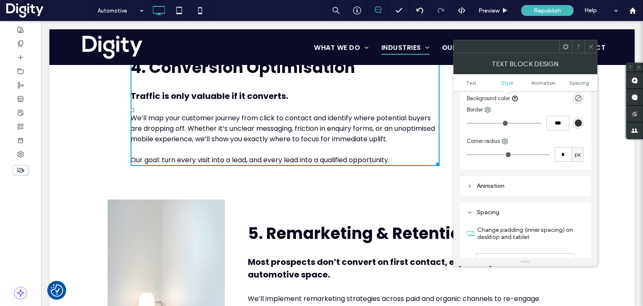
scroll to position [229, 0]
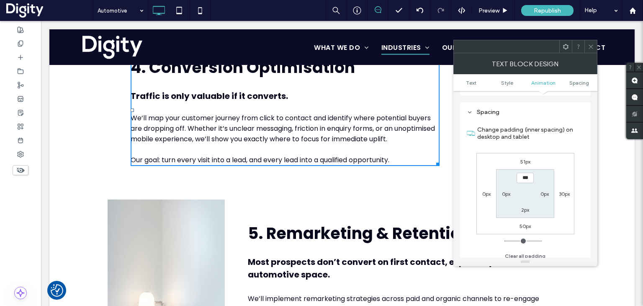
click at [594, 47] on div at bounding box center [590, 46] width 13 height 13
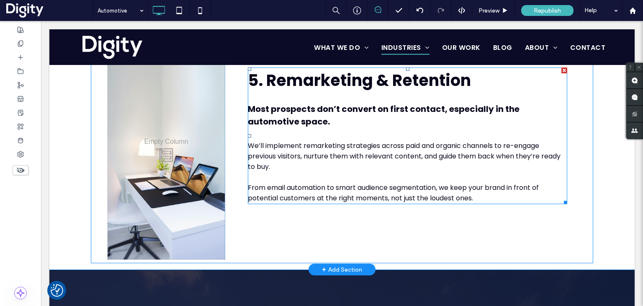
scroll to position [1317, 0]
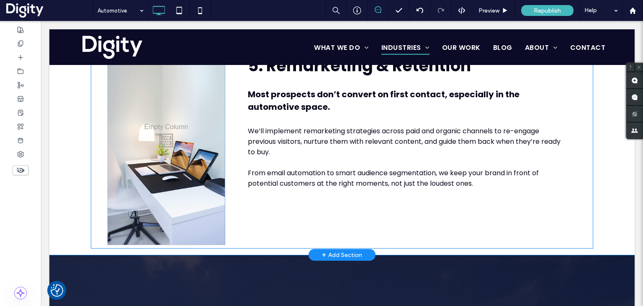
click at [330, 194] on div "5. Remarketing & Retention Most prospects don’t convert on first contact, espec…" at bounding box center [401, 138] width 352 height 213
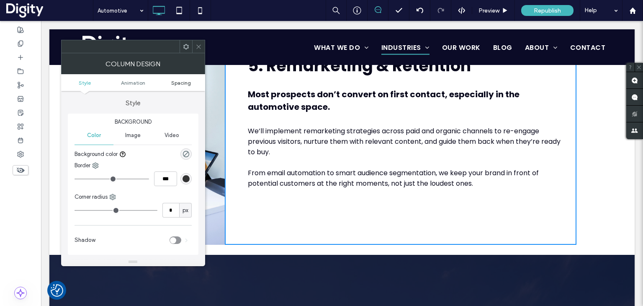
click at [178, 82] on span "Spacing" at bounding box center [181, 83] width 20 height 6
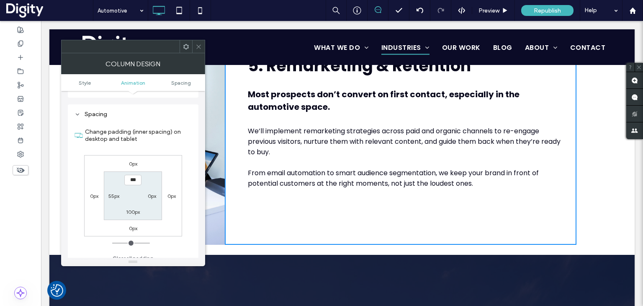
scroll to position [190, 0]
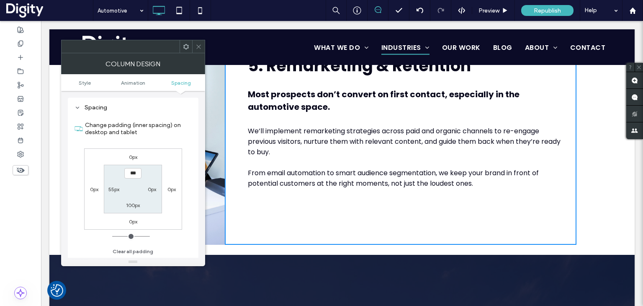
click at [136, 208] on div "100px" at bounding box center [133, 204] width 14 height 8
click at [136, 205] on label "100px" at bounding box center [133, 205] width 14 height 6
type input "***"
type input "**"
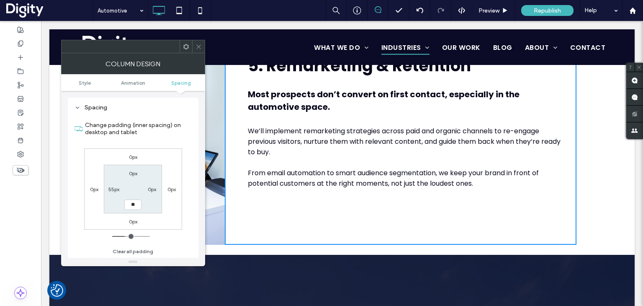
type input "****"
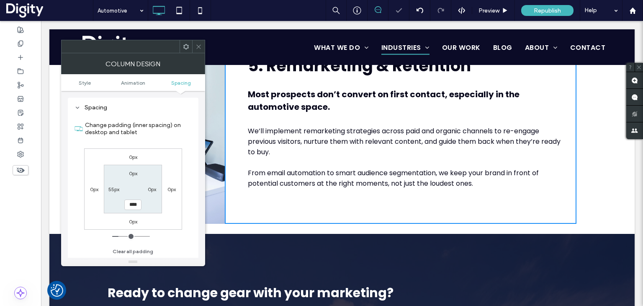
click at [200, 44] on icon at bounding box center [198, 47] width 6 height 6
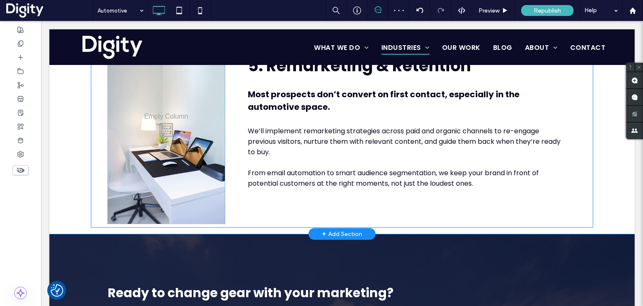
scroll to position [1443, 0]
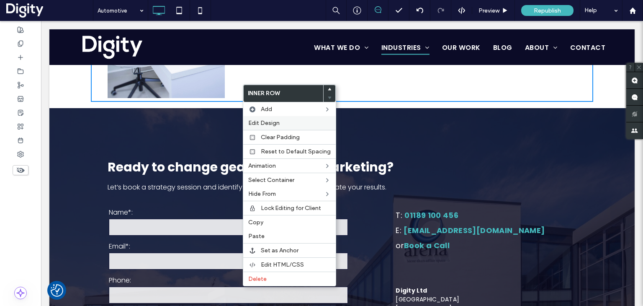
click at [250, 120] on span "Edit Design" at bounding box center [263, 122] width 31 height 7
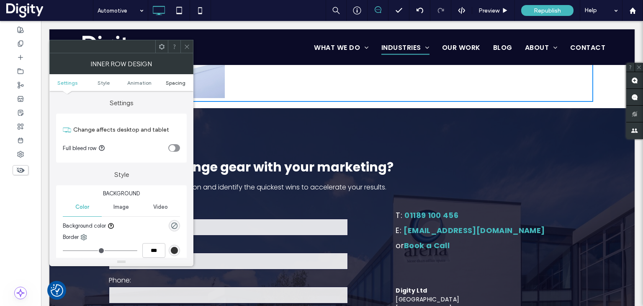
click at [177, 81] on span "Spacing" at bounding box center [176, 83] width 20 height 6
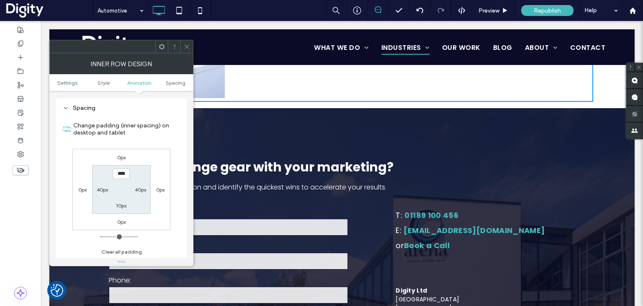
scroll to position [261, 0]
click at [120, 219] on label "0px" at bounding box center [121, 221] width 8 height 6
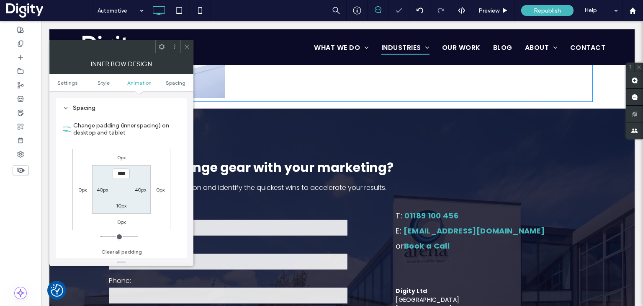
type input "*"
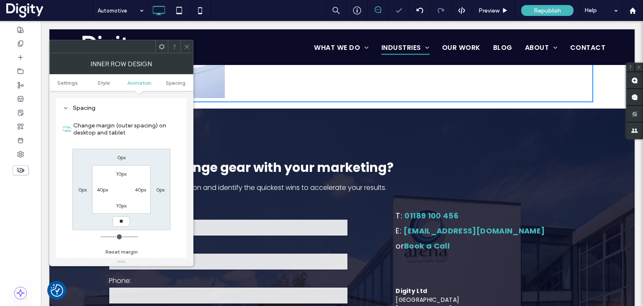
type input "**"
type input "****"
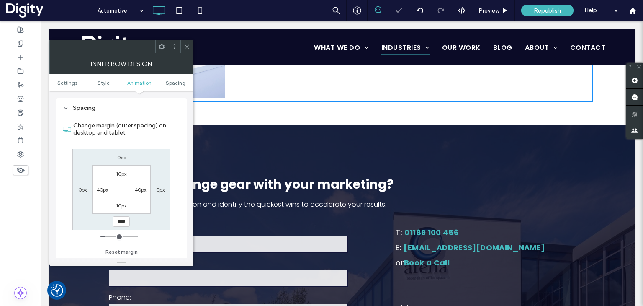
click at [189, 45] on icon at bounding box center [187, 47] width 6 height 6
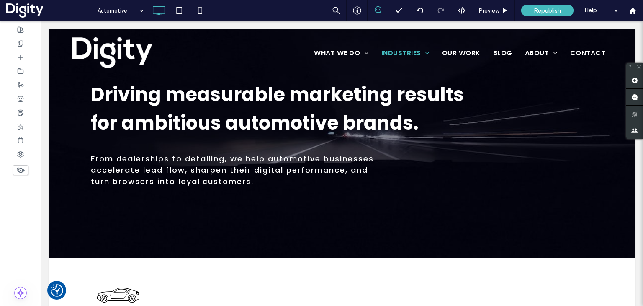
scroll to position [0, 0]
